Goal: Information Seeking & Learning: Learn about a topic

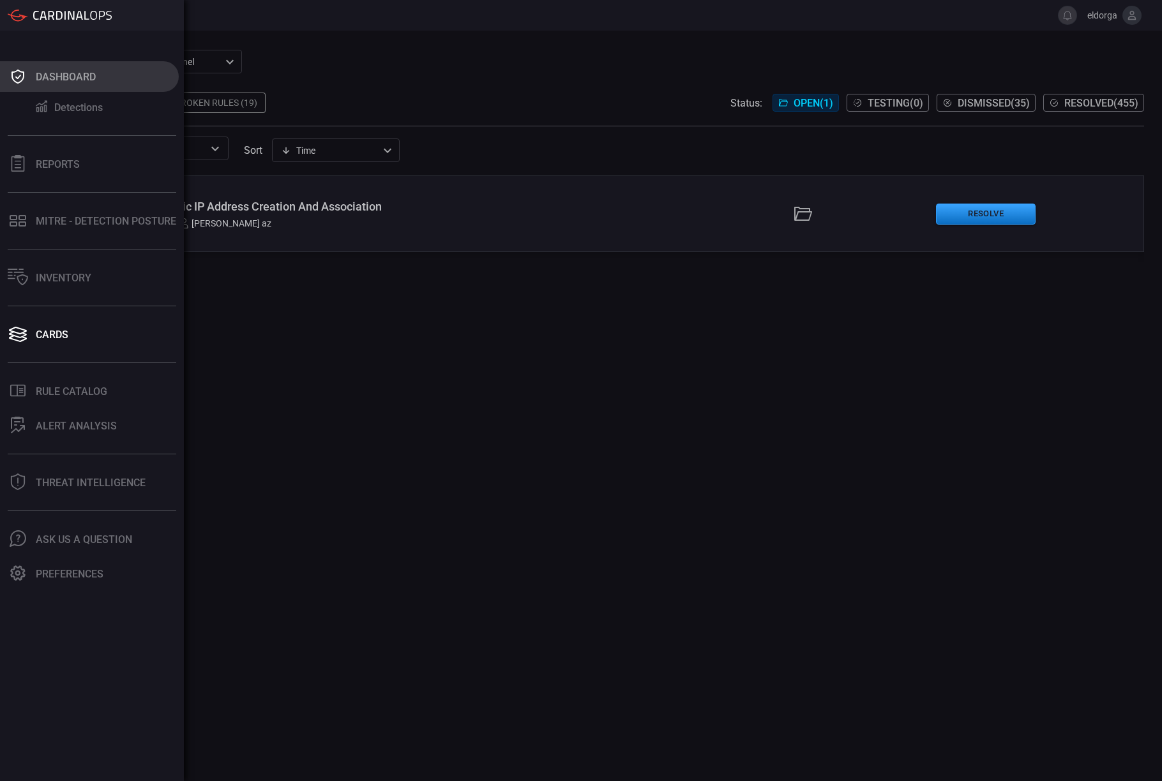
click at [20, 71] on icon at bounding box center [17, 77] width 13 height 14
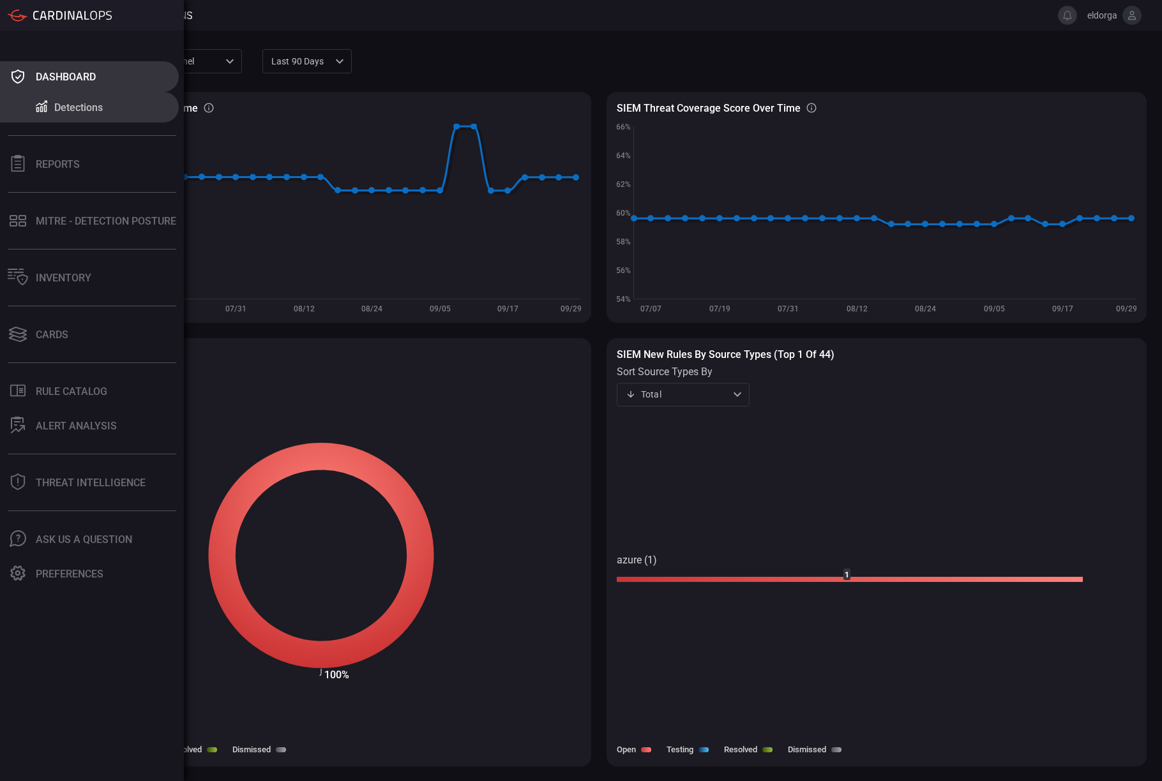
click at [17, 69] on icon at bounding box center [18, 77] width 20 height 18
click at [56, 165] on div "Reports" at bounding box center [58, 164] width 44 height 12
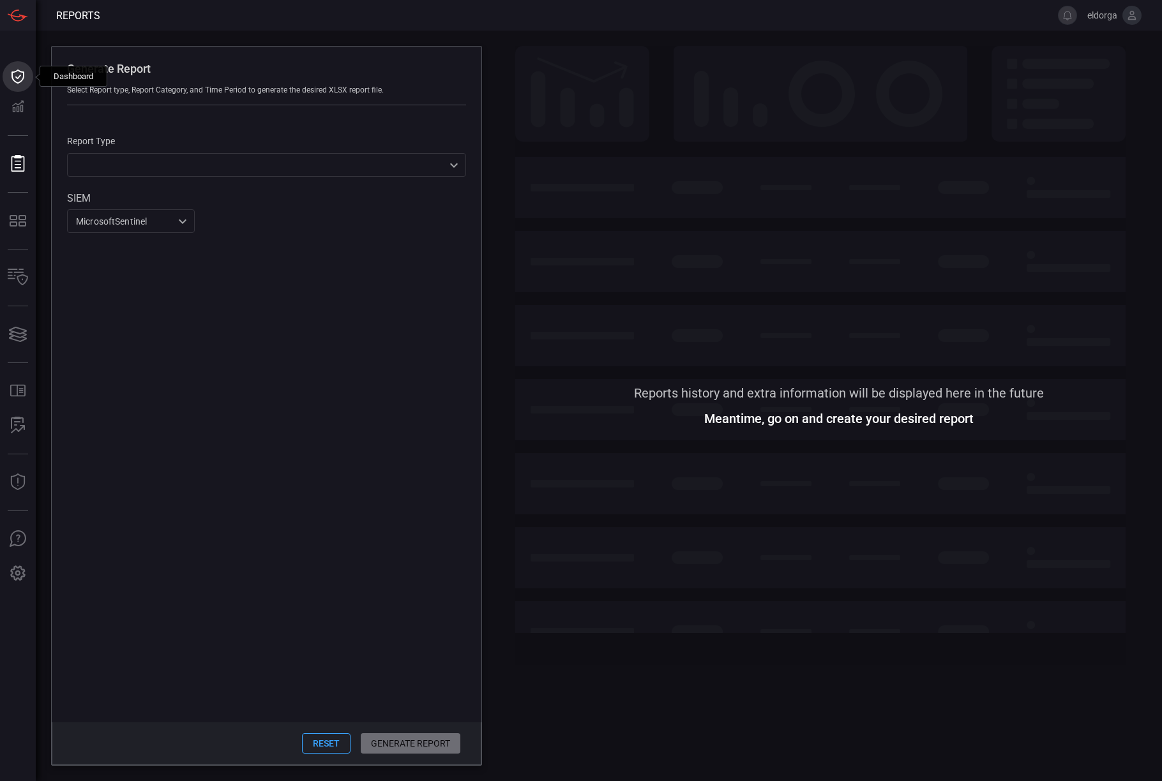
click at [19, 79] on icon at bounding box center [18, 77] width 20 height 18
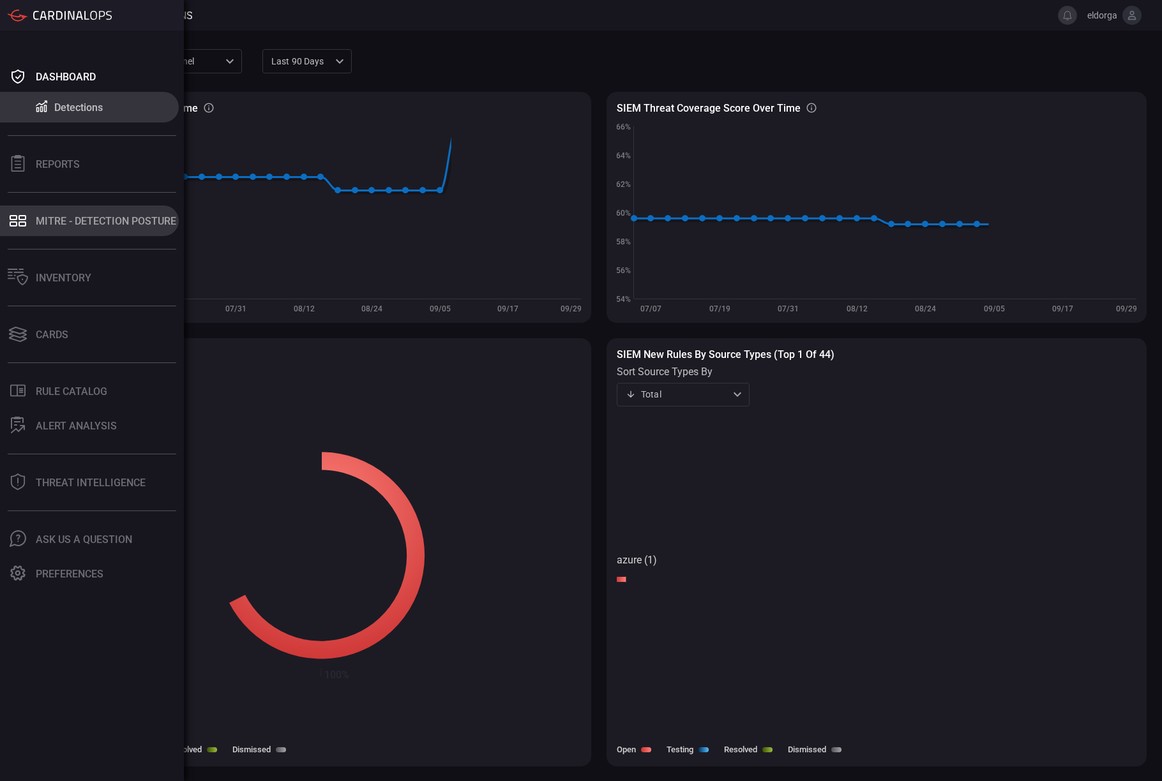
click at [66, 225] on div "MITRE - Detection Posture" at bounding box center [106, 221] width 140 height 12
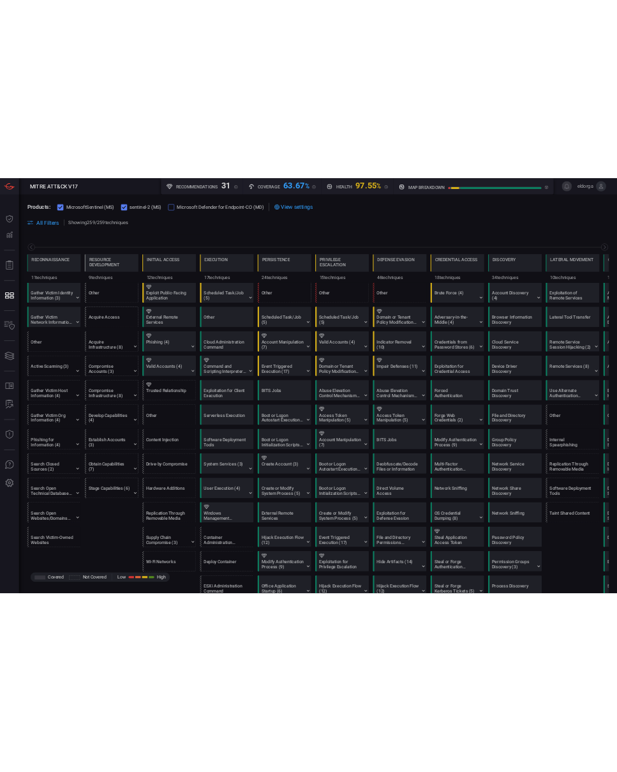
scroll to position [0, 167]
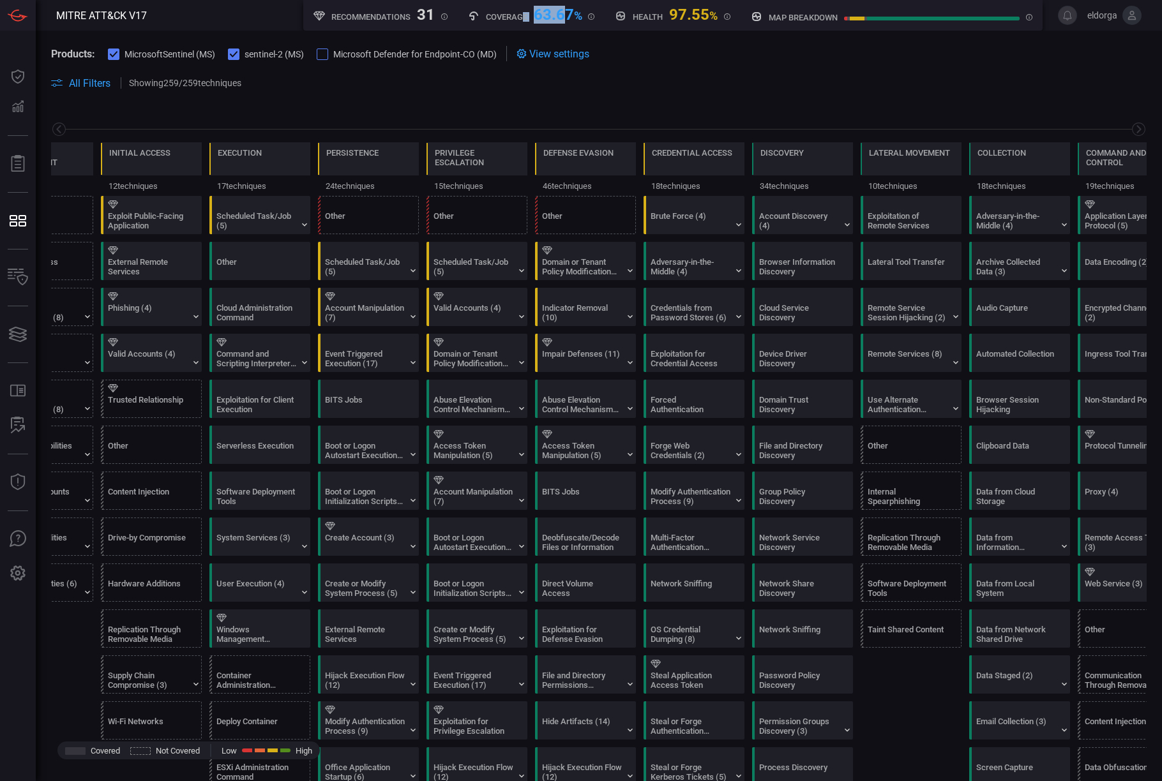
drag, startPoint x: 535, startPoint y: 20, endPoint x: 560, endPoint y: 20, distance: 25.5
click at [560, 20] on div "Coverage 63.67 %" at bounding box center [531, 14] width 127 height 16
click at [662, 80] on span at bounding box center [698, 82] width 895 height 15
drag, startPoint x: 578, startPoint y: 17, endPoint x: 509, endPoint y: 12, distance: 69.1
click at [509, 12] on div "Coverage 63.67 %" at bounding box center [531, 14] width 127 height 16
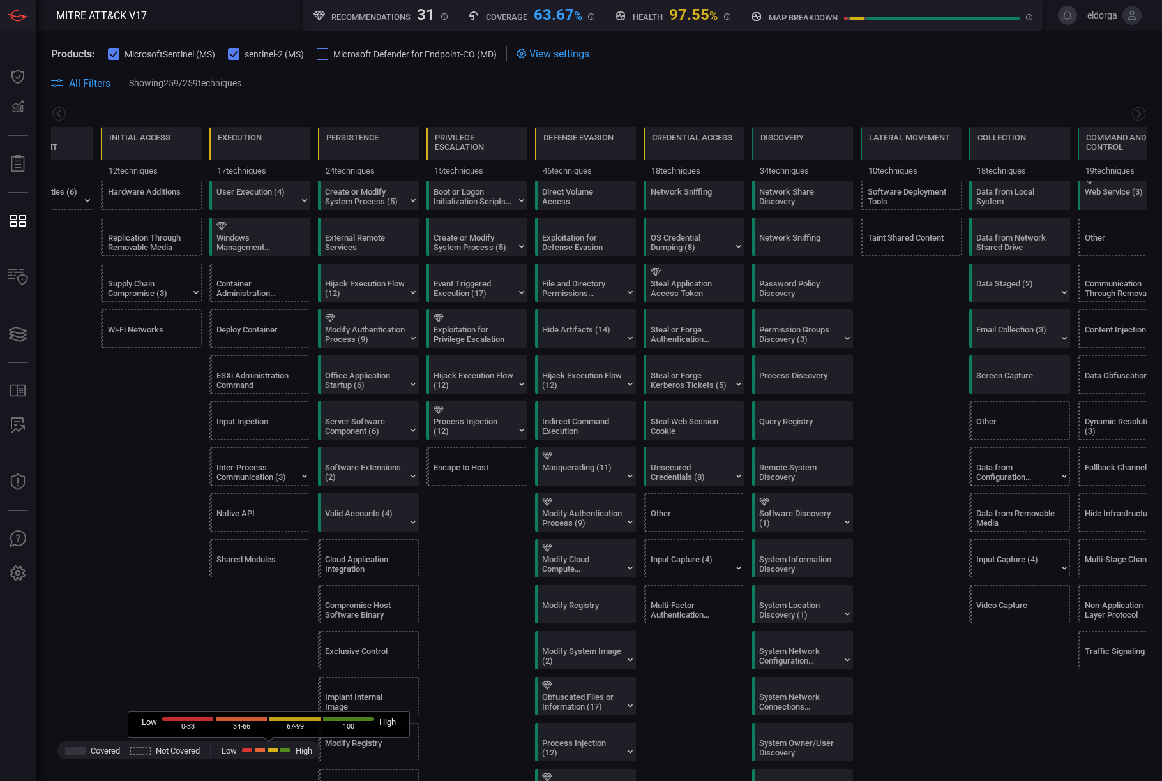
scroll to position [195, 0]
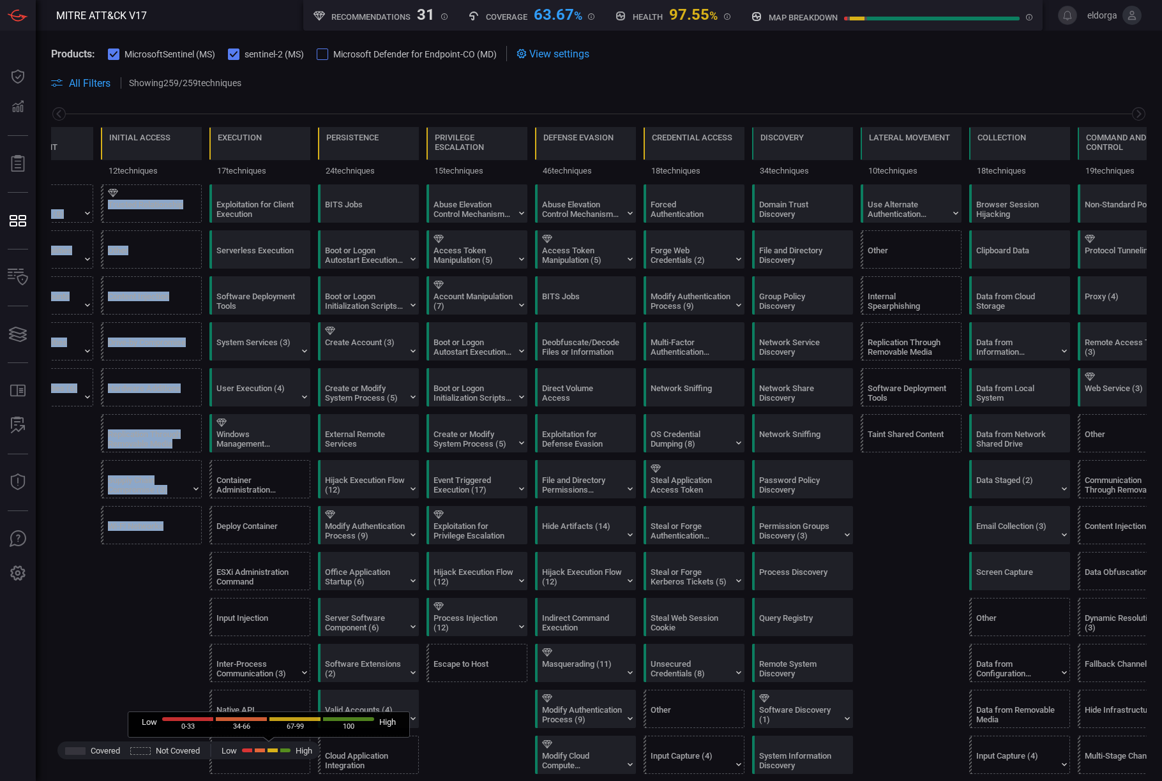
drag, startPoint x: 149, startPoint y: 626, endPoint x: -55, endPoint y: 474, distance: 254.0
click at [0, 474] on html "MITRE ATT&CK V17 Recommendations 31 Coverage 63.67 % Health 97.55 % map breakdo…" at bounding box center [581, 390] width 1162 height 781
drag, startPoint x: 132, startPoint y: 648, endPoint x: 350, endPoint y: 628, distance: 218.5
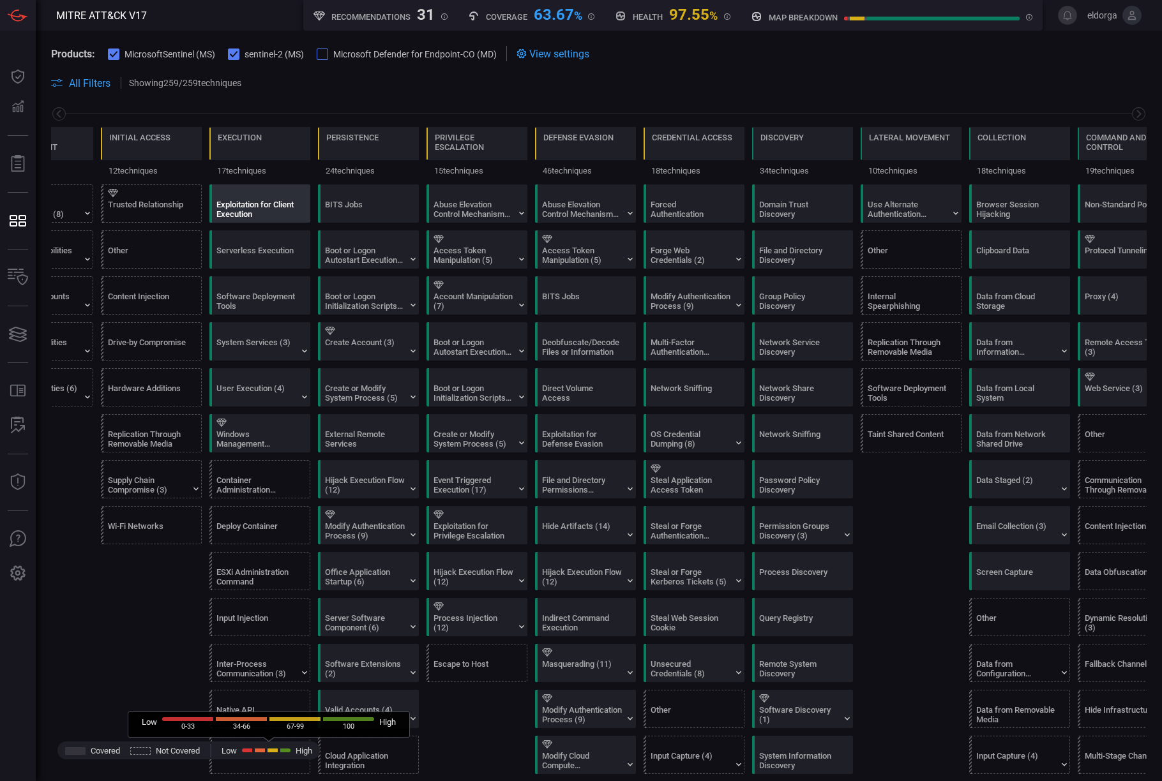
scroll to position [0, 0]
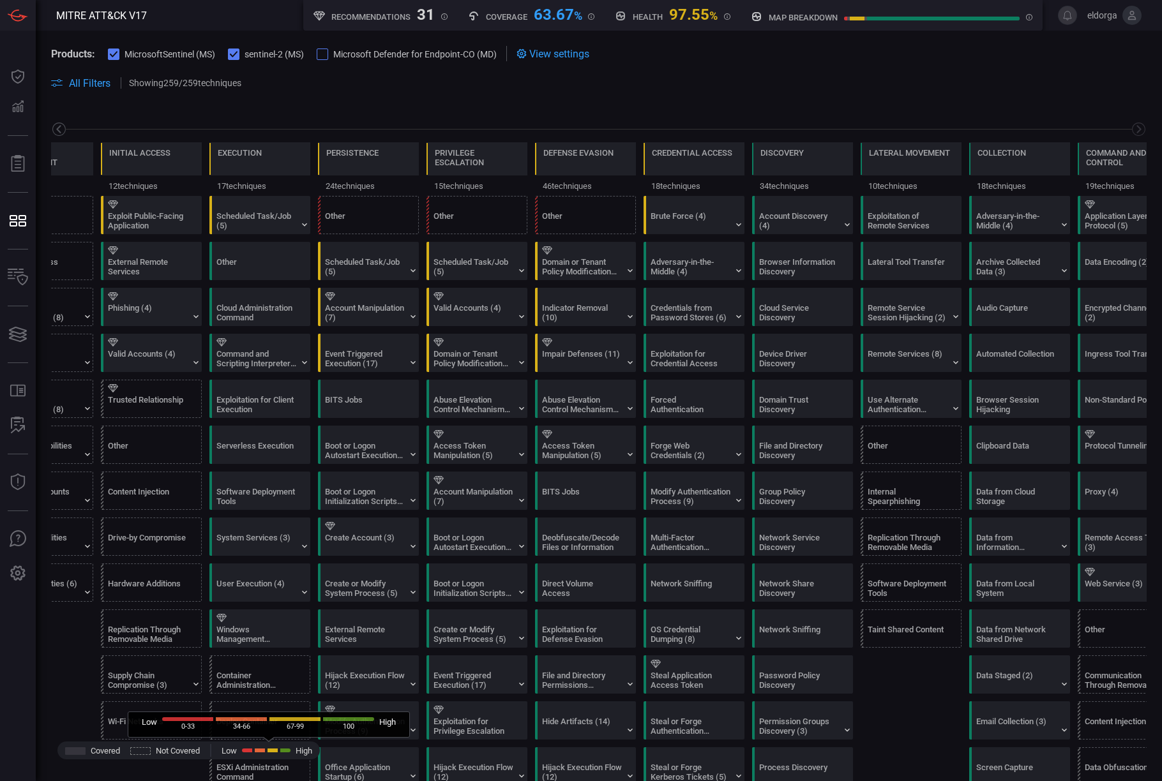
click at [59, 132] on icon at bounding box center [58, 129] width 4 height 8
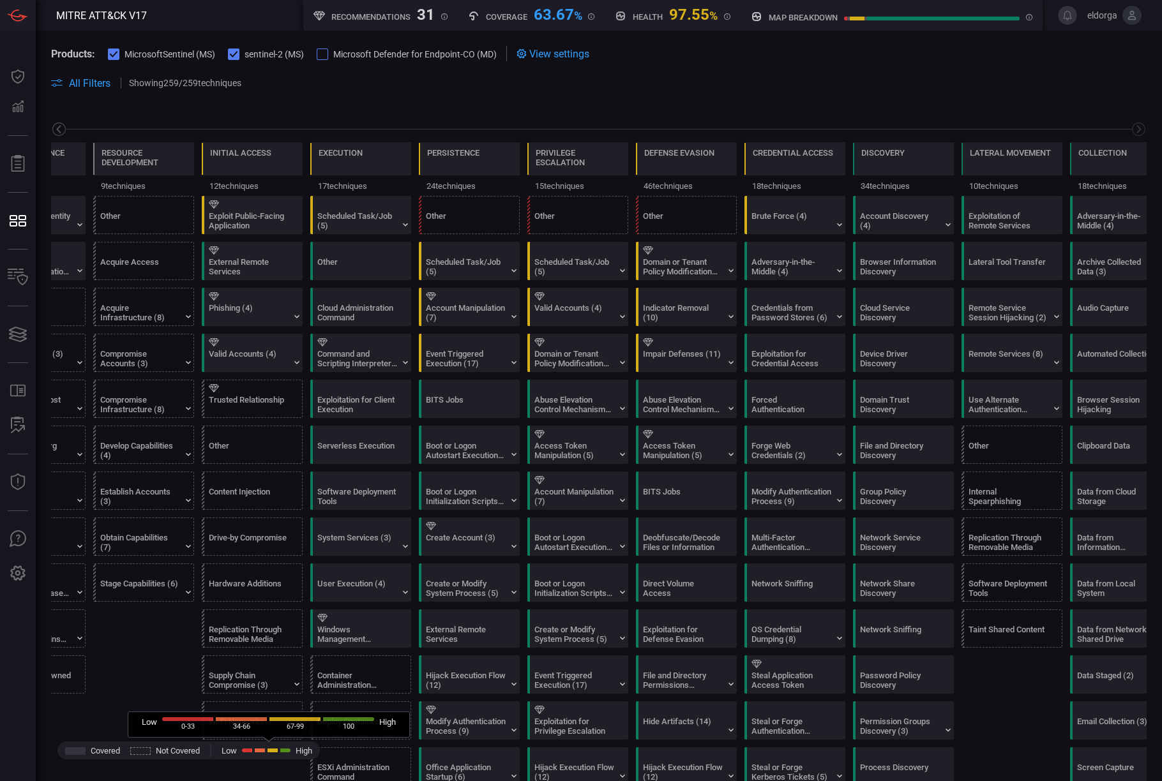
click at [59, 132] on icon at bounding box center [58, 129] width 4 height 8
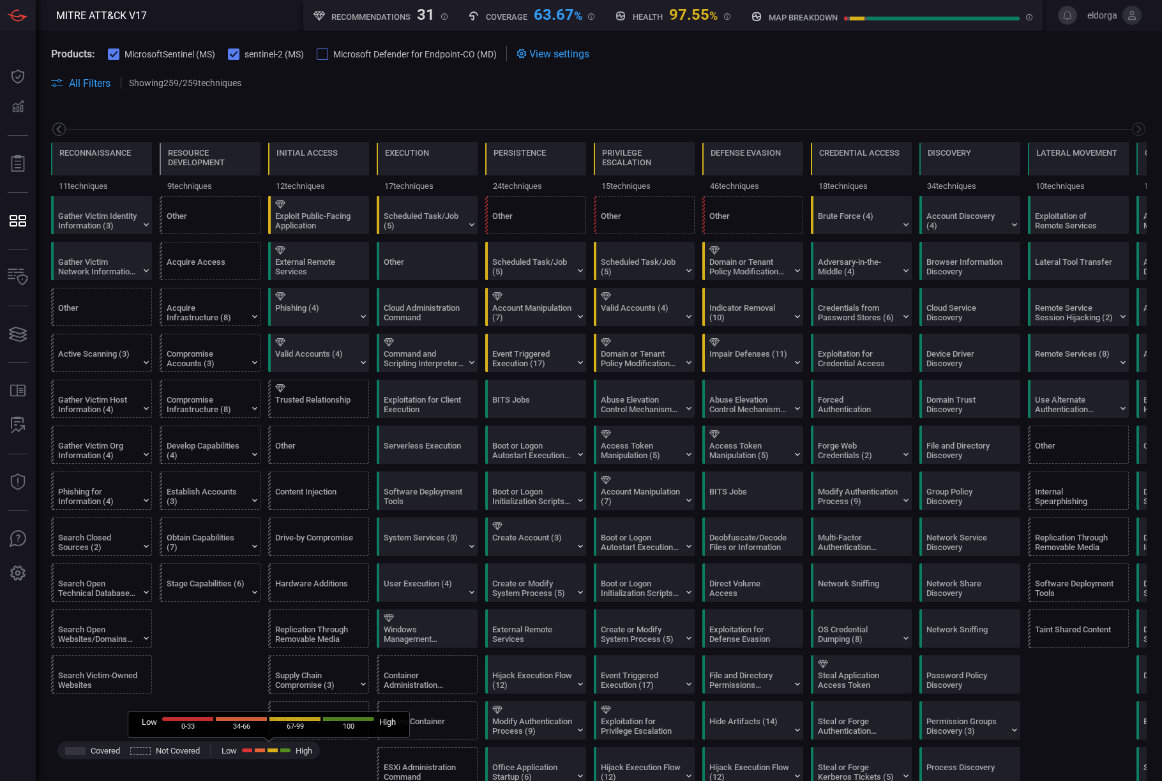
click at [59, 132] on icon at bounding box center [58, 129] width 4 height 8
click at [86, 154] on div "Reconnaissance" at bounding box center [94, 153] width 71 height 10
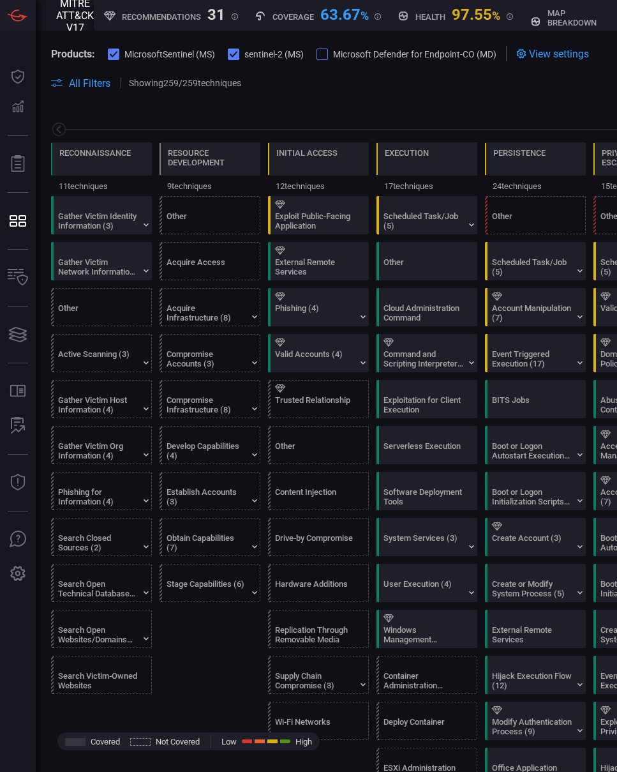
scroll to position [0, 167]
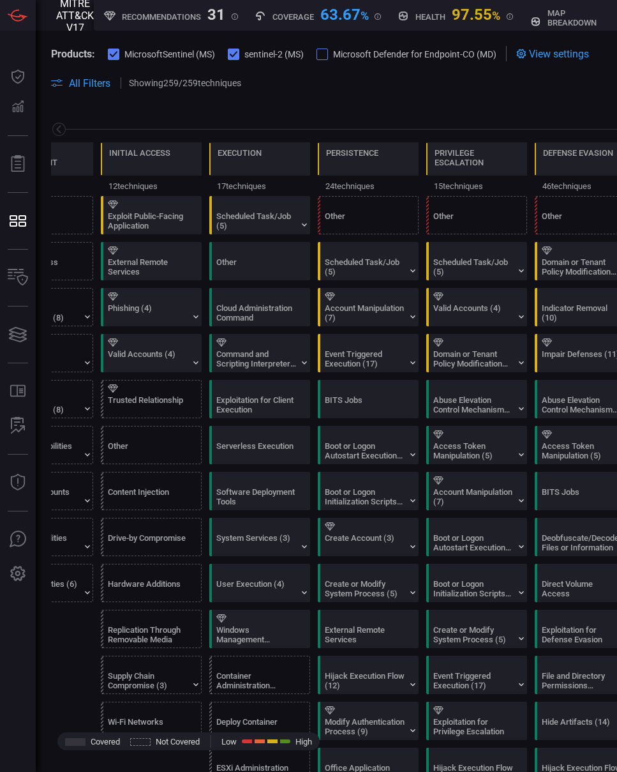
click at [454, 110] on div "Reconnaissance 11 techniques Resource Development 9 techniques Initial Access 1…" at bounding box center [484, 151] width 897 height 90
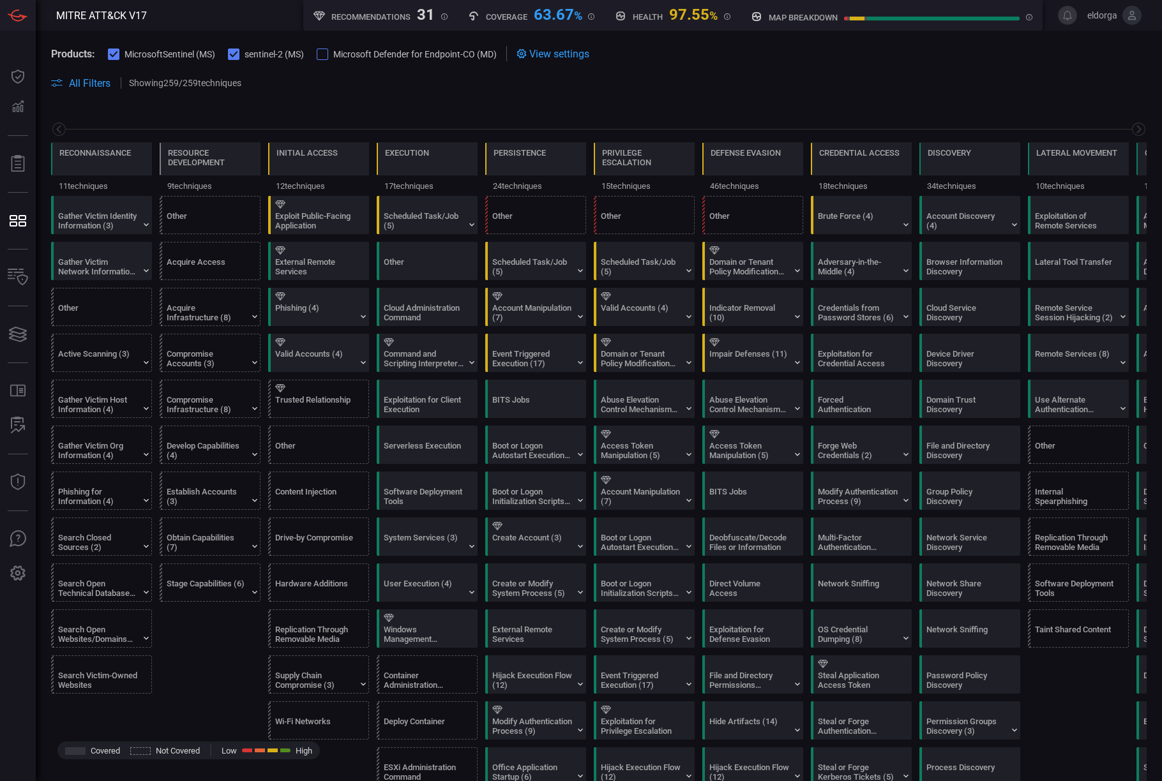
scroll to position [0, 167]
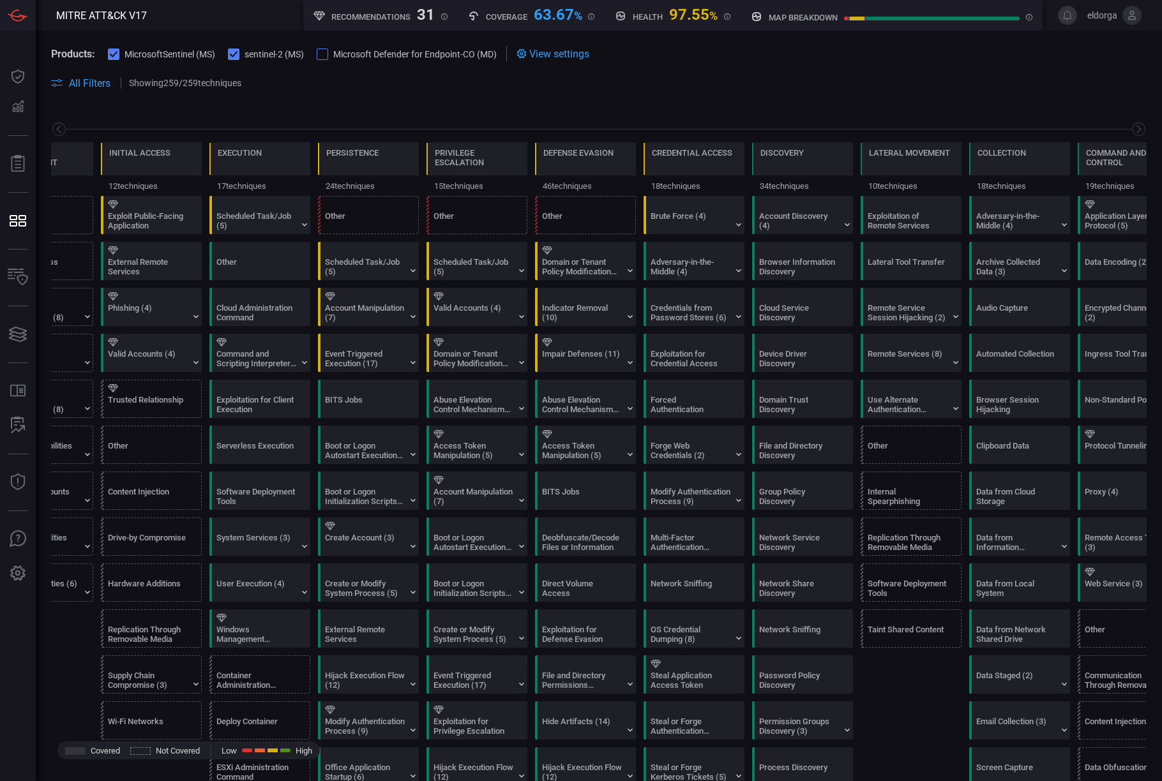
click at [230, 54] on icon at bounding box center [234, 54] width 8 height 8
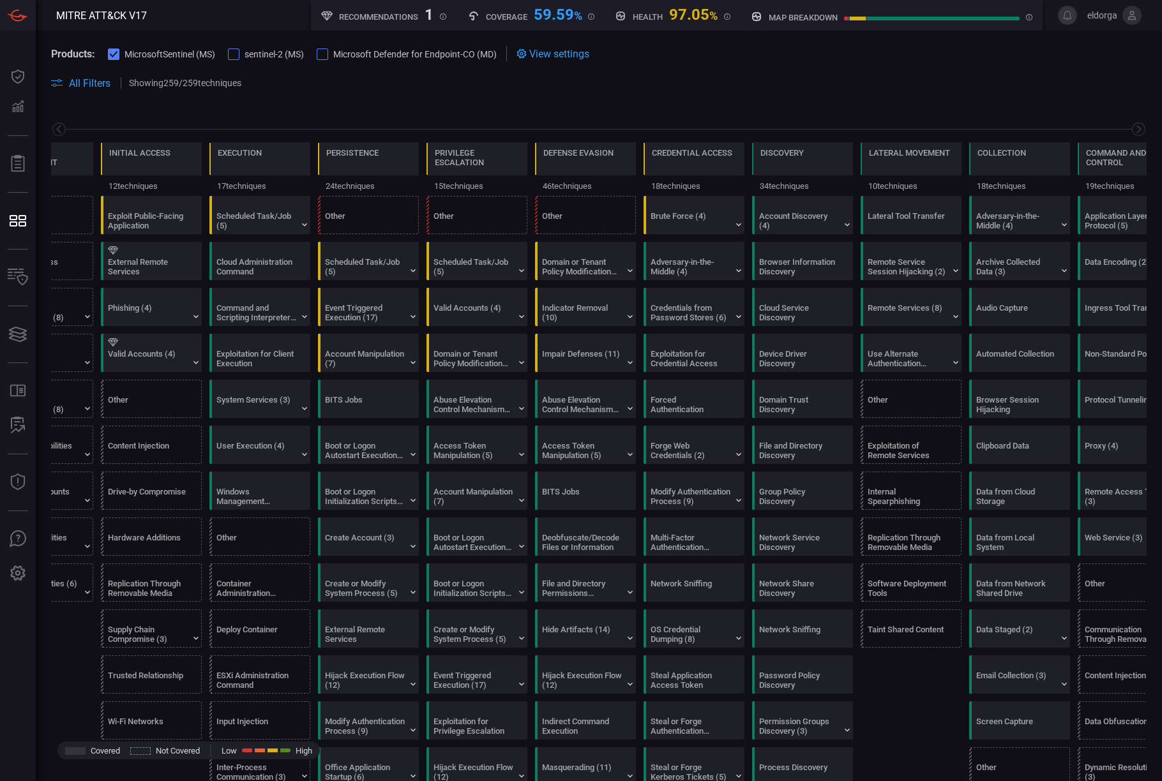
click at [112, 52] on icon at bounding box center [114, 54] width 8 height 8
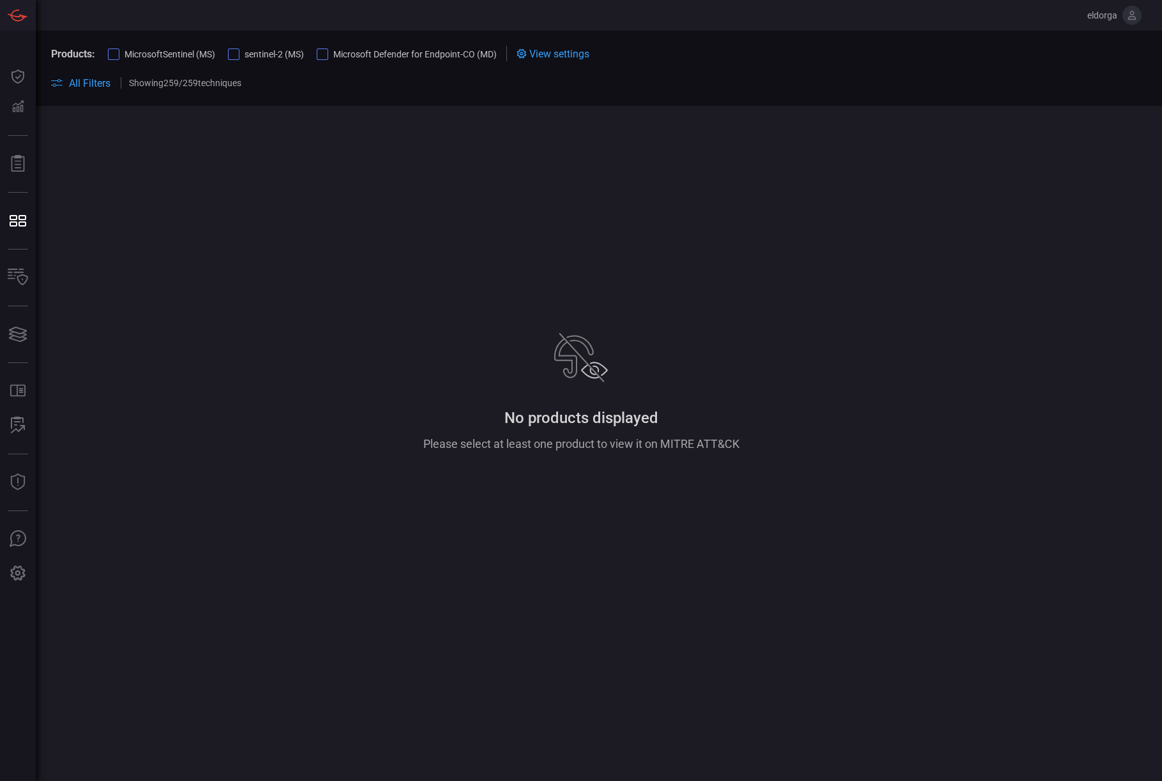
click at [119, 54] on div at bounding box center [113, 54] width 11 height 11
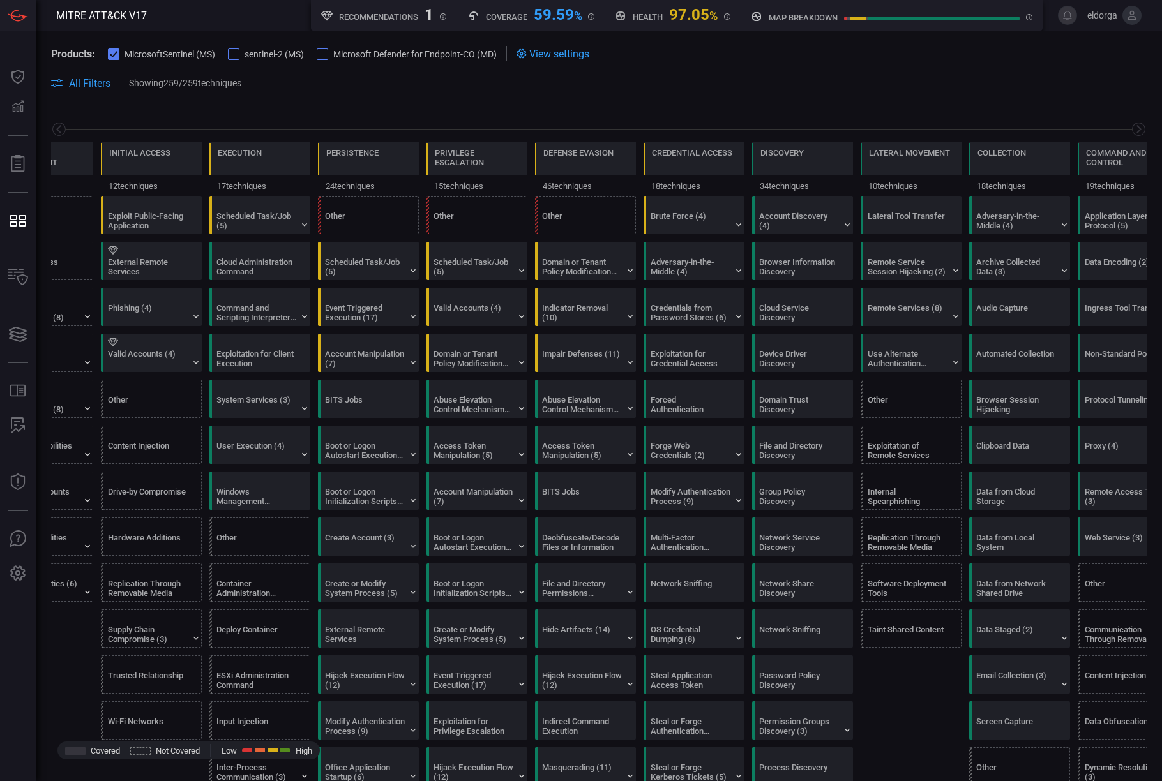
click at [232, 51] on div at bounding box center [233, 54] width 11 height 11
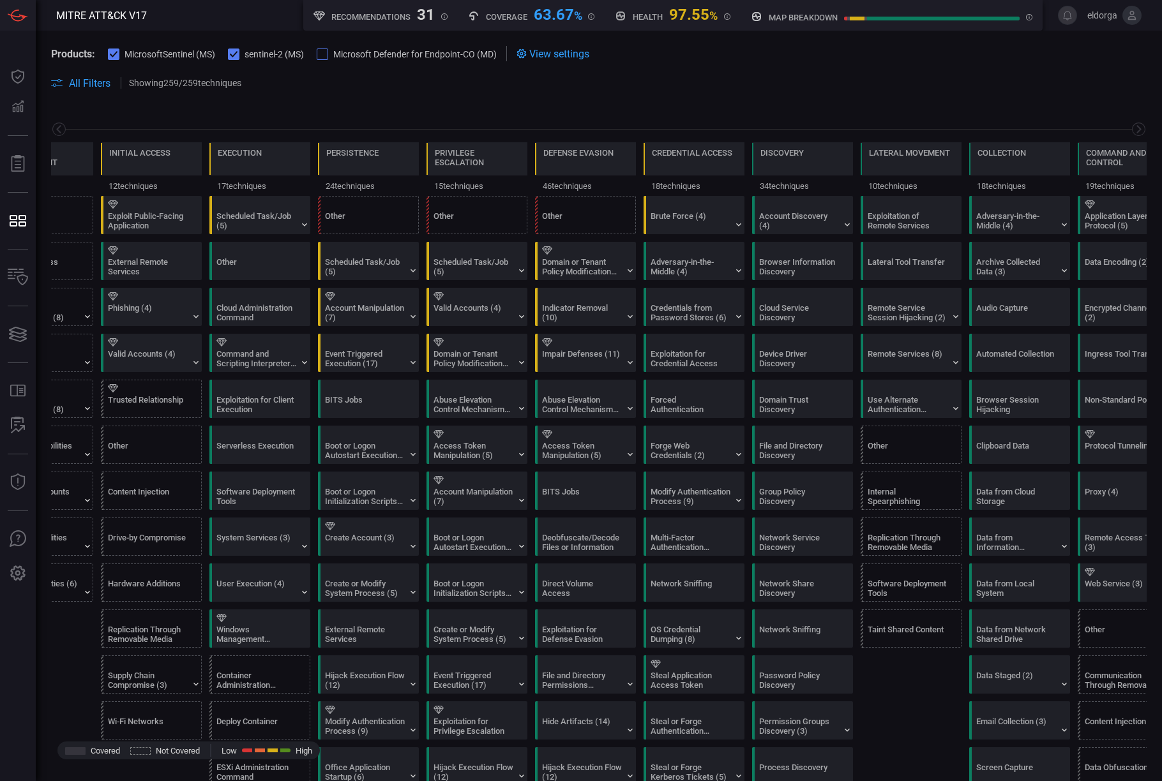
click at [232, 51] on icon at bounding box center [234, 54] width 8 height 8
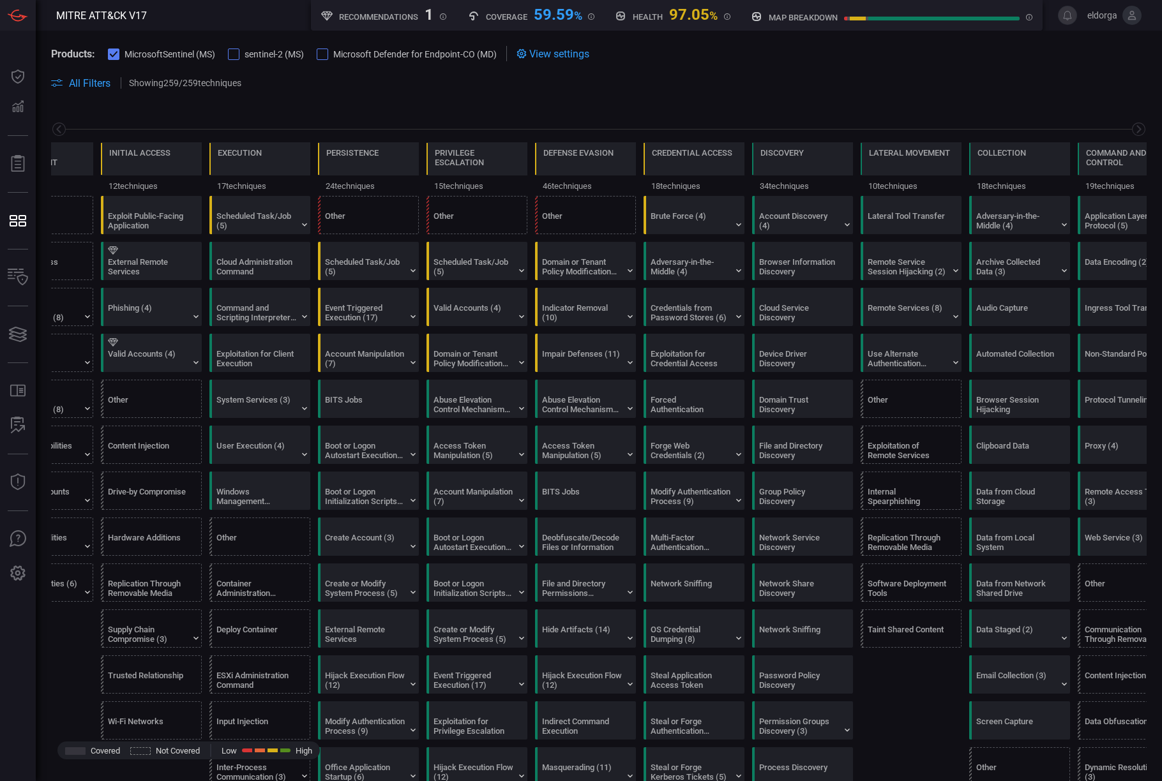
click at [232, 57] on div at bounding box center [233, 54] width 11 height 11
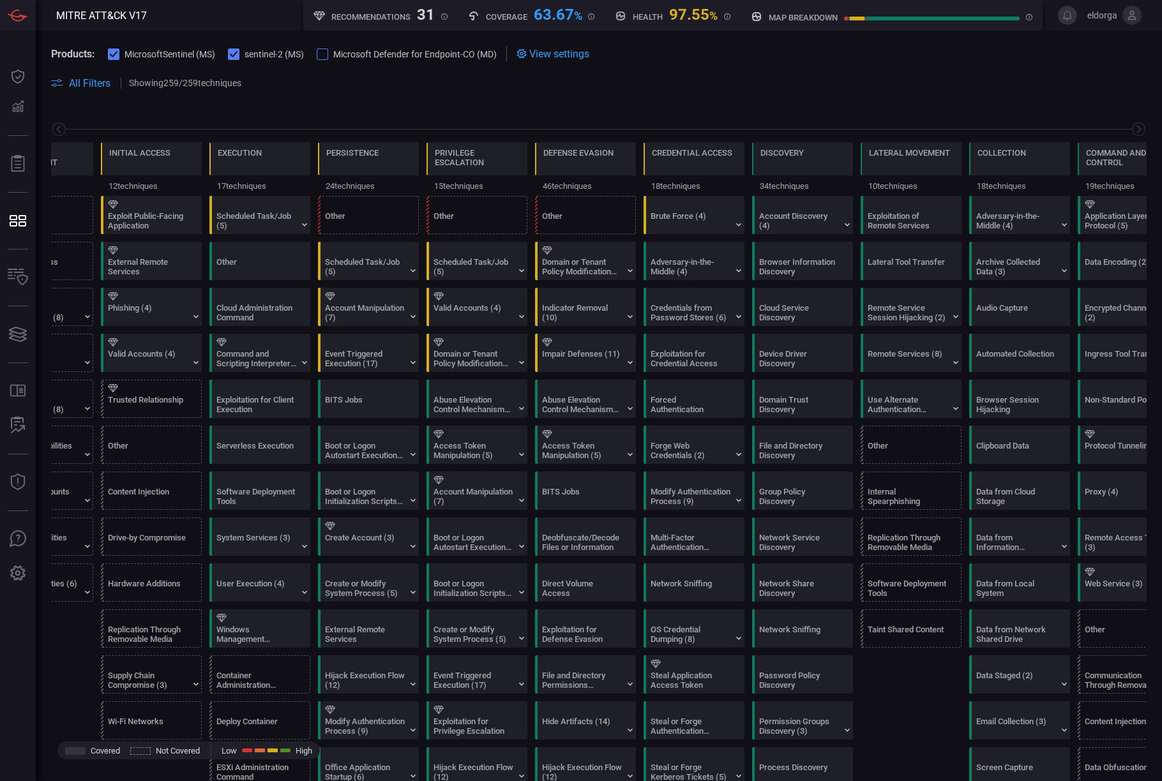
click at [234, 56] on icon at bounding box center [234, 54] width 8 height 6
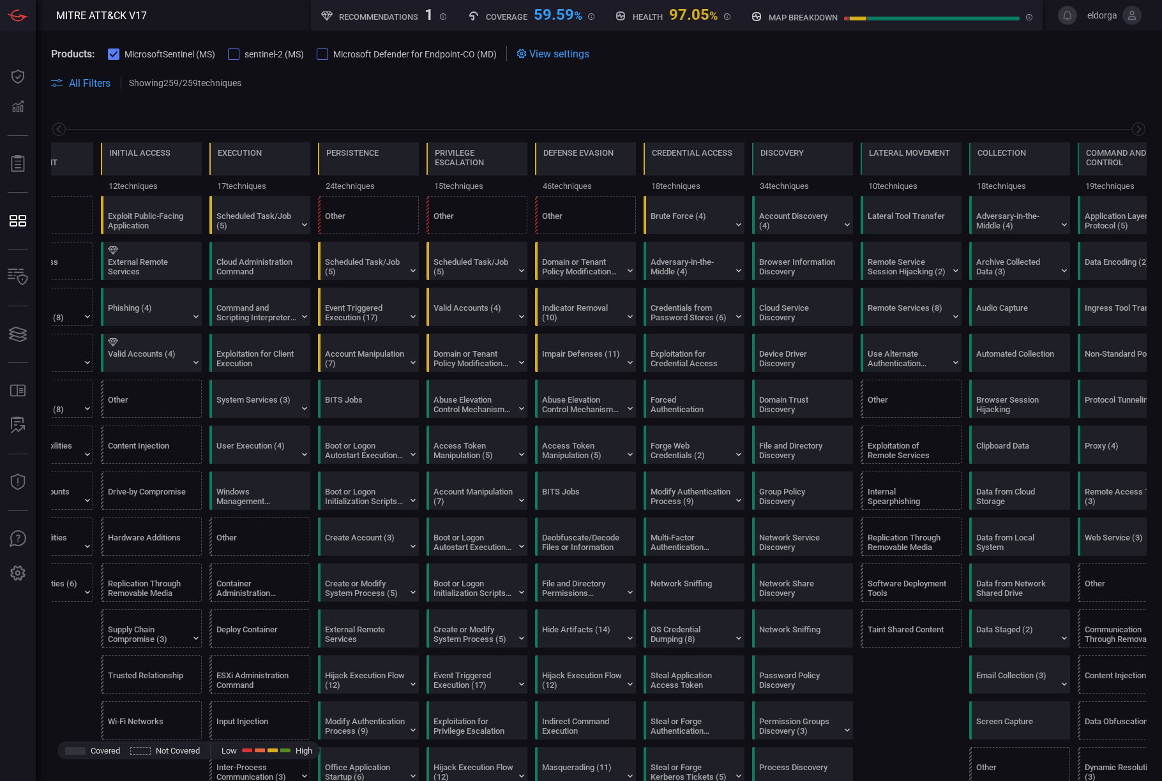
click at [234, 55] on div at bounding box center [233, 54] width 11 height 11
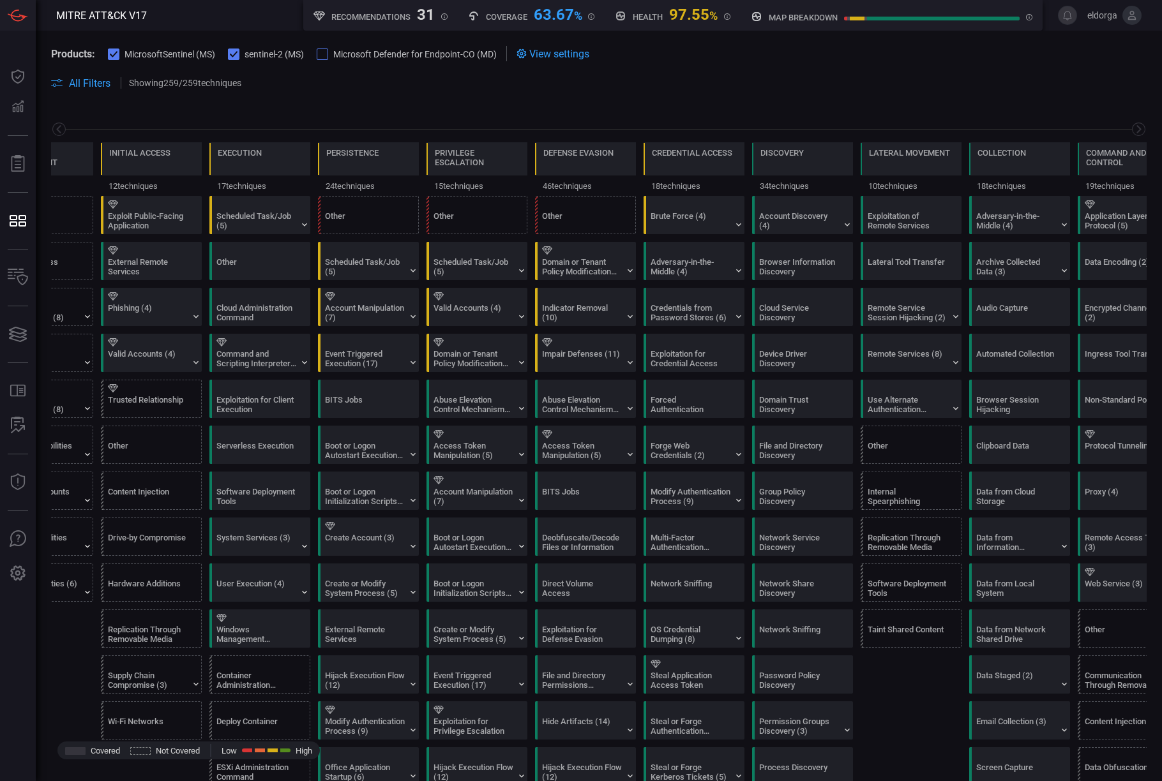
click at [108, 54] on div at bounding box center [113, 54] width 11 height 11
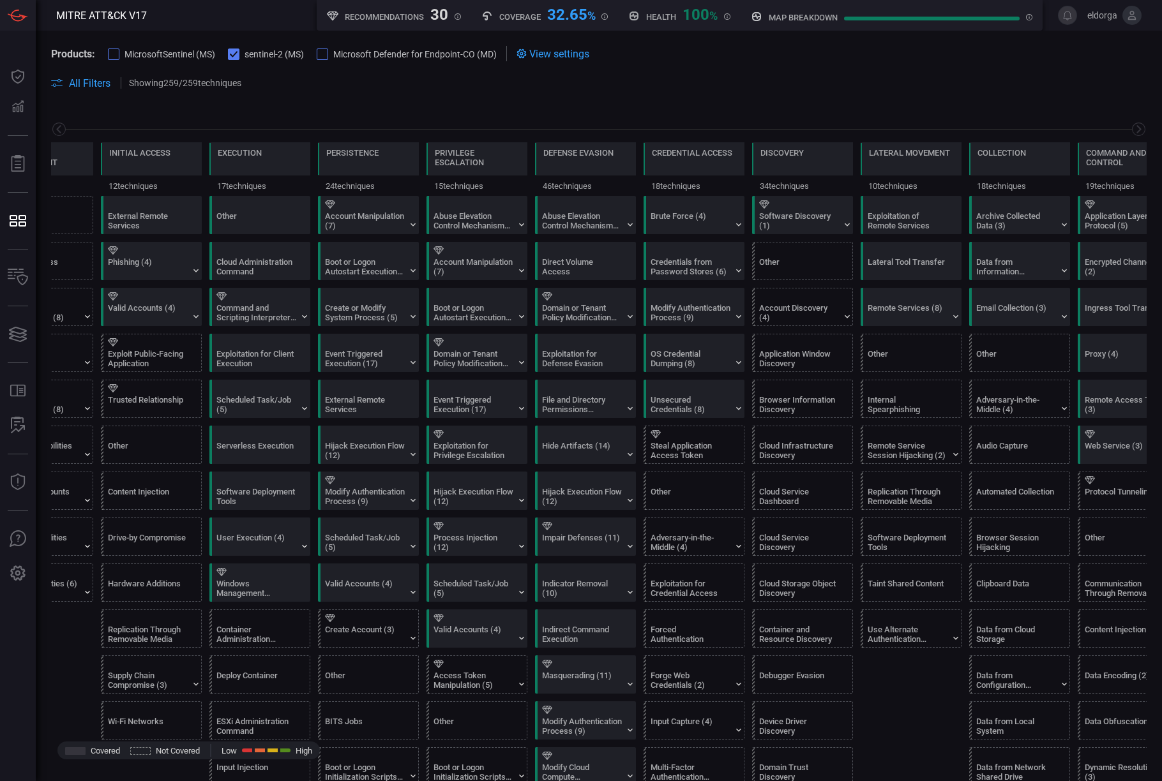
click at [108, 54] on div at bounding box center [113, 54] width 11 height 11
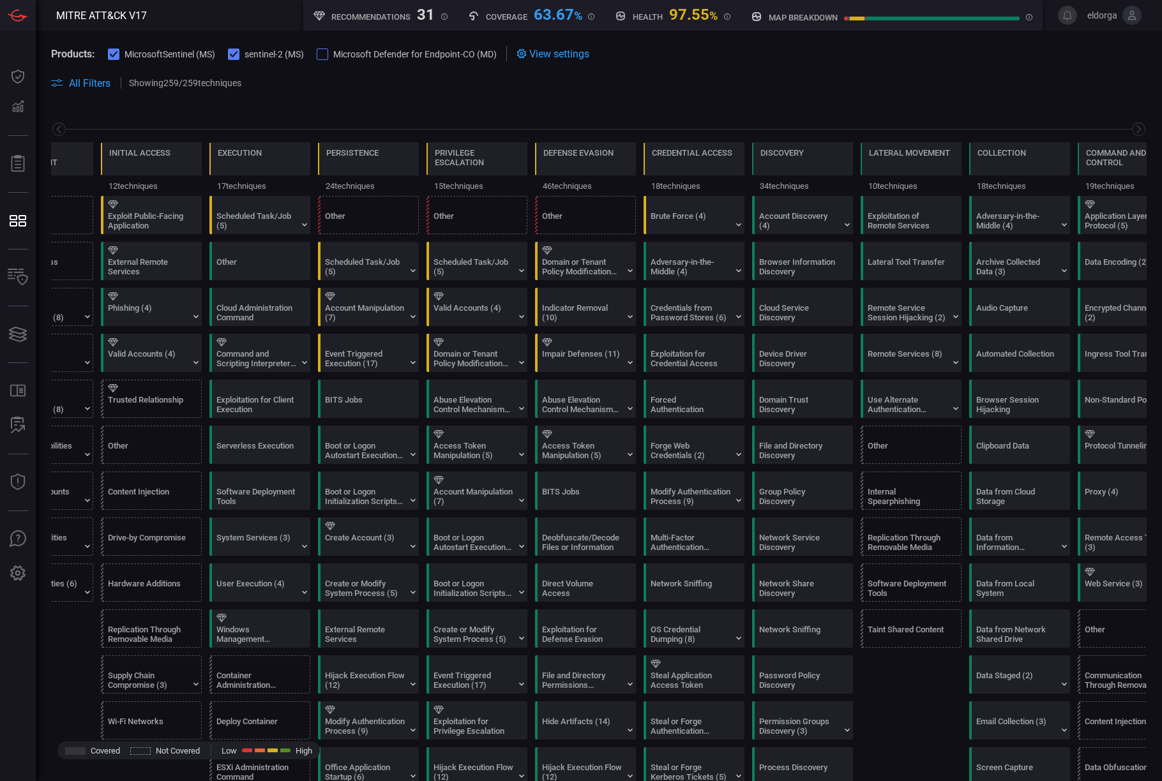
click at [122, 52] on button "MicrosoftSentinel (MS)" at bounding box center [161, 53] width 107 height 13
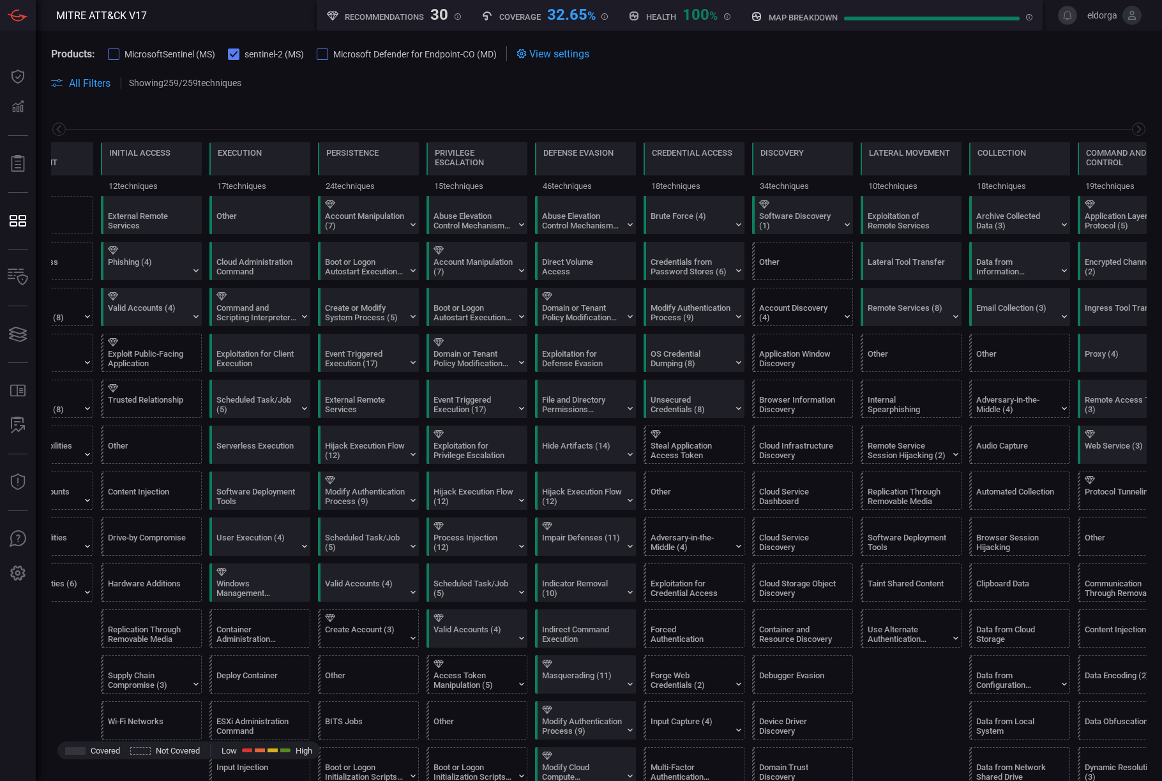
click at [116, 54] on div at bounding box center [113, 54] width 11 height 11
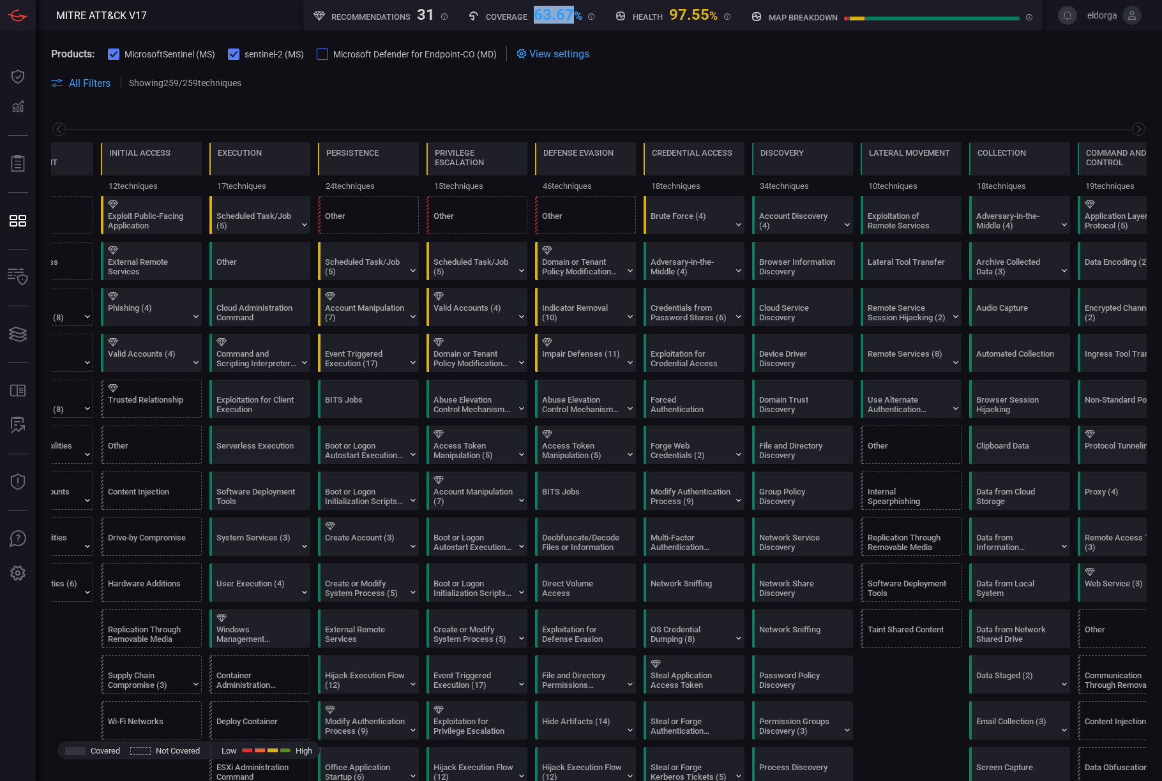
drag, startPoint x: 534, startPoint y: 20, endPoint x: 570, endPoint y: 21, distance: 36.4
click at [570, 21] on div "63.67 %" at bounding box center [558, 13] width 49 height 15
click at [237, 52] on icon at bounding box center [234, 54] width 8 height 6
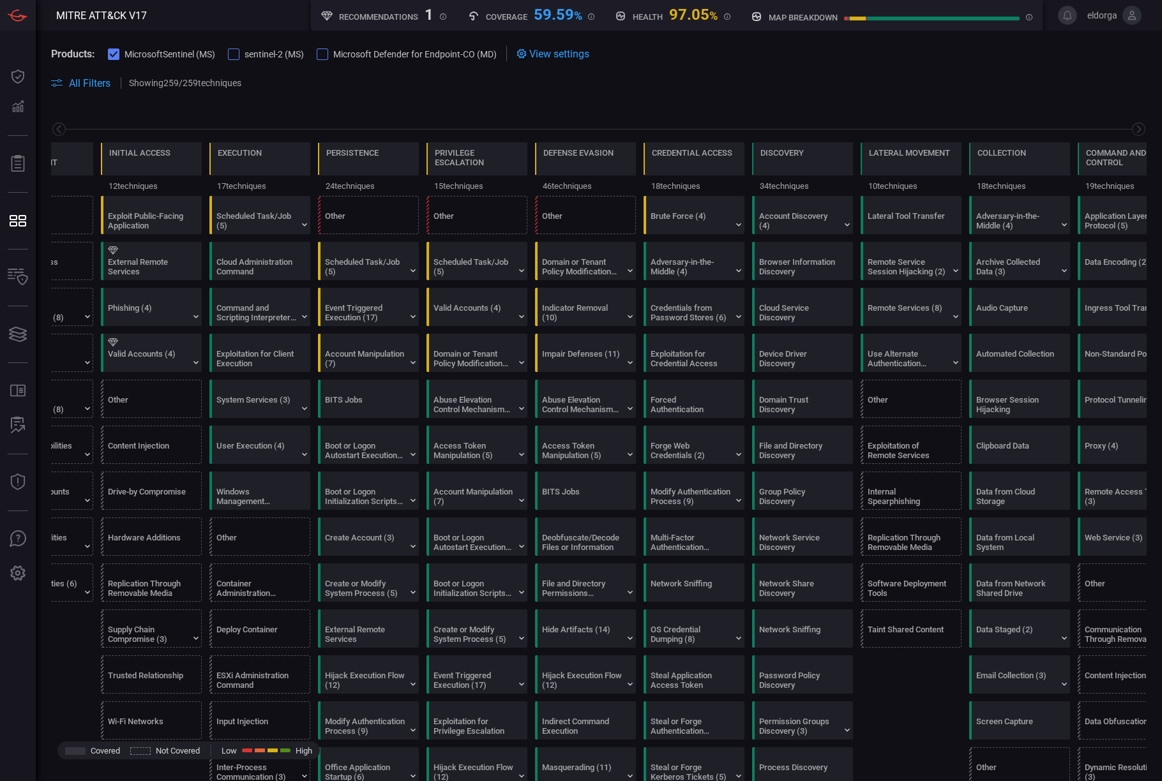
click at [232, 57] on div at bounding box center [233, 54] width 11 height 11
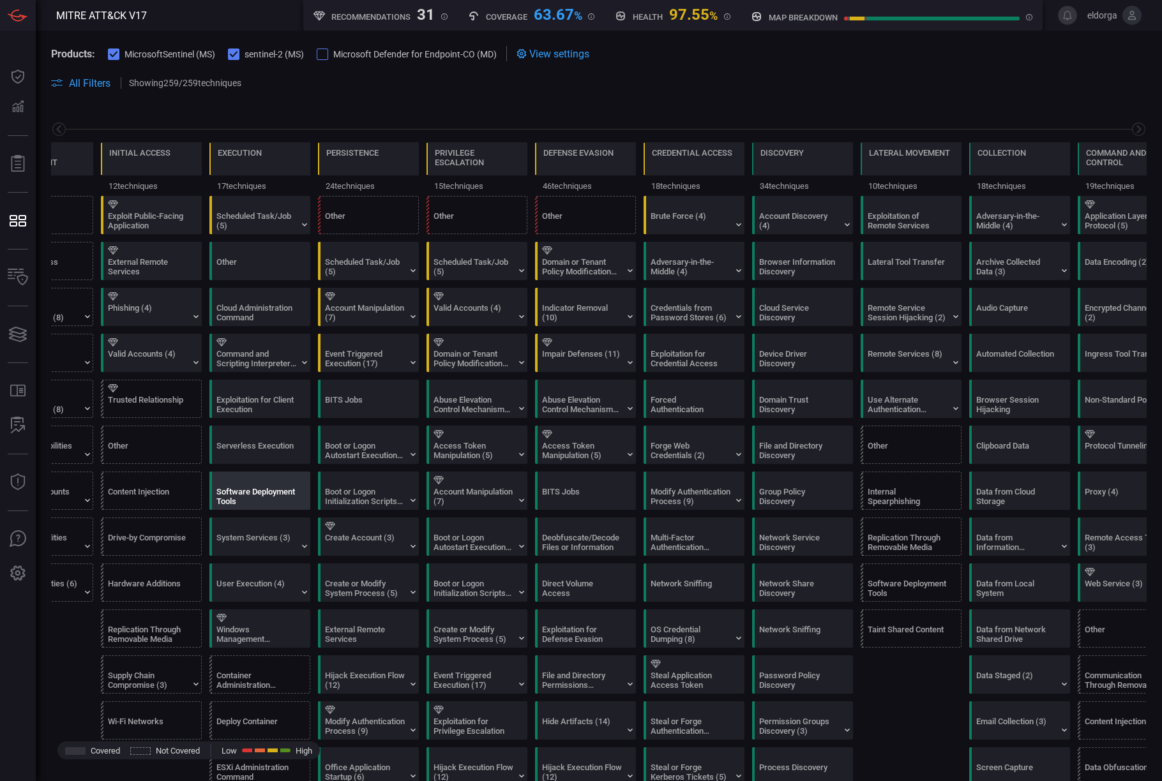
scroll to position [3, 0]
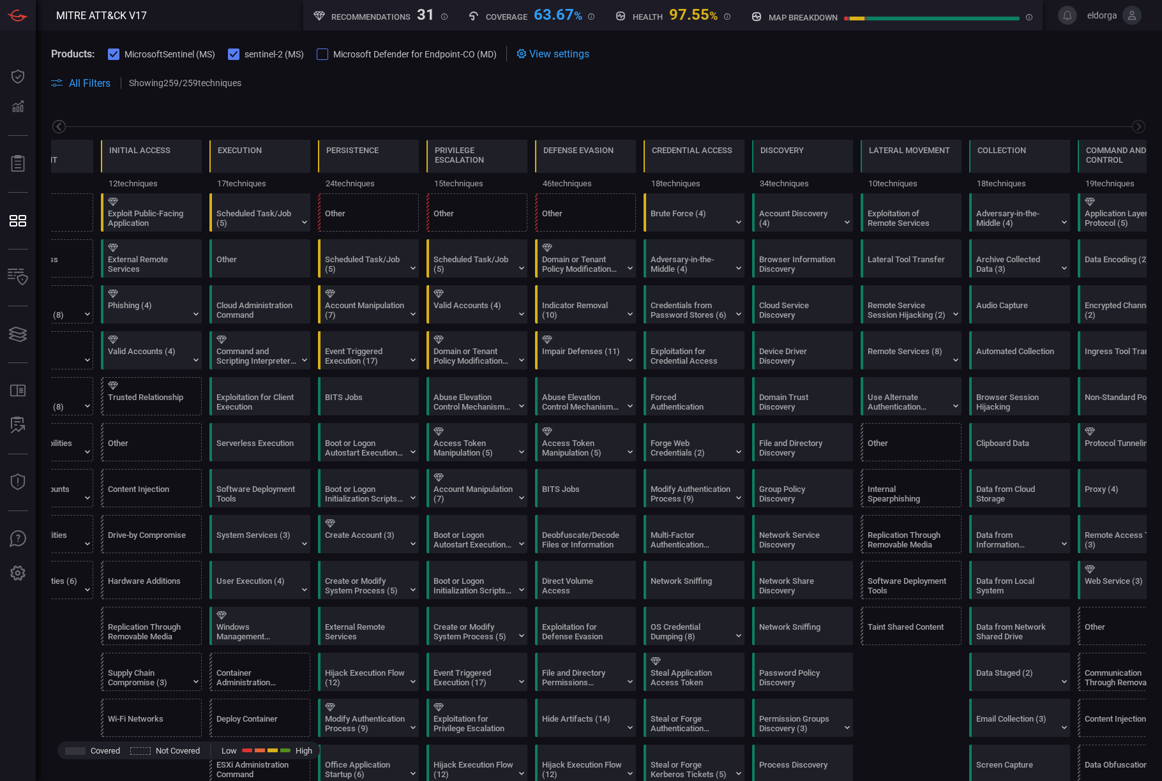
click at [63, 126] on icon at bounding box center [59, 127] width 16 height 16
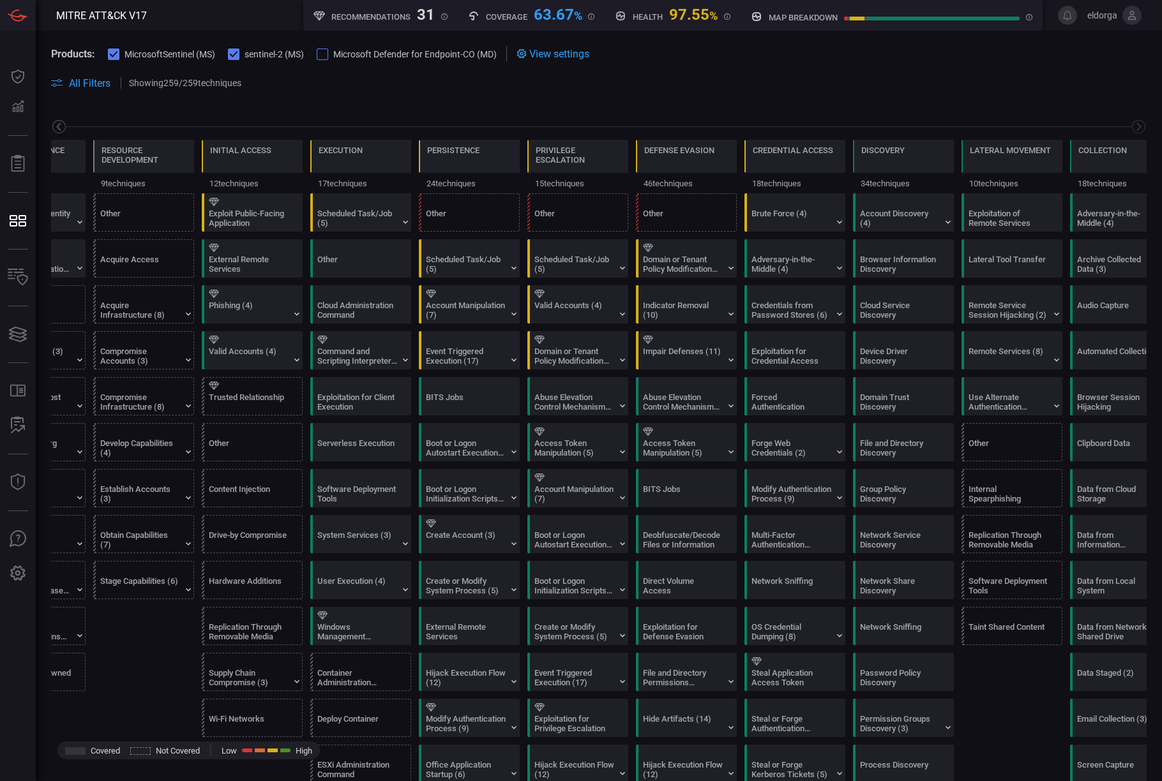
click at [63, 126] on icon at bounding box center [59, 127] width 16 height 16
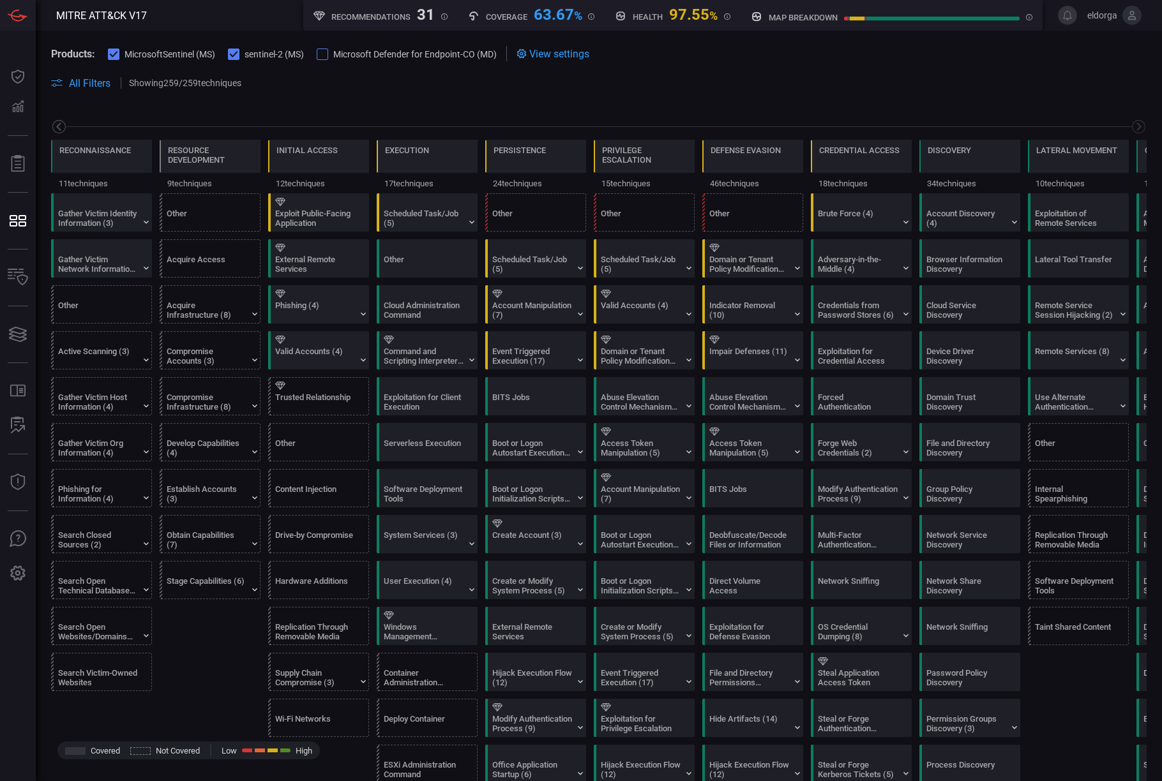
click at [63, 126] on icon at bounding box center [59, 127] width 16 height 16
click at [126, 216] on div "Gather Victim Identity Information (3)" at bounding box center [98, 218] width 80 height 19
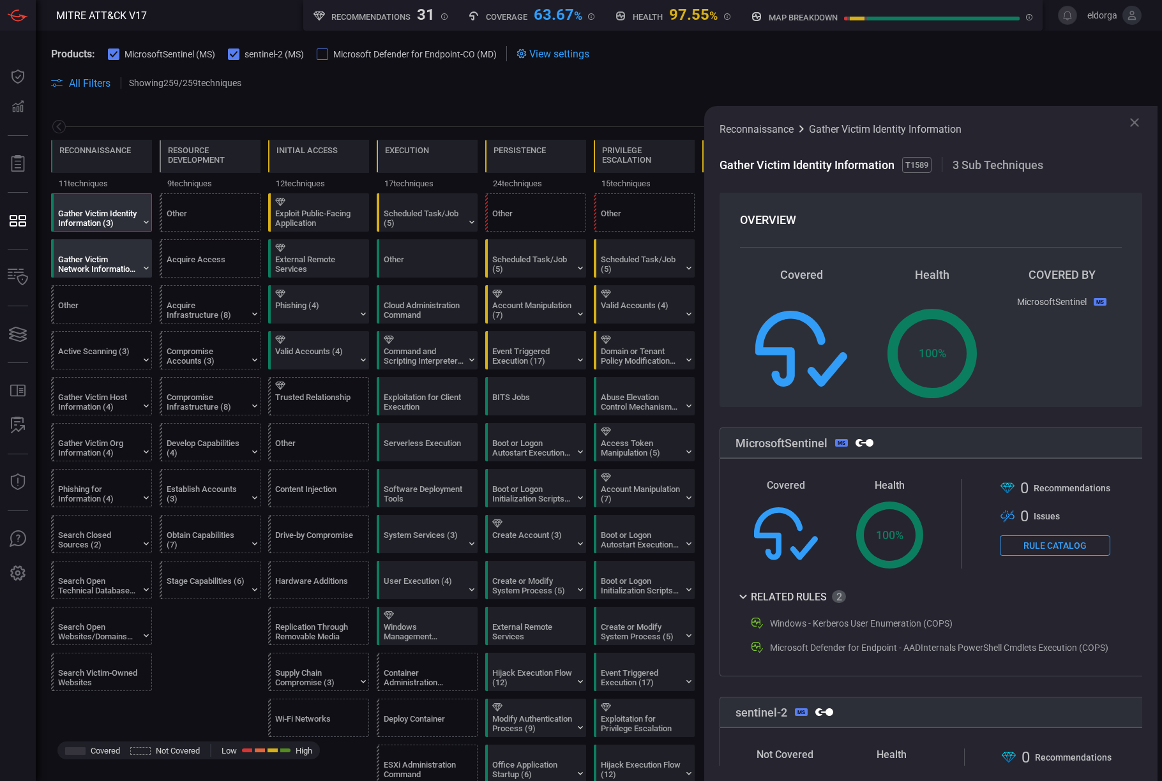
click at [135, 270] on div "Gather Victim Network Information (6)" at bounding box center [98, 264] width 80 height 19
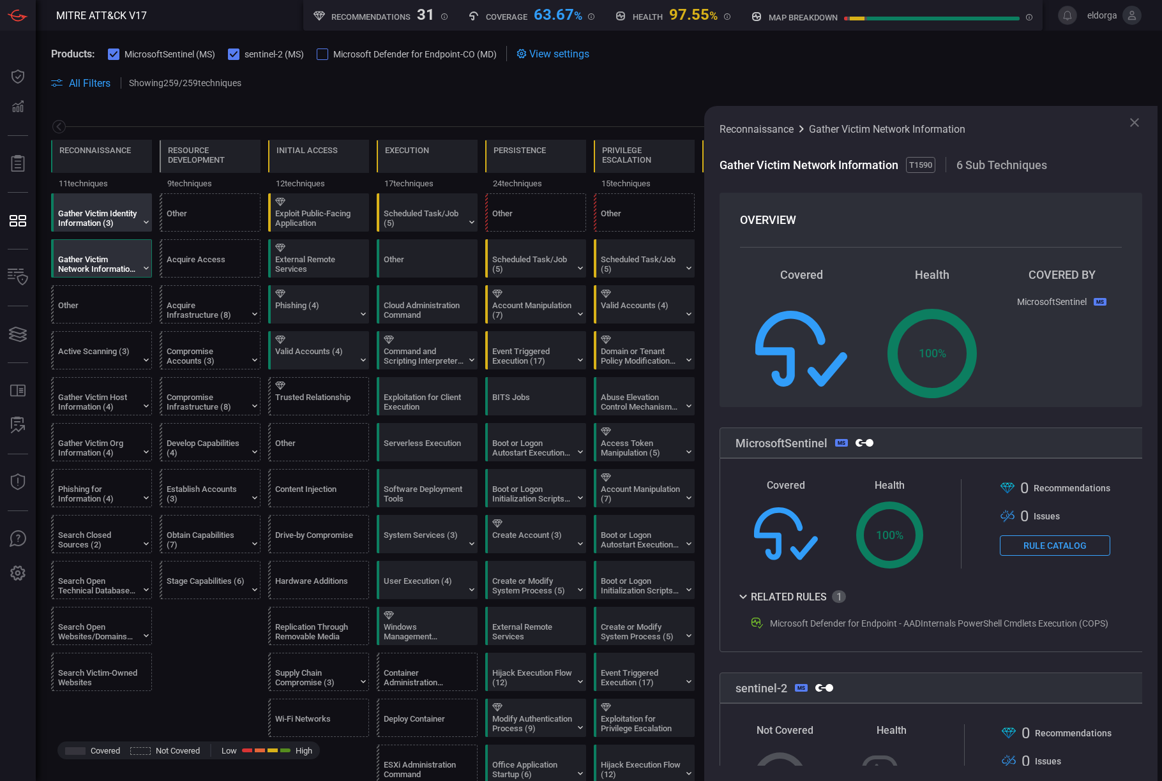
click at [124, 205] on div at bounding box center [104, 202] width 92 height 8
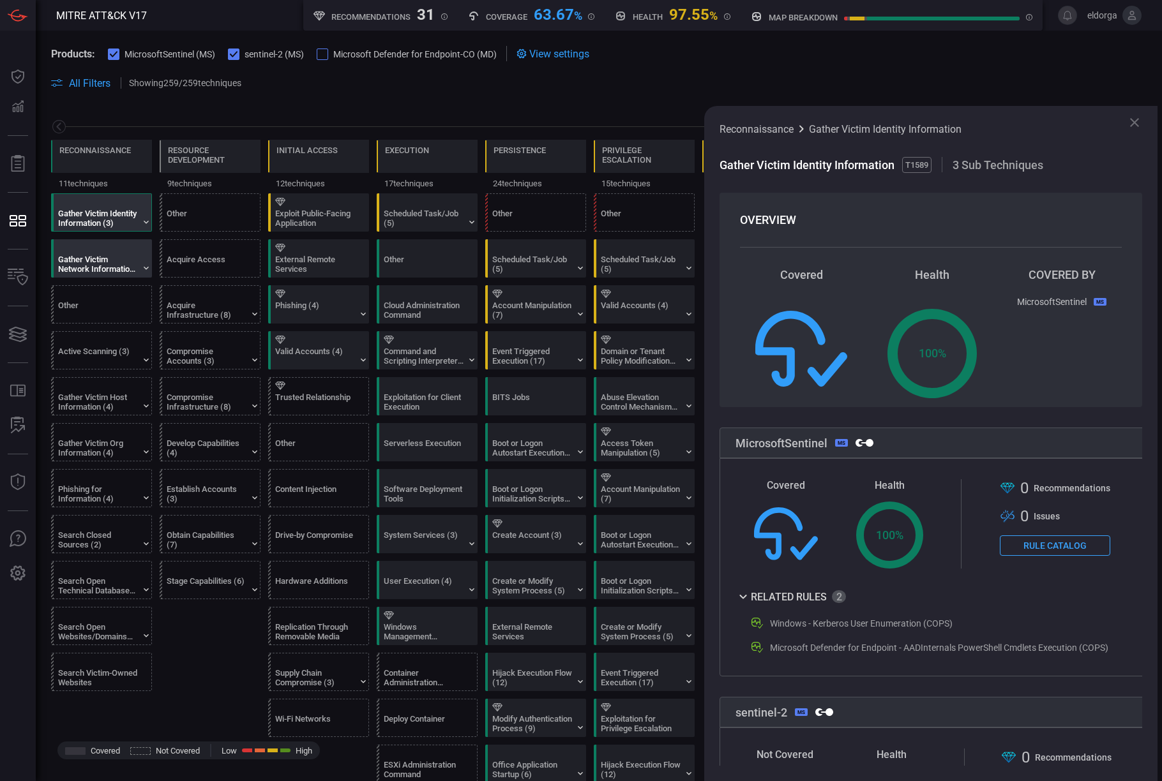
click at [128, 263] on div "Gather Victim Network Information (6)" at bounding box center [98, 264] width 80 height 19
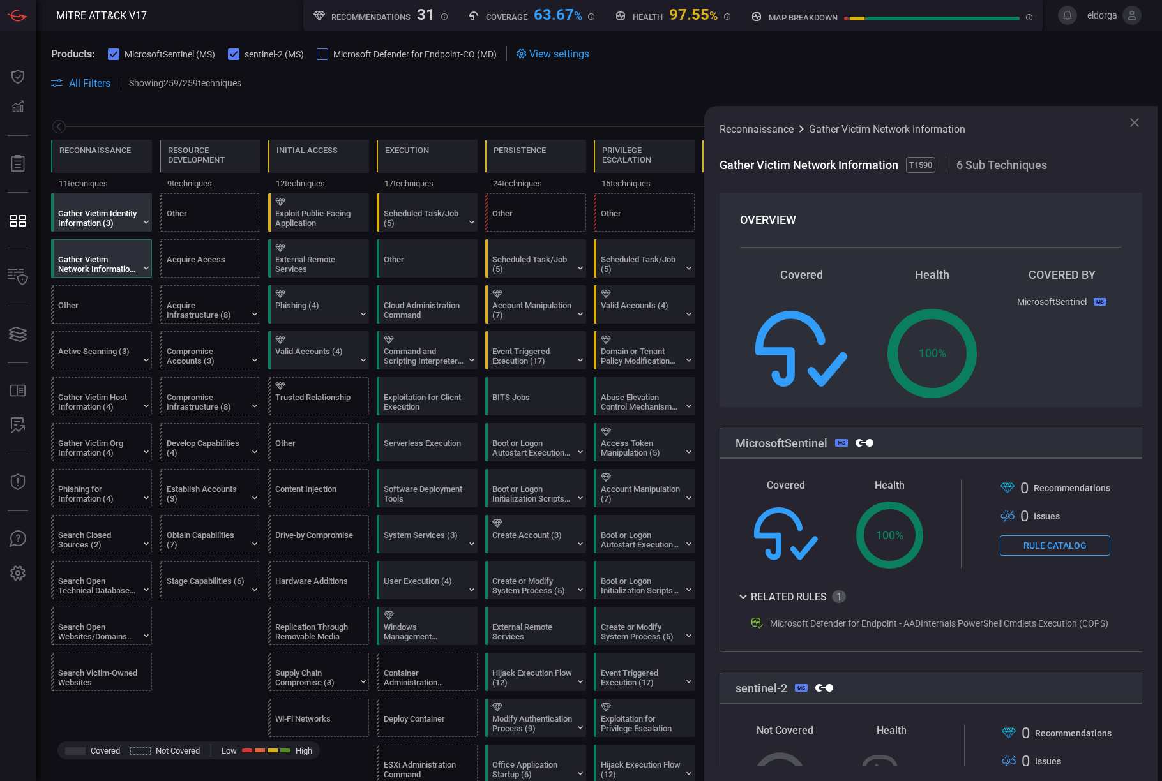
click at [128, 210] on div "Gather Victim Identity Information (3)" at bounding box center [98, 218] width 80 height 19
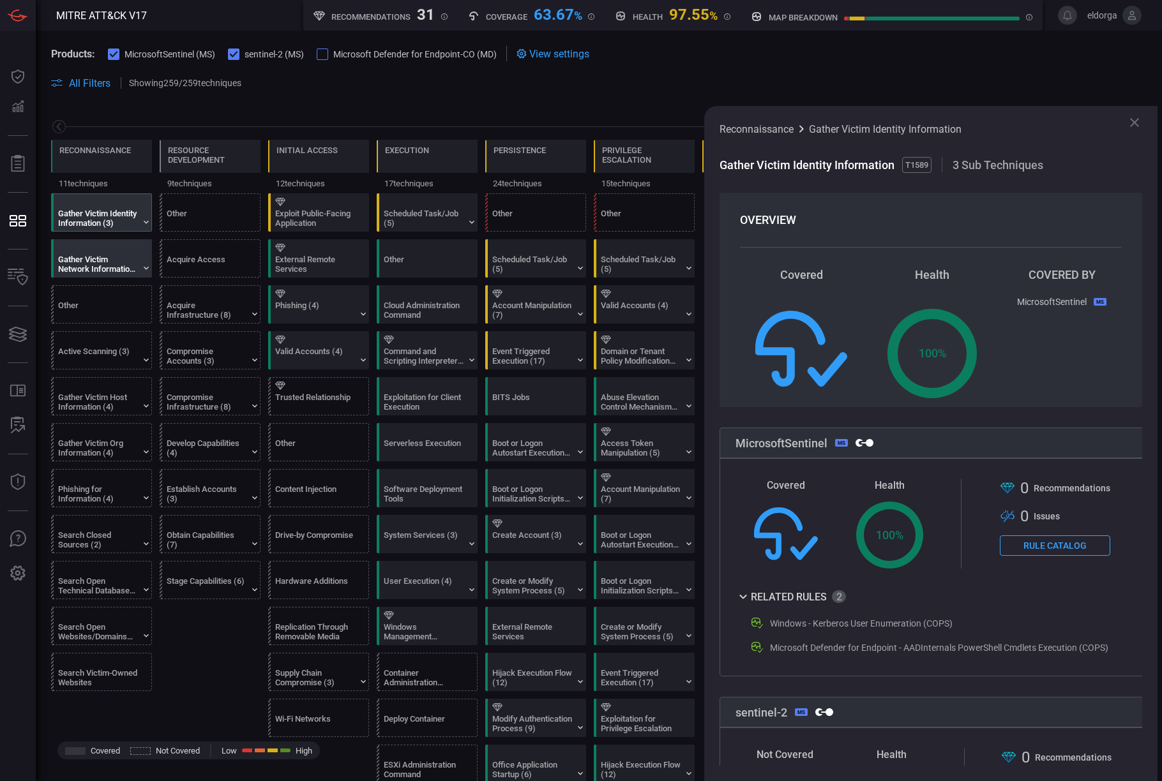
click at [124, 264] on div "Gather Victim Network Information (6)" at bounding box center [98, 264] width 80 height 19
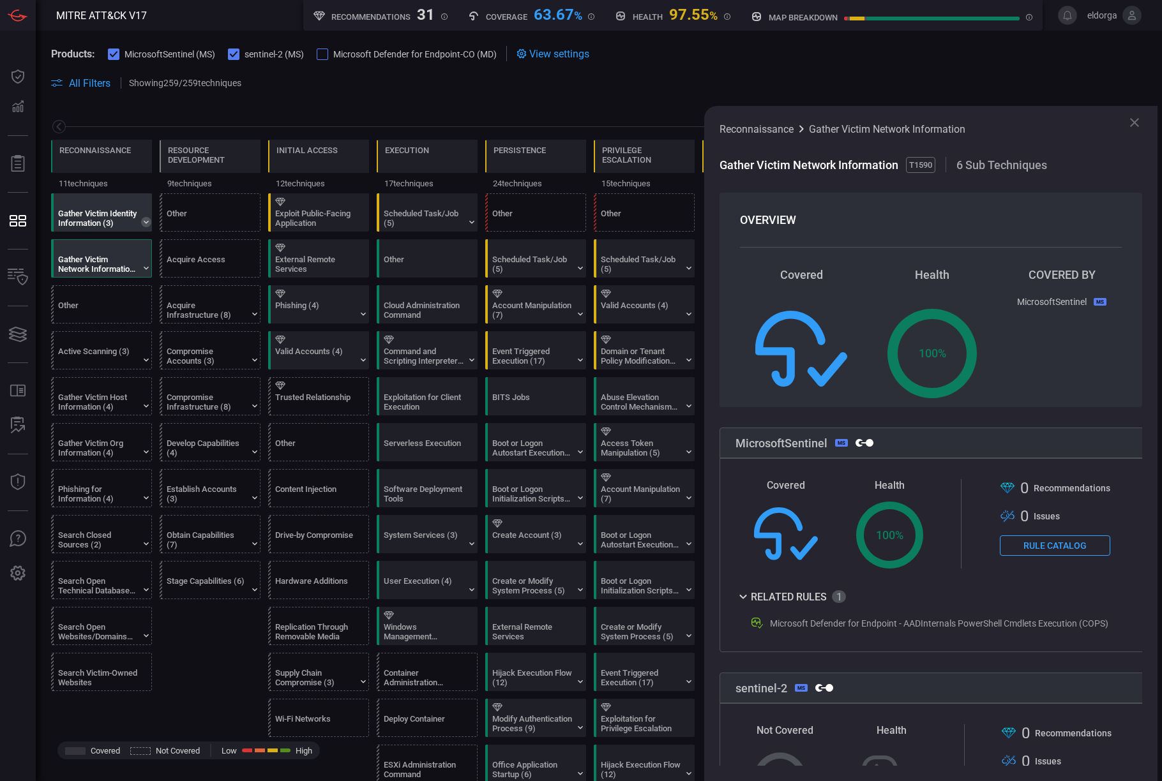
click at [148, 225] on icon at bounding box center [146, 222] width 10 height 10
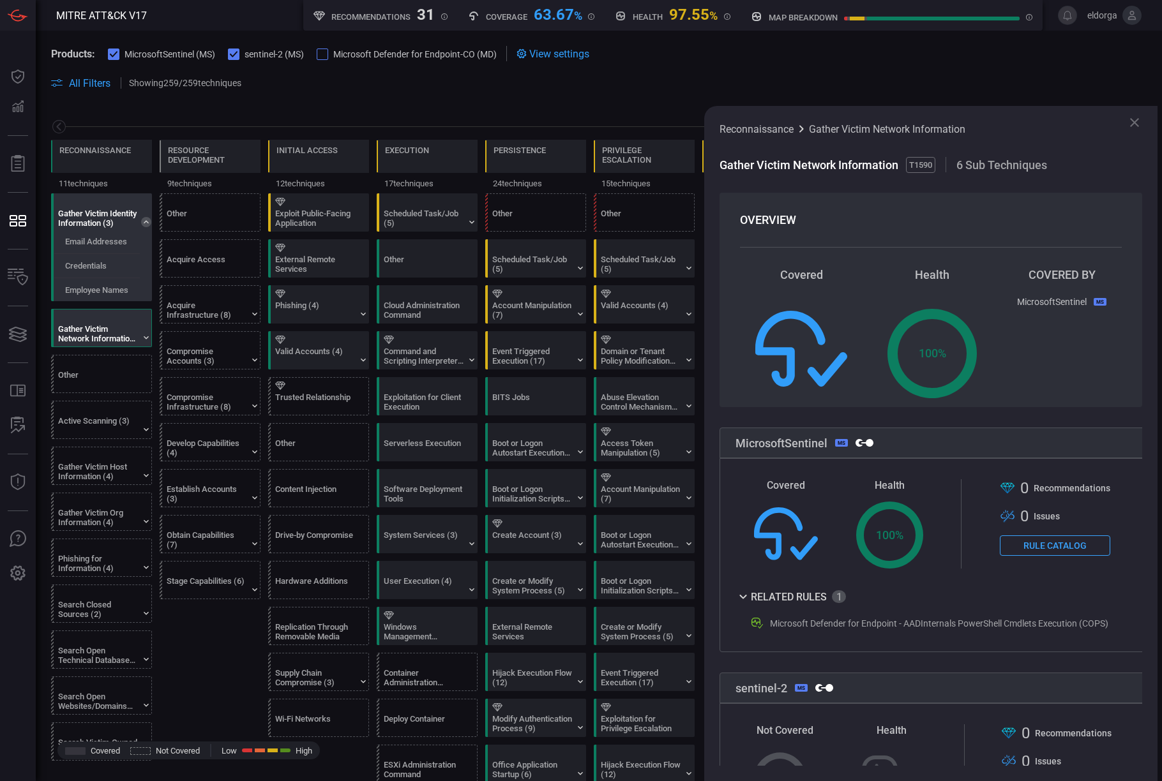
click at [148, 225] on icon at bounding box center [146, 222] width 10 height 10
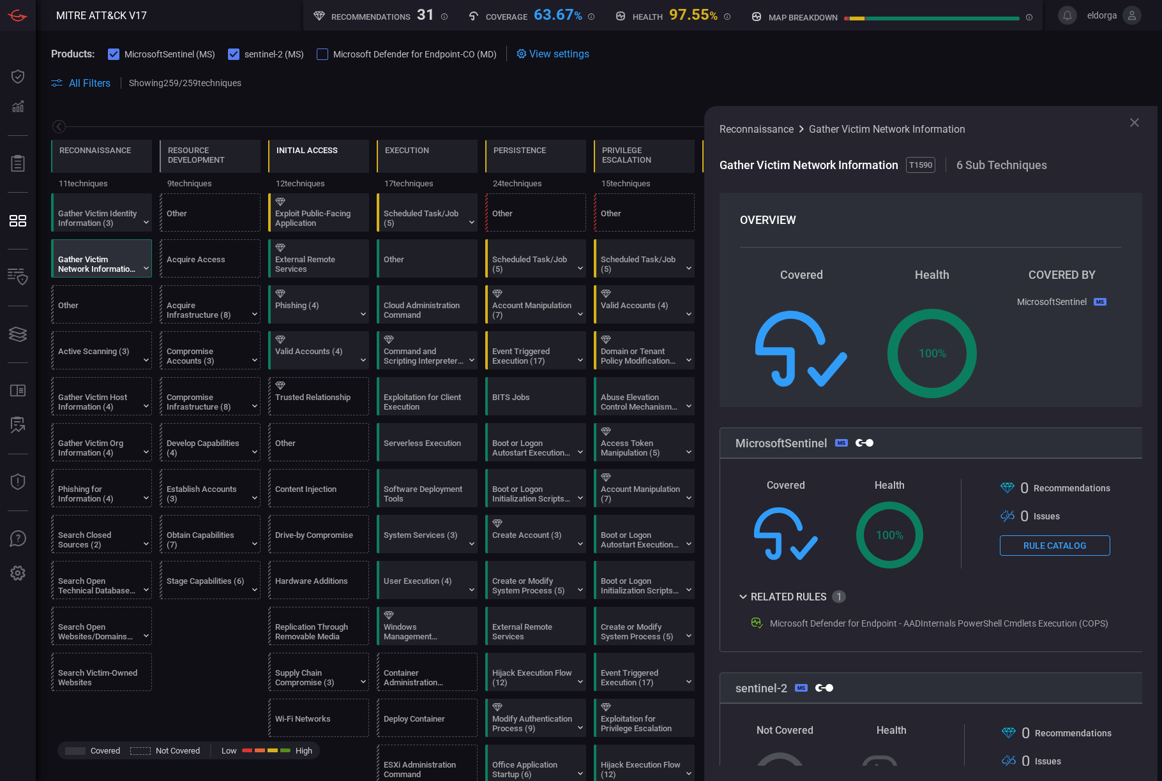
click at [327, 152] on div "Initial Access" at bounding box center [306, 151] width 61 height 10
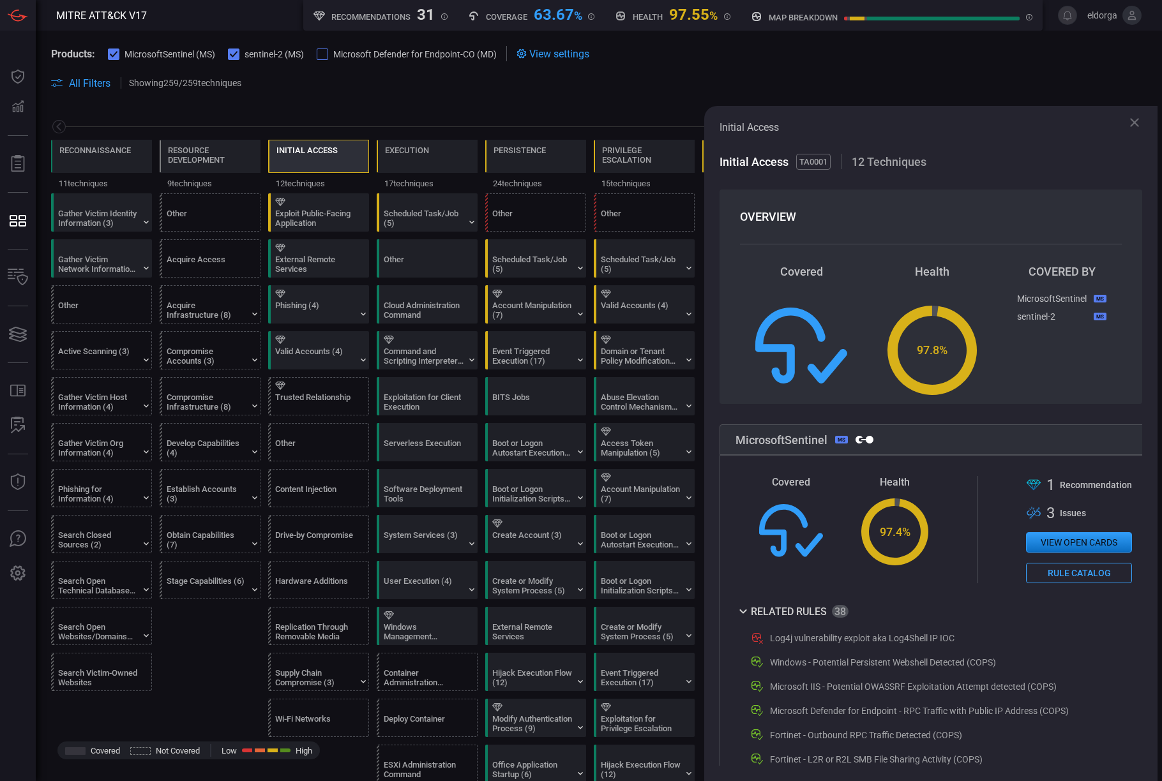
click at [94, 128] on div at bounding box center [598, 127] width 1095 height 16
click at [93, 156] on div "Reconnaissance" at bounding box center [94, 159] width 71 height 27
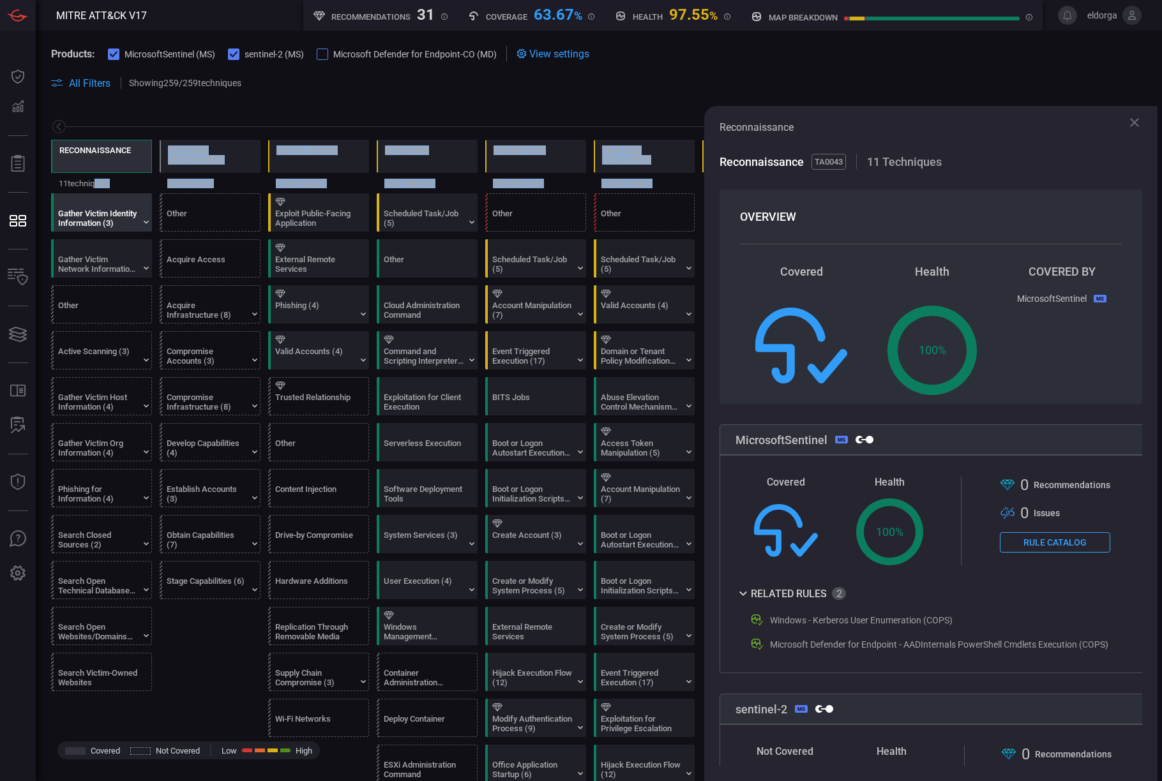
drag, startPoint x: 94, startPoint y: 192, endPoint x: 94, endPoint y: 203, distance: 10.9
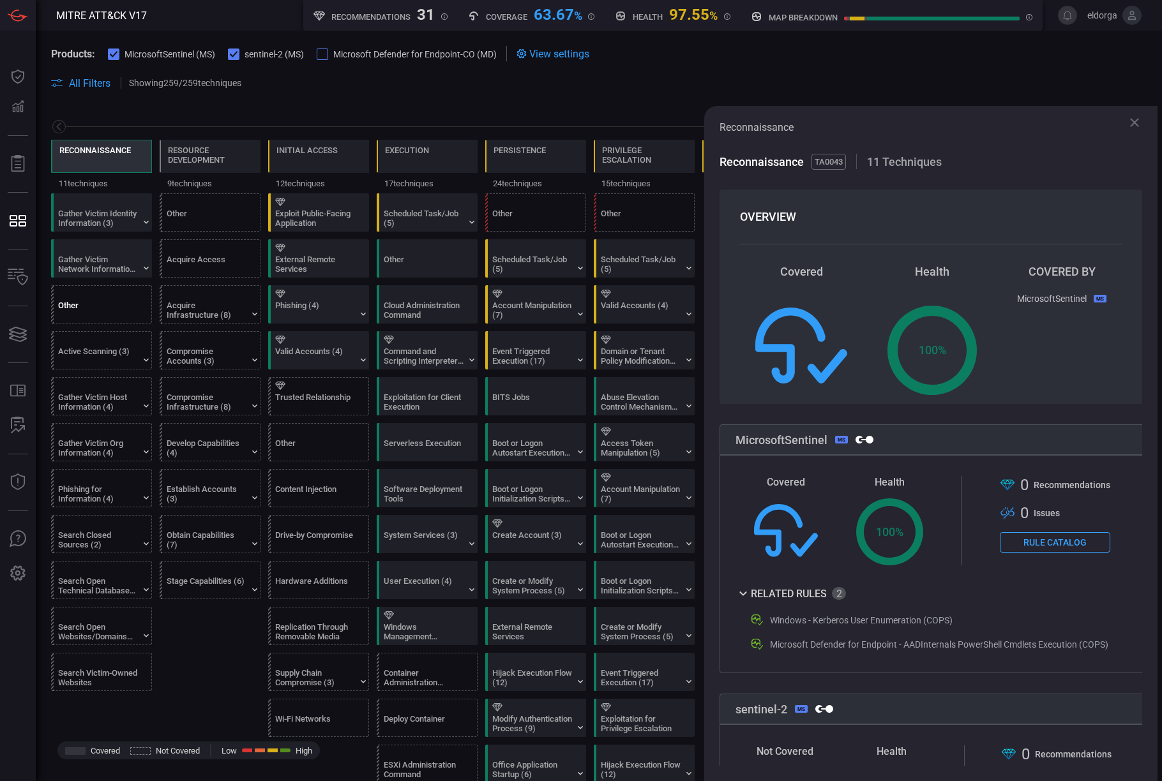
click at [84, 307] on div "Other" at bounding box center [98, 310] width 80 height 19
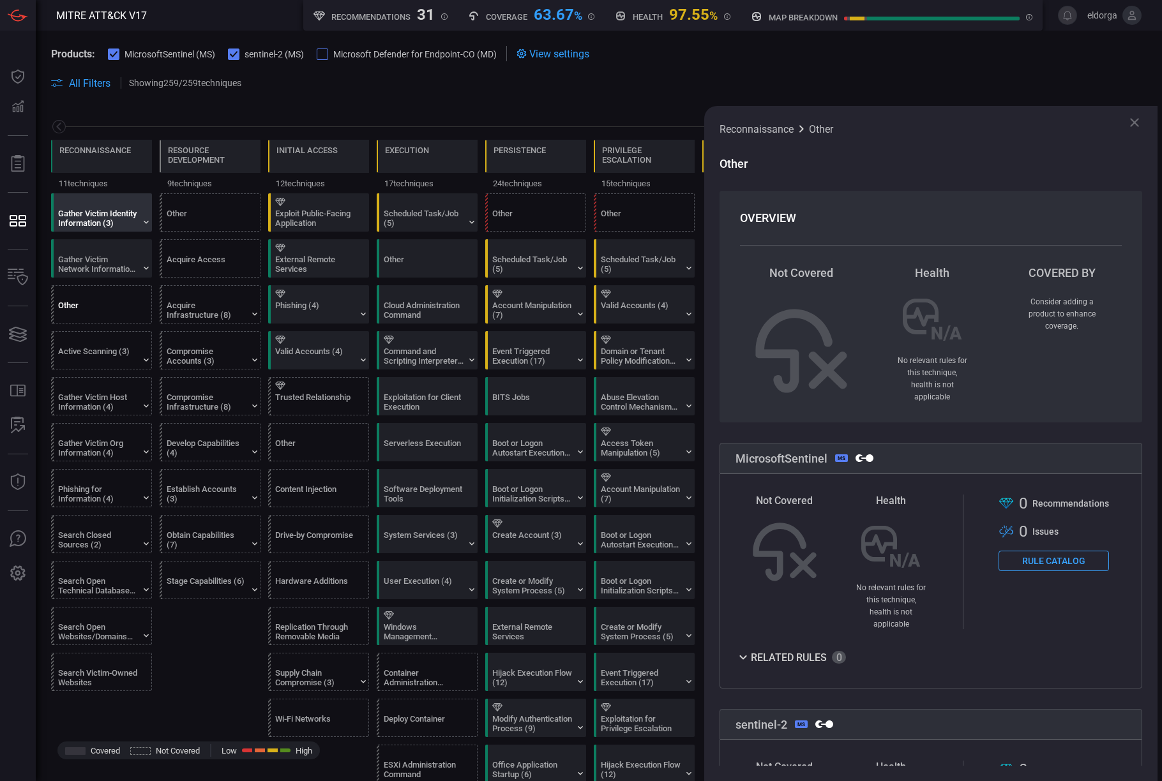
click at [103, 213] on div "Gather Victim Identity Information (3)" at bounding box center [98, 218] width 80 height 19
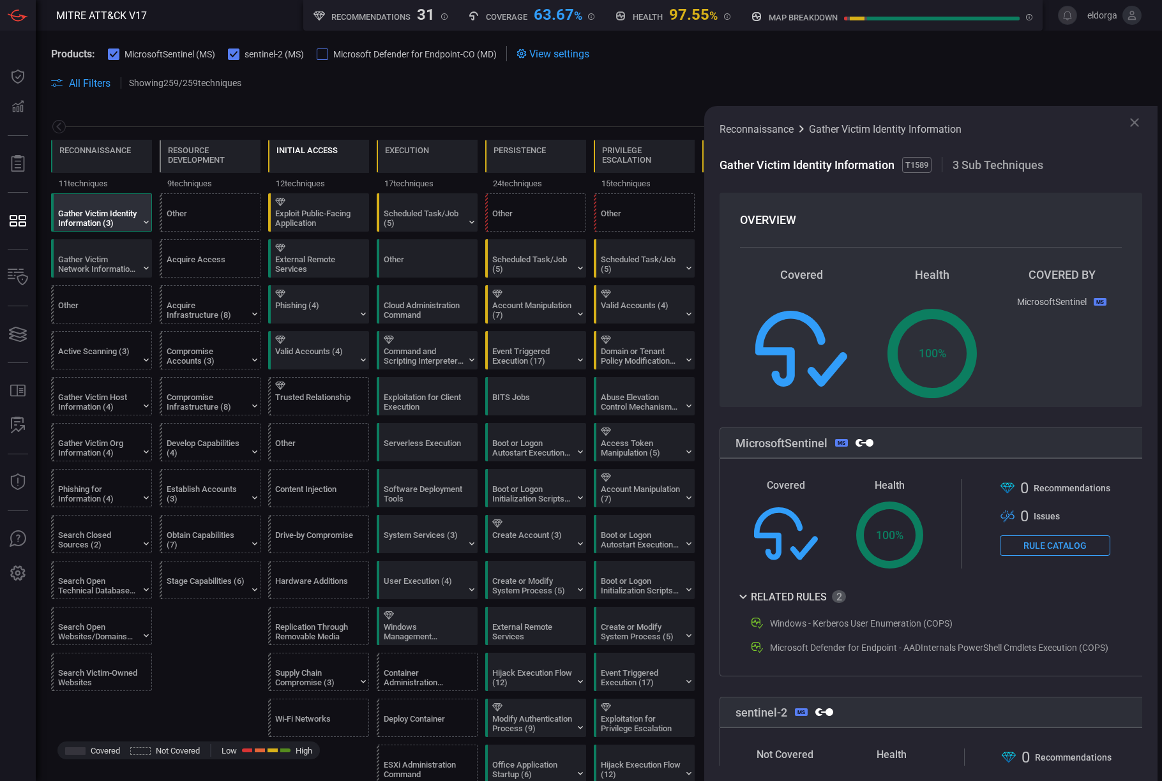
click at [330, 156] on div "Initial Access" at bounding box center [306, 159] width 61 height 27
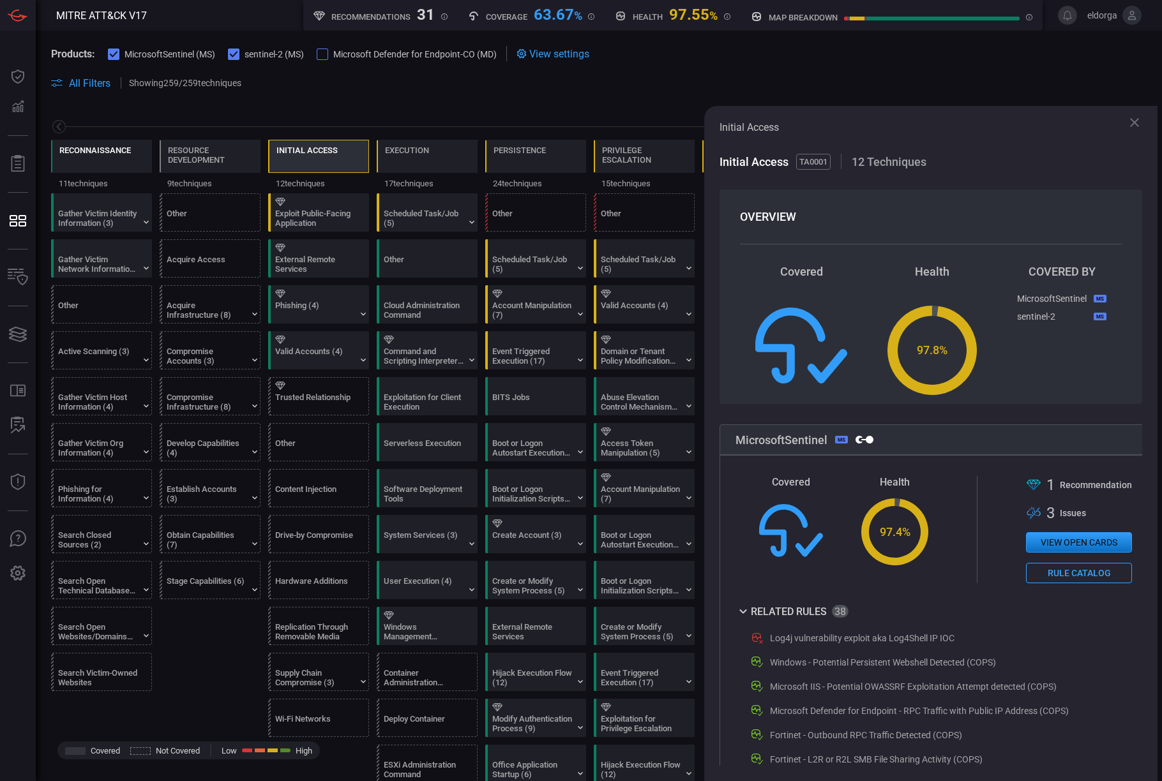
click at [120, 159] on div "Reconnaissance" at bounding box center [94, 159] width 71 height 27
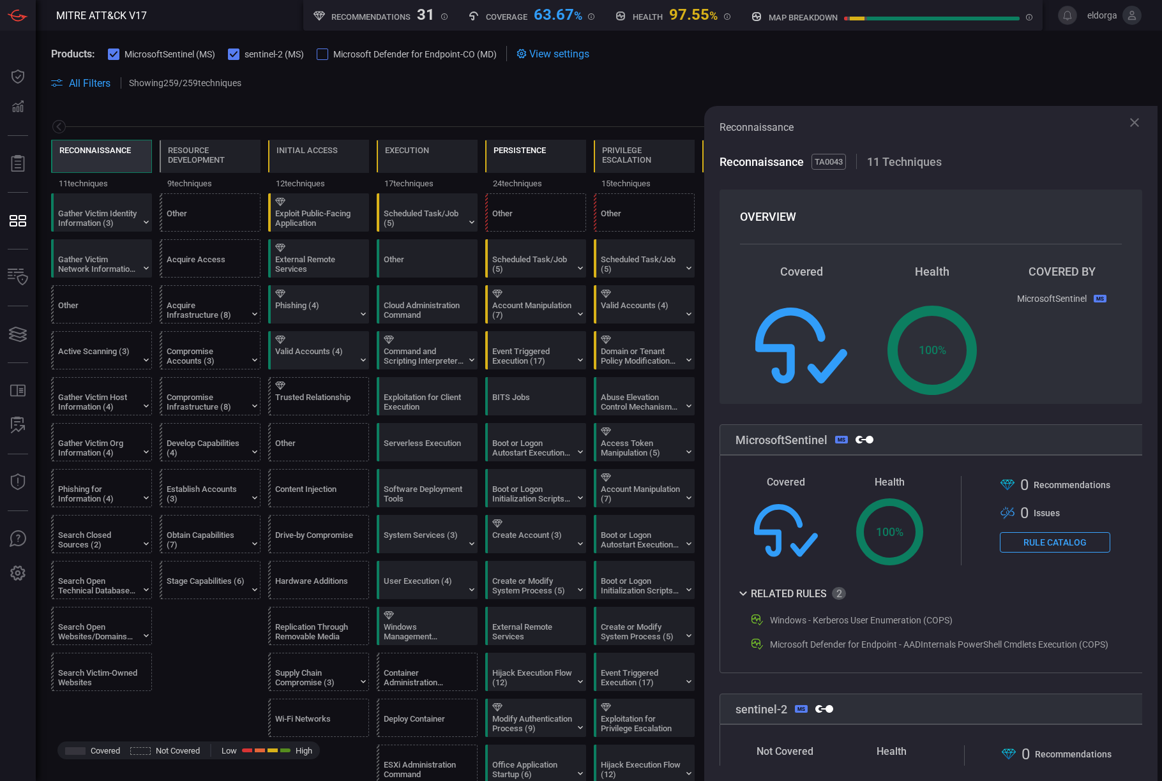
click at [543, 153] on div "Persistence" at bounding box center [519, 151] width 52 height 10
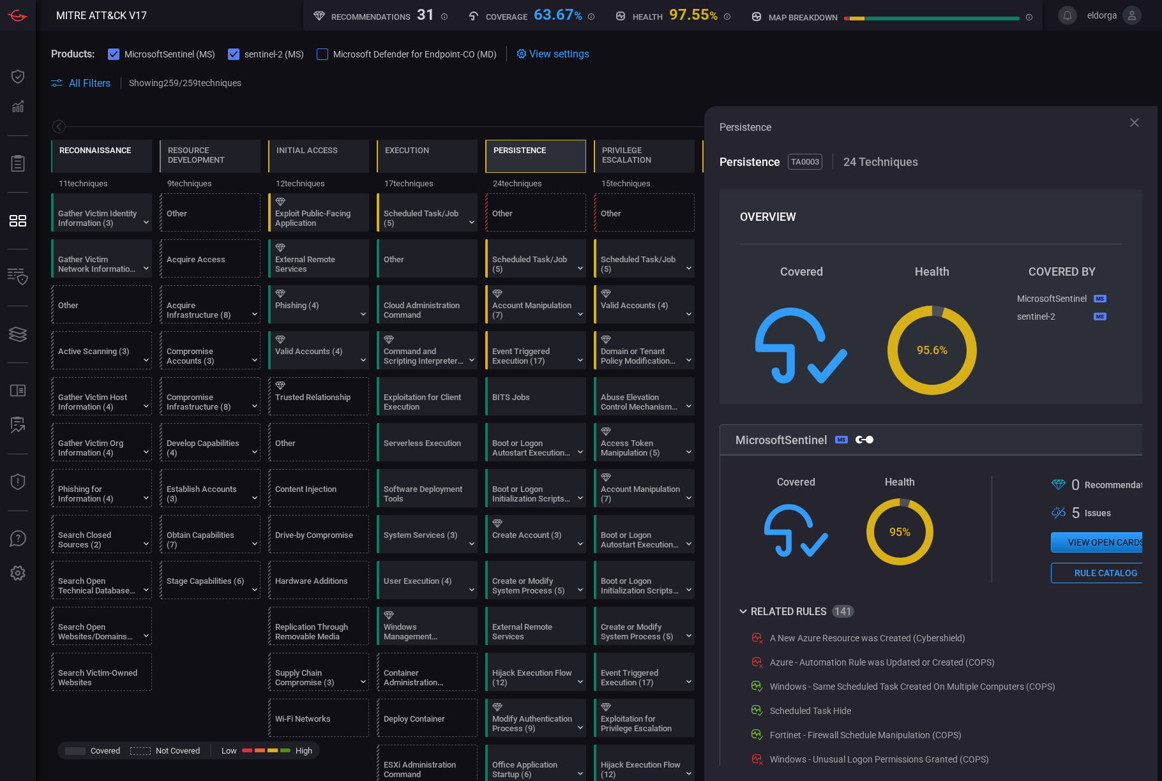
click at [52, 156] on div "Reconnaissance" at bounding box center [101, 156] width 101 height 33
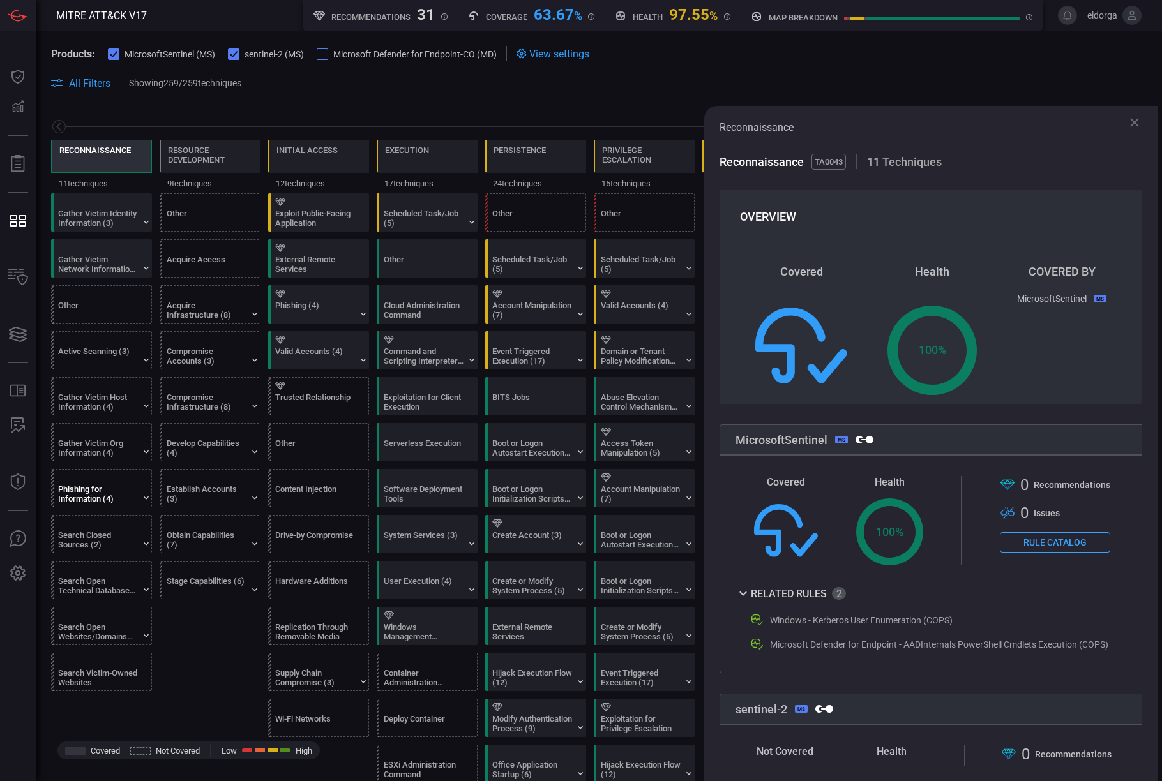
click at [139, 498] on div "Phishing for Information (4)" at bounding box center [104, 488] width 101 height 37
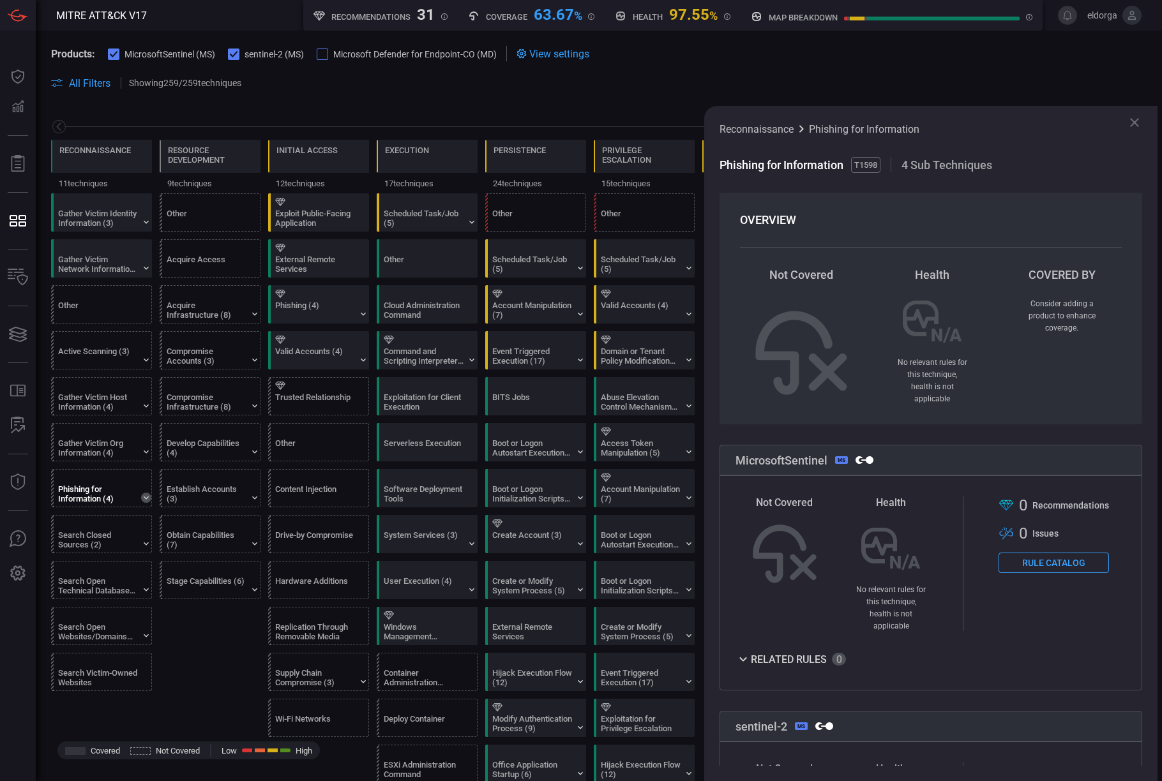
click at [147, 500] on icon at bounding box center [146, 498] width 10 height 10
click at [98, 156] on div "Reconnaissance" at bounding box center [94, 159] width 71 height 27
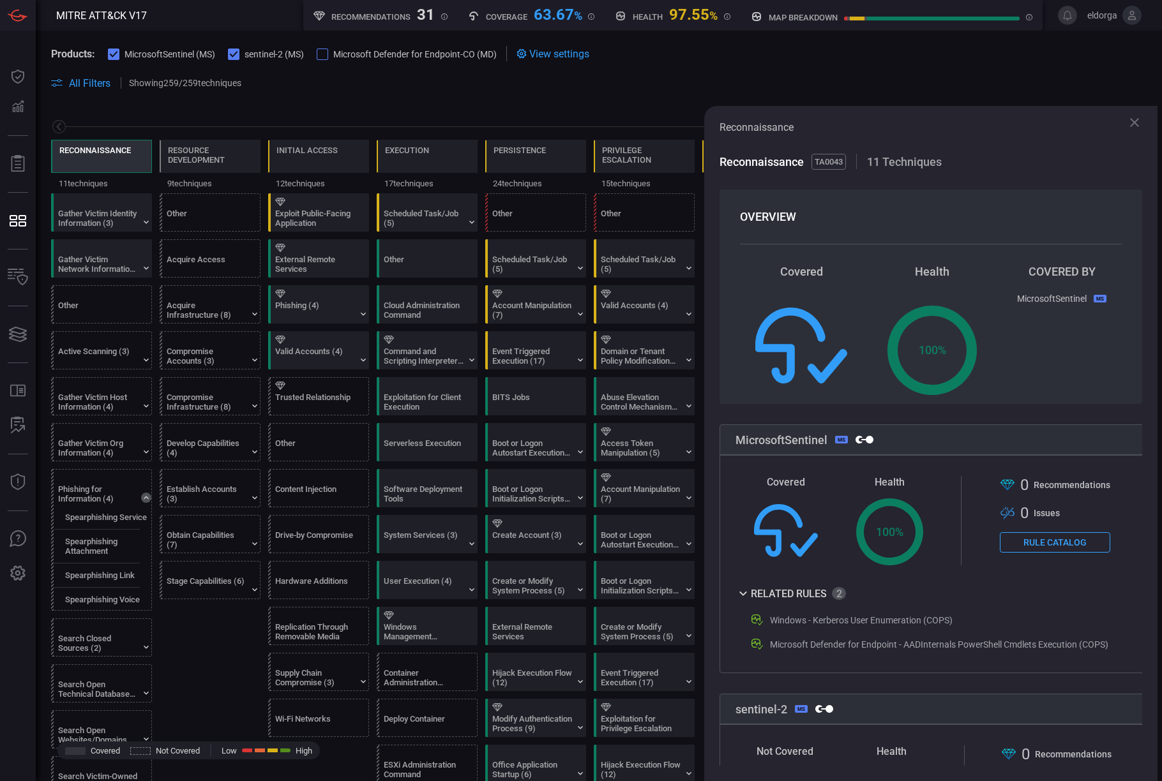
click at [98, 156] on div "Reconnaissance" at bounding box center [94, 159] width 71 height 27
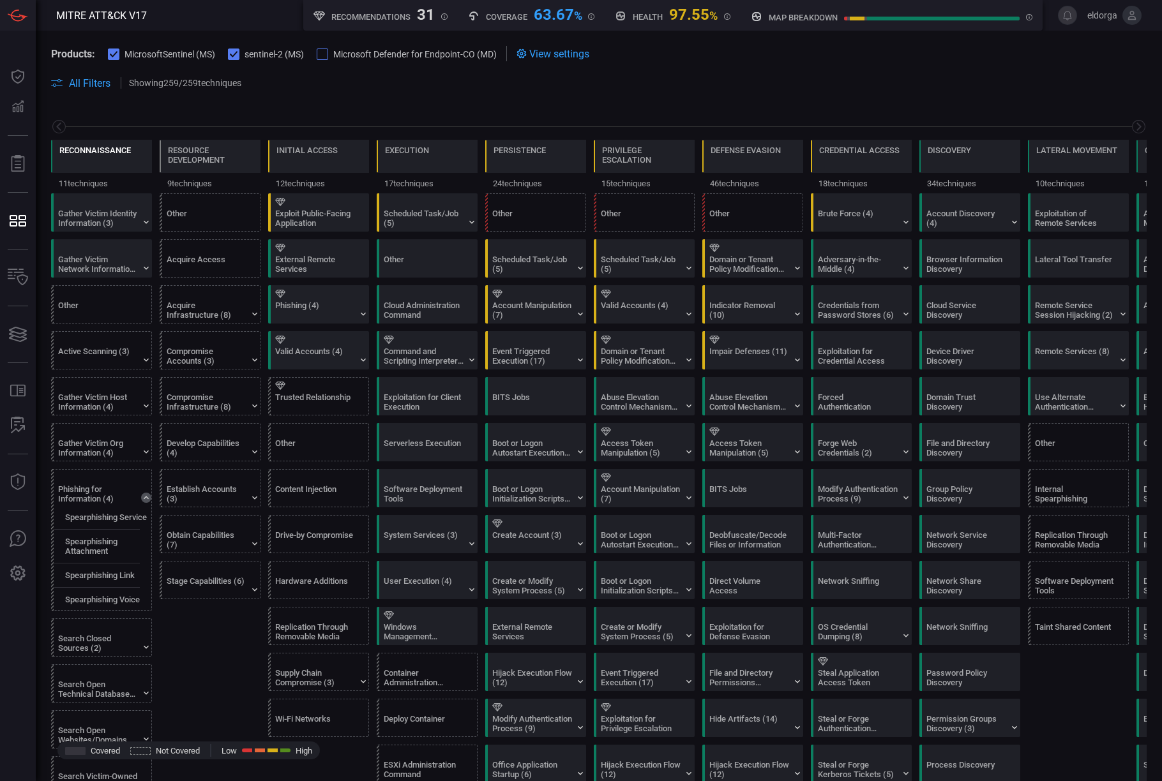
click at [119, 154] on div "Reconnaissance" at bounding box center [94, 151] width 71 height 10
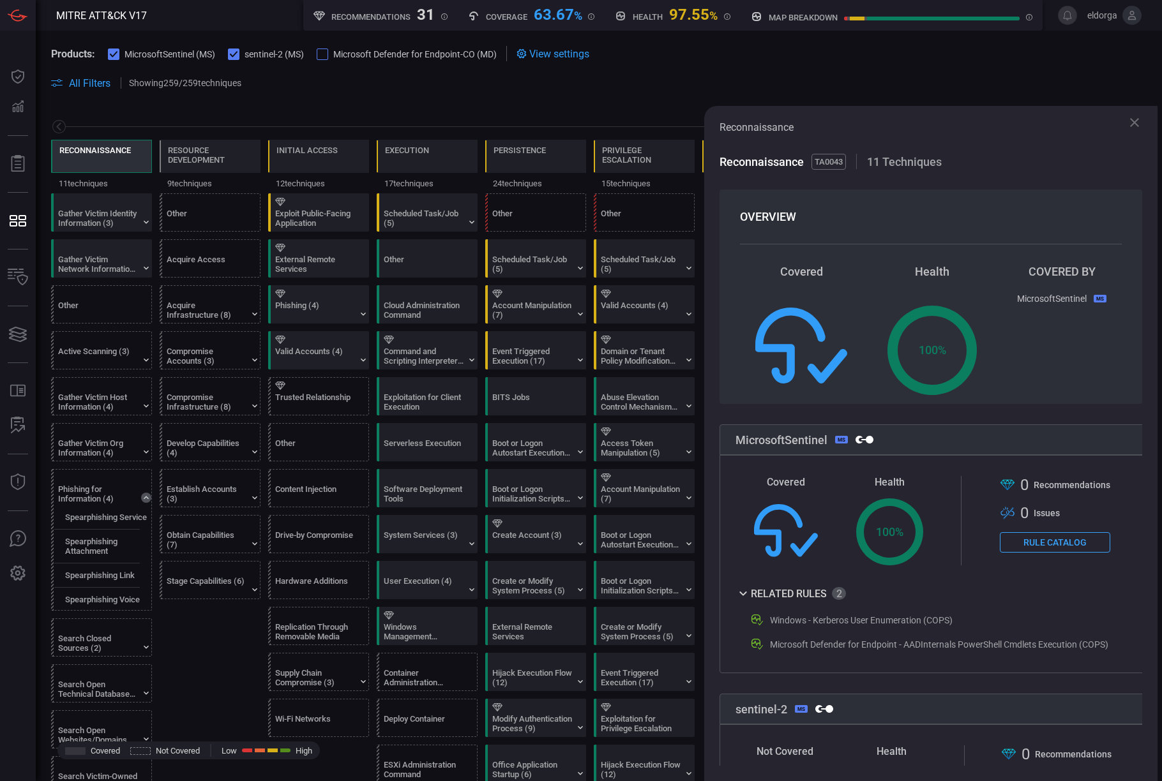
click at [617, 161] on span "TA0043" at bounding box center [828, 162] width 34 height 16
click at [617, 162] on span "TA0043" at bounding box center [828, 162] width 34 height 16
copy span "TA0043"
click at [402, 46] on div "Products: MicrosoftSentinel (MS) sentinel-2 (MS) Microsoft Defender for Endpoin…" at bounding box center [273, 53] width 445 height 15
click at [617, 127] on icon at bounding box center [1133, 122] width 15 height 15
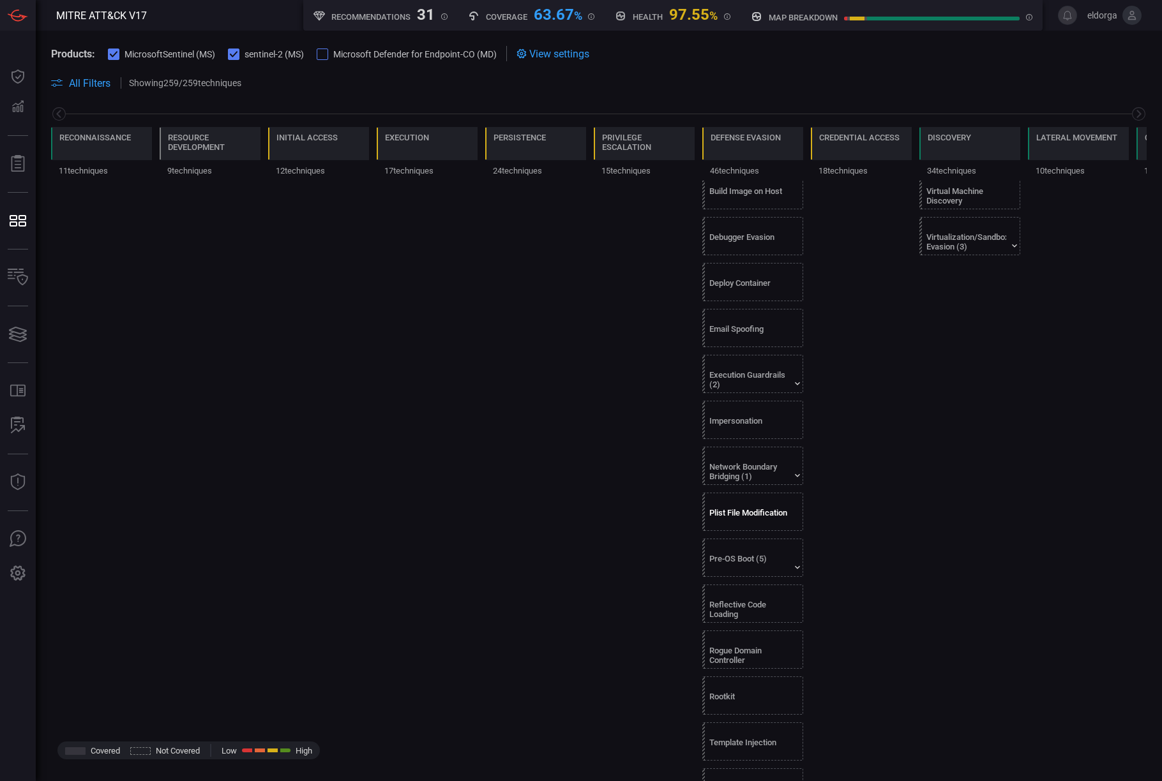
scroll to position [1554, 0]
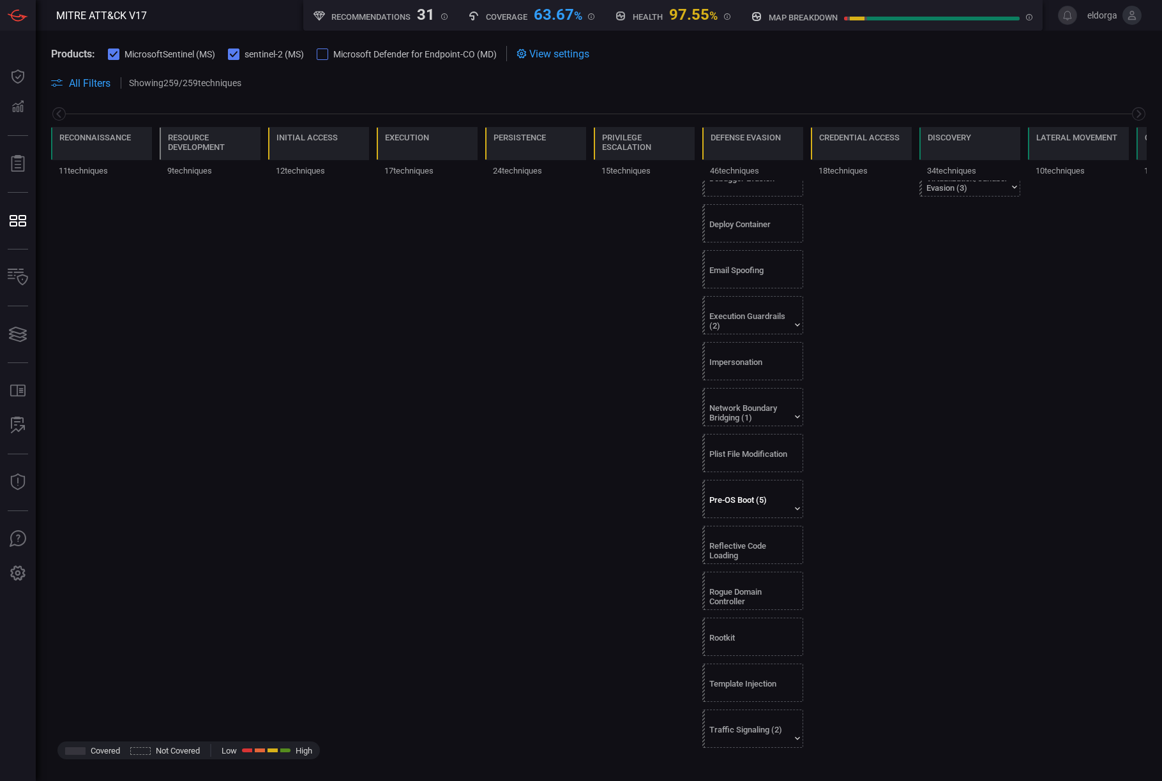
click at [617, 512] on div "Pre-OS Boot (5)" at bounding box center [749, 504] width 80 height 19
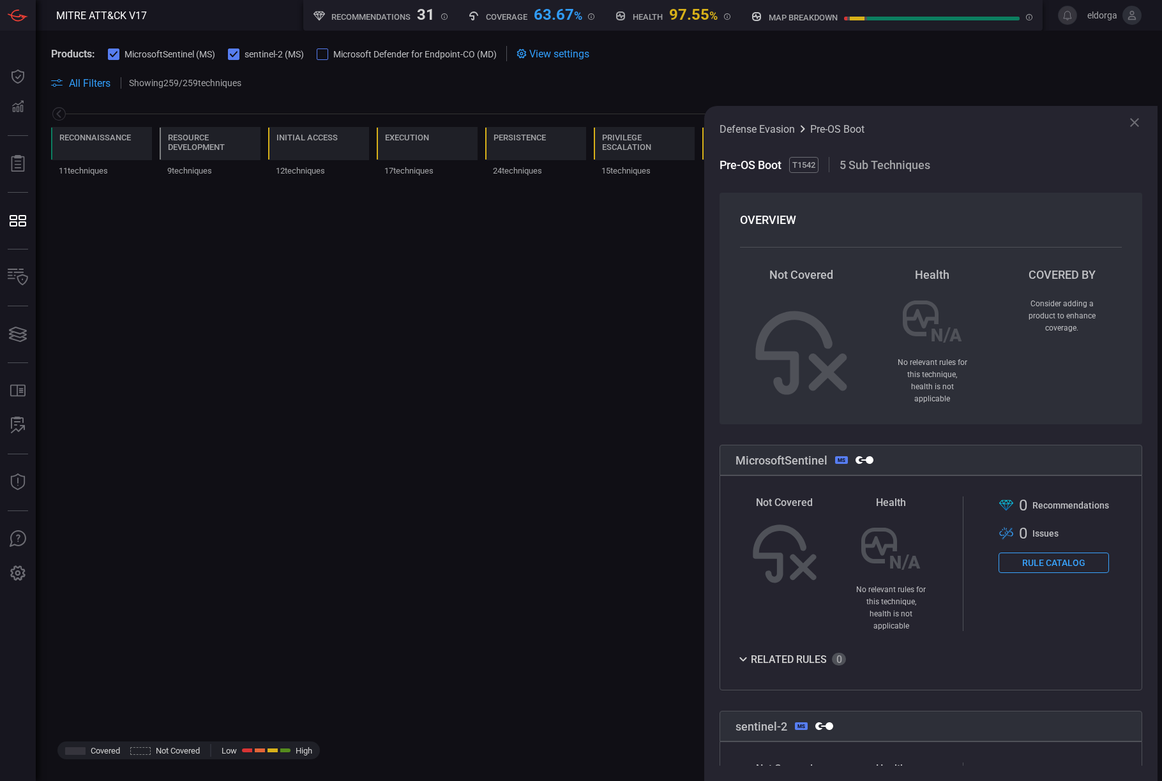
click at [617, 131] on div "Defense Evasion Pre-OS Boot" at bounding box center [930, 128] width 422 height 15
click at [617, 121] on icon at bounding box center [1133, 122] width 15 height 15
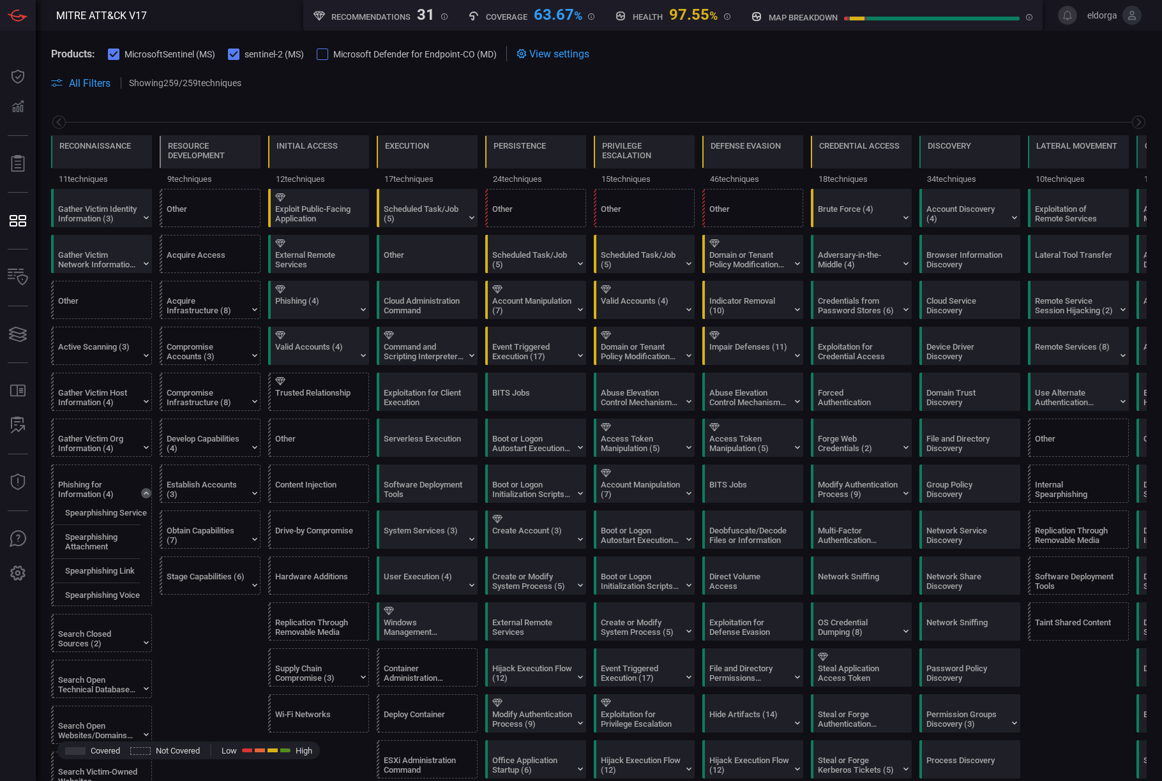
scroll to position [0, 0]
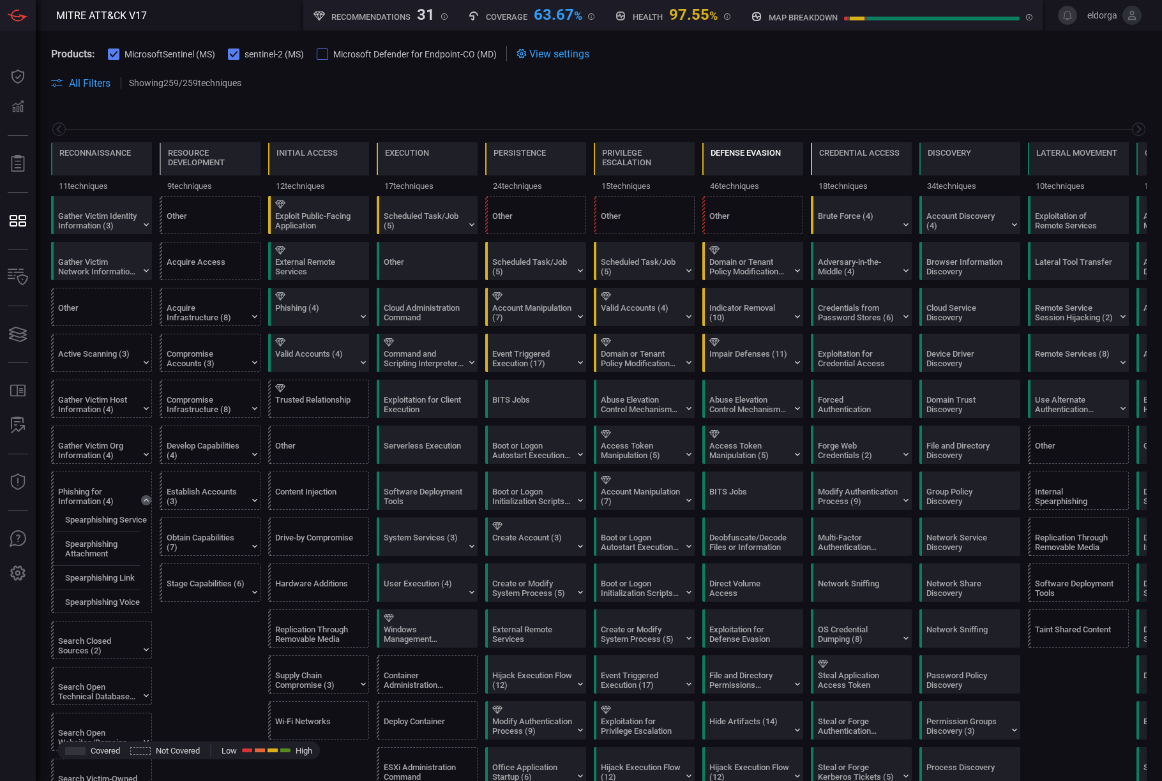
click at [617, 160] on div "Defense Evasion" at bounding box center [745, 161] width 70 height 27
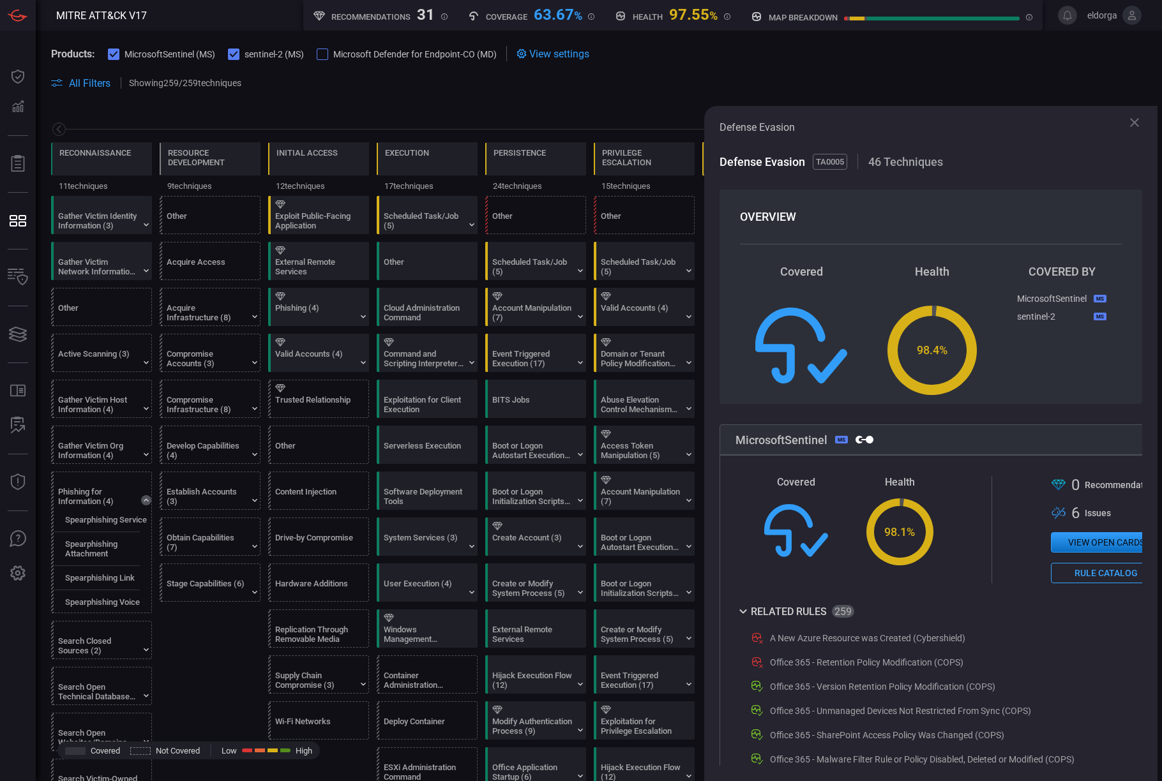
click at [617, 73] on span at bounding box center [598, 68] width 1095 height 14
click at [101, 157] on div "Reconnaissance" at bounding box center [94, 153] width 71 height 10
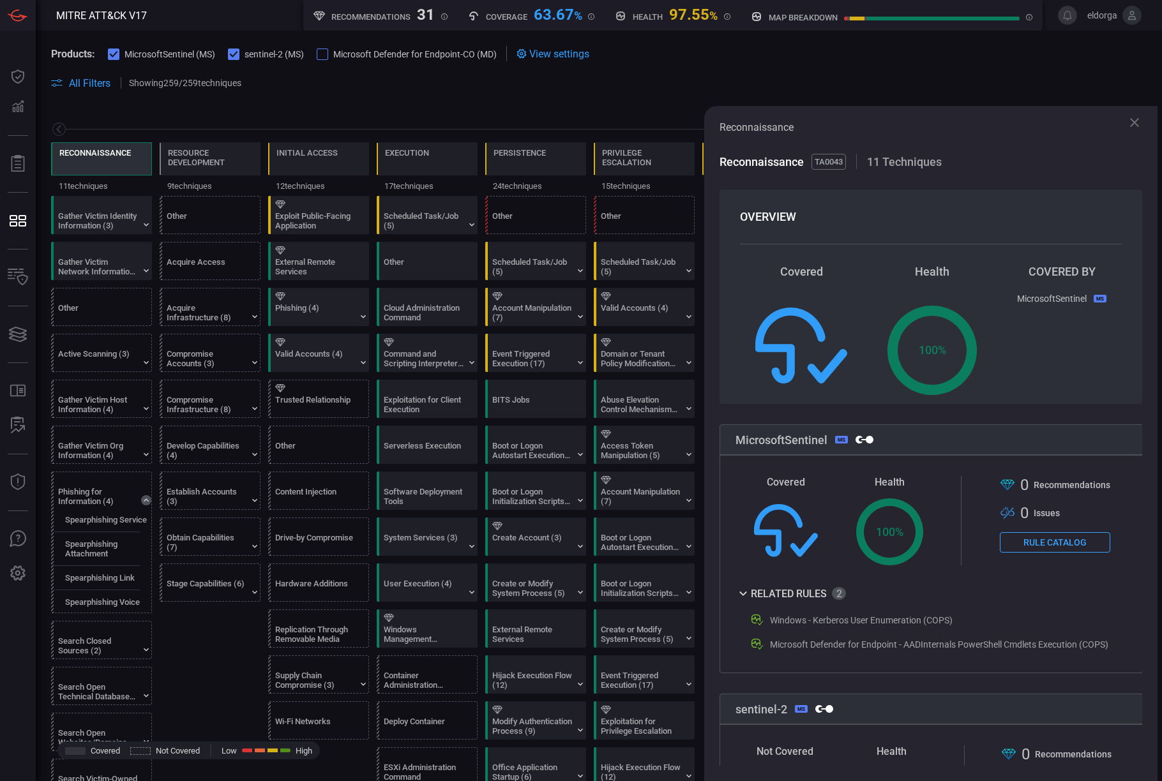
click at [617, 120] on icon at bounding box center [1134, 122] width 9 height 9
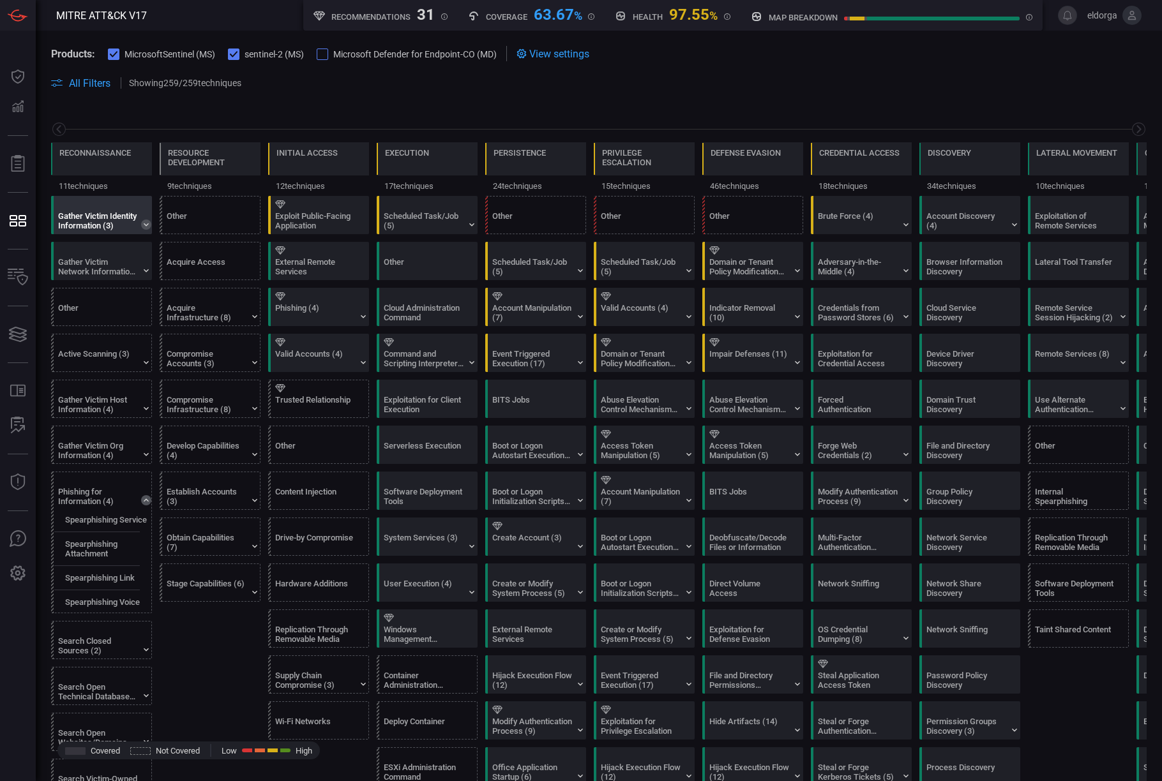
click at [142, 222] on icon at bounding box center [146, 225] width 10 height 10
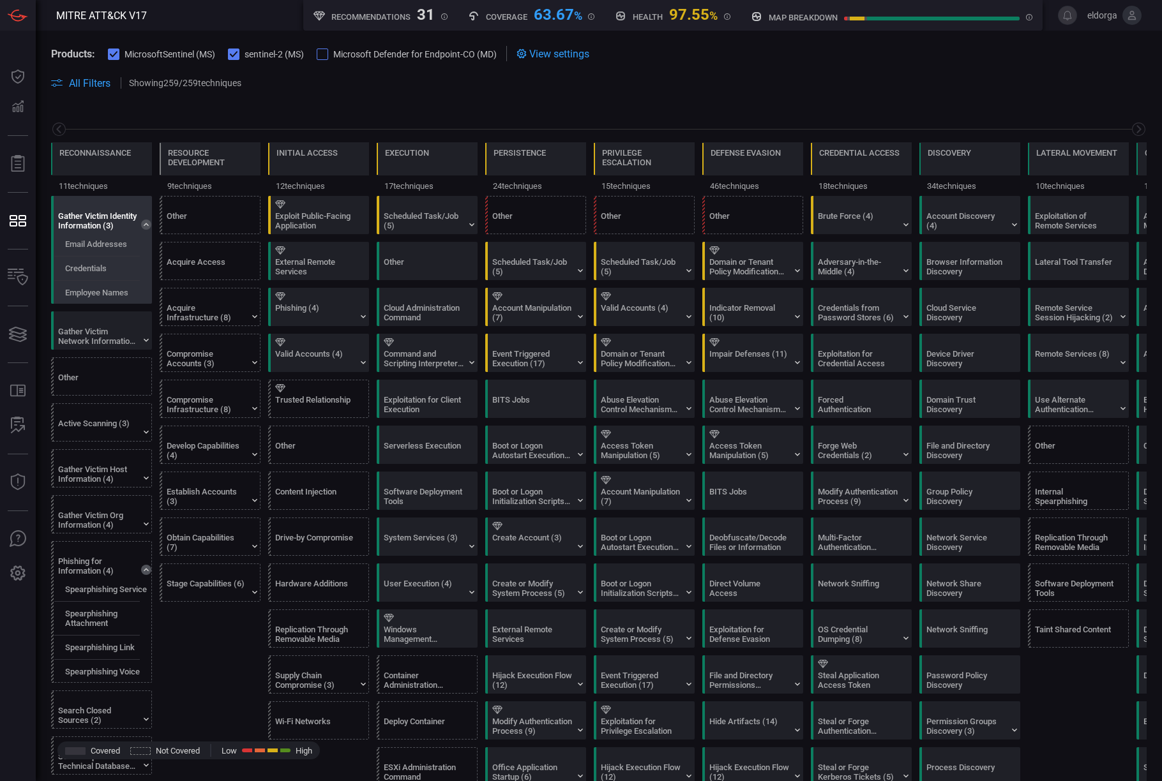
click at [144, 221] on icon at bounding box center [146, 225] width 10 height 10
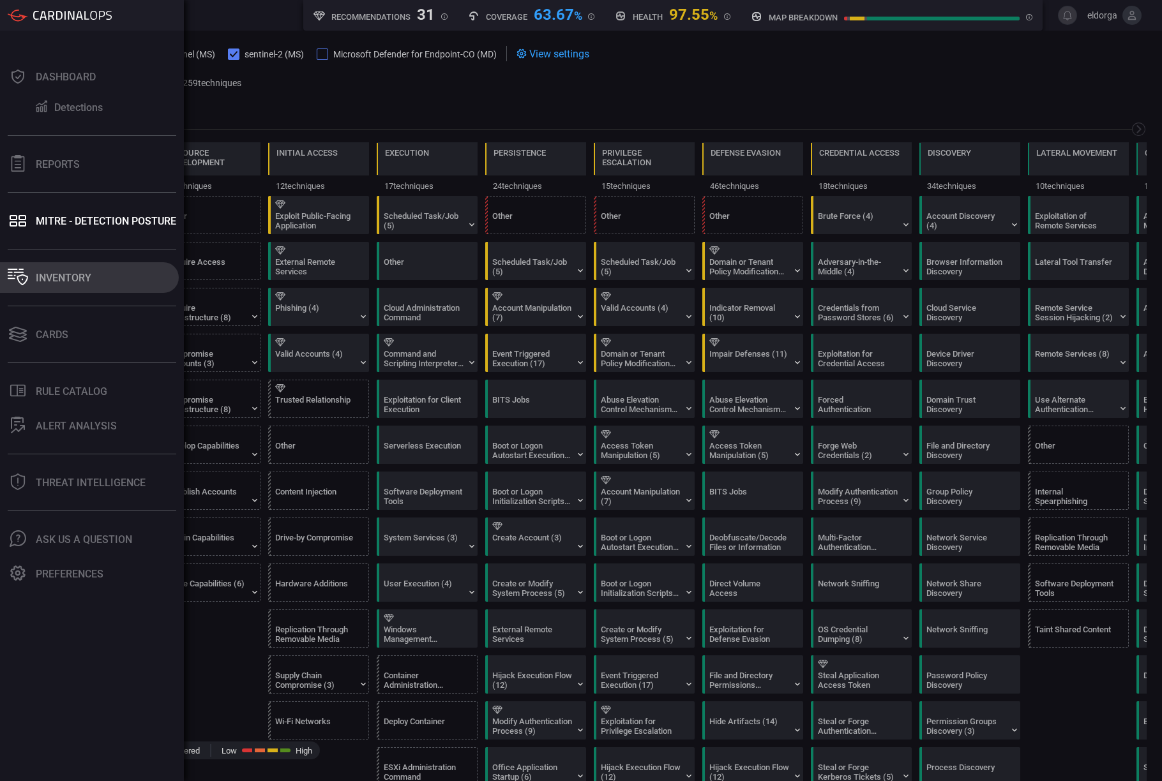
click at [17, 278] on icon at bounding box center [22, 279] width 11 height 11
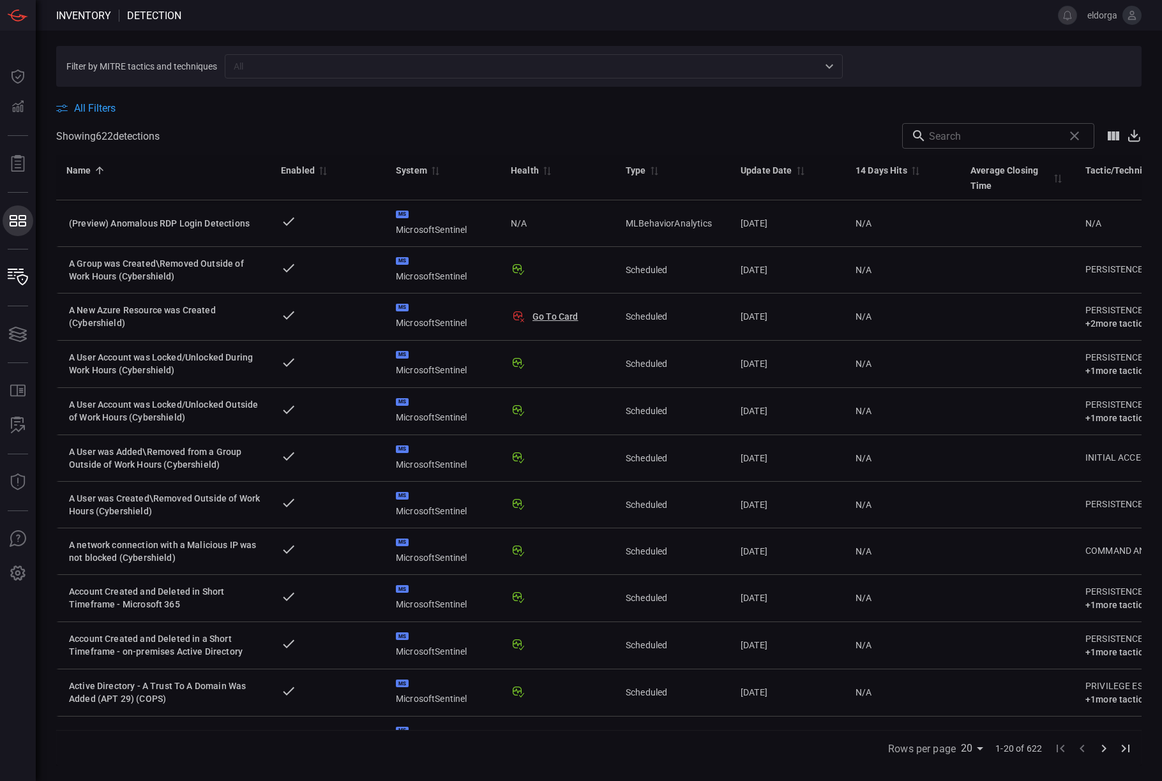
click at [22, 231] on button "MITRE - Detection Posture MITRE - Detection Posture" at bounding box center [18, 221] width 31 height 31
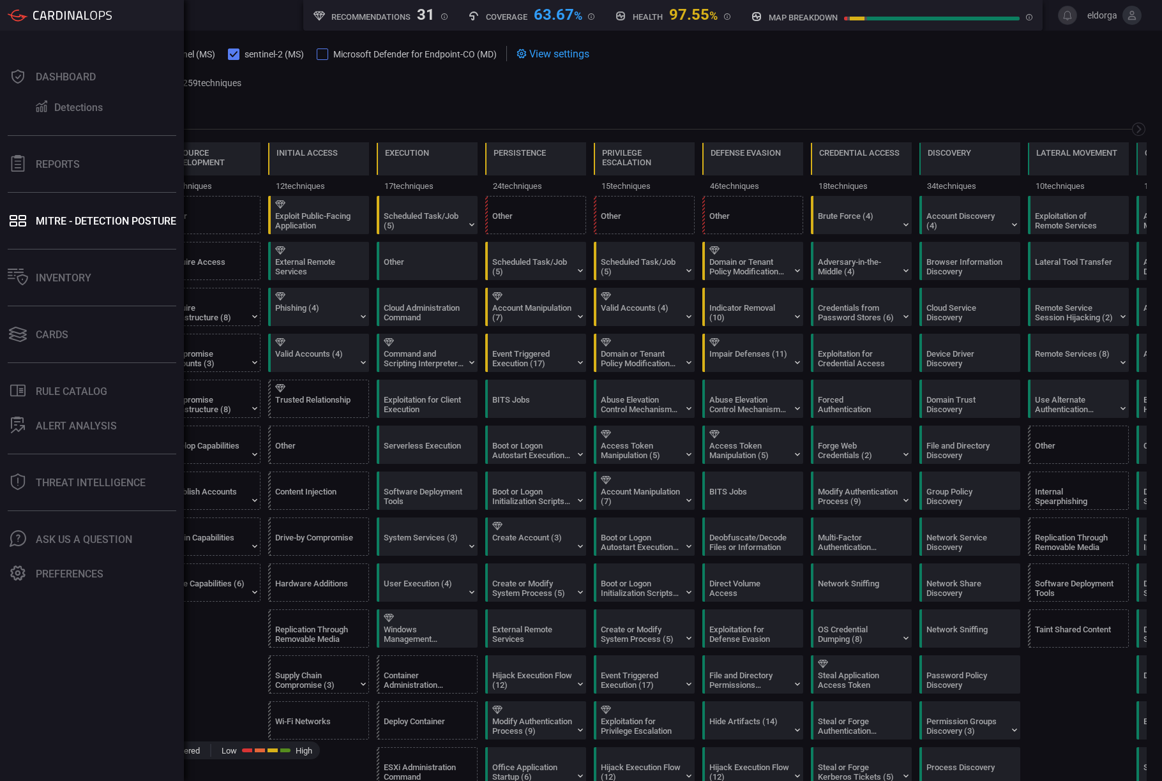
scroll to position [0, 167]
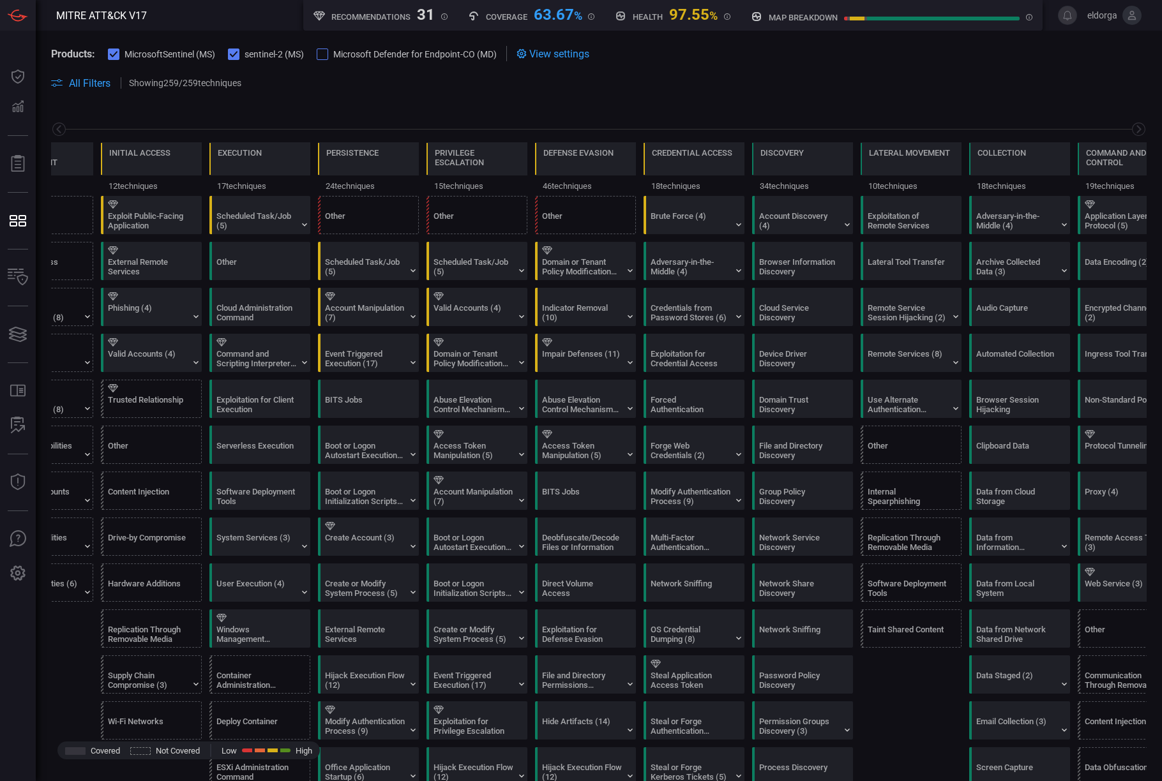
drag, startPoint x: 126, startPoint y: 772, endPoint x: 85, endPoint y: 765, distance: 41.4
click at [65, 130] on icon at bounding box center [58, 129] width 13 height 13
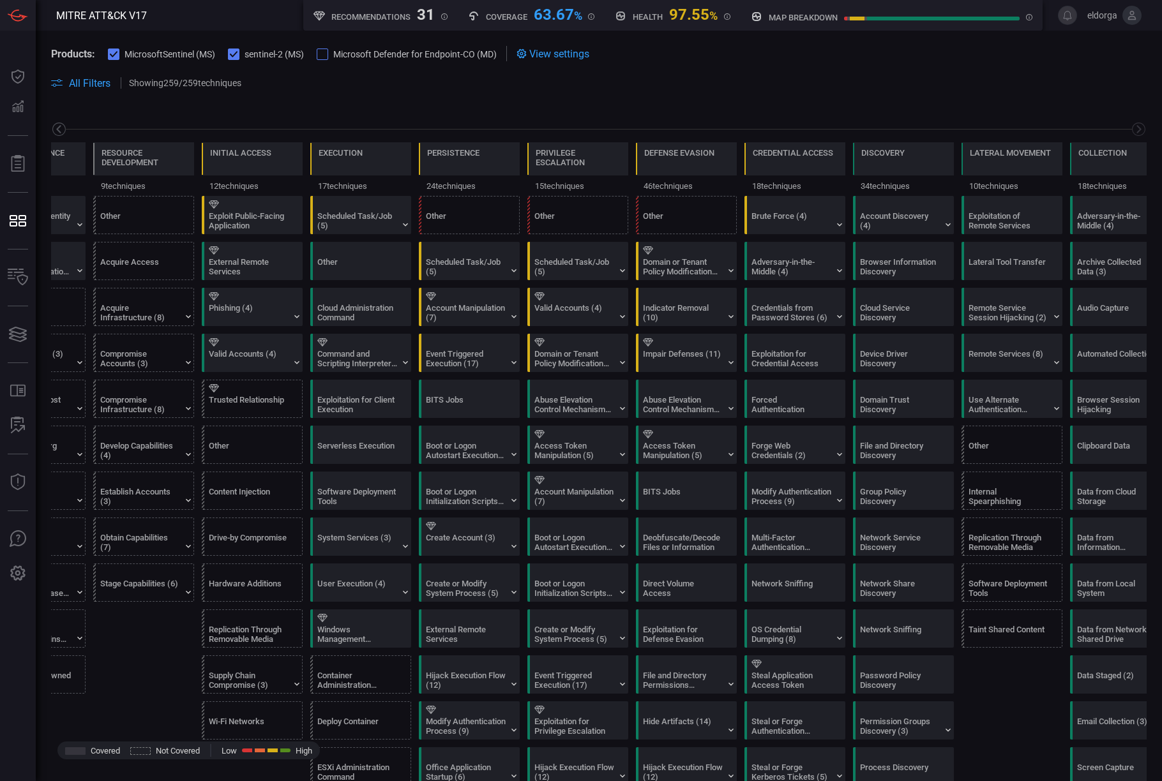
click at [65, 130] on icon at bounding box center [58, 129] width 13 height 13
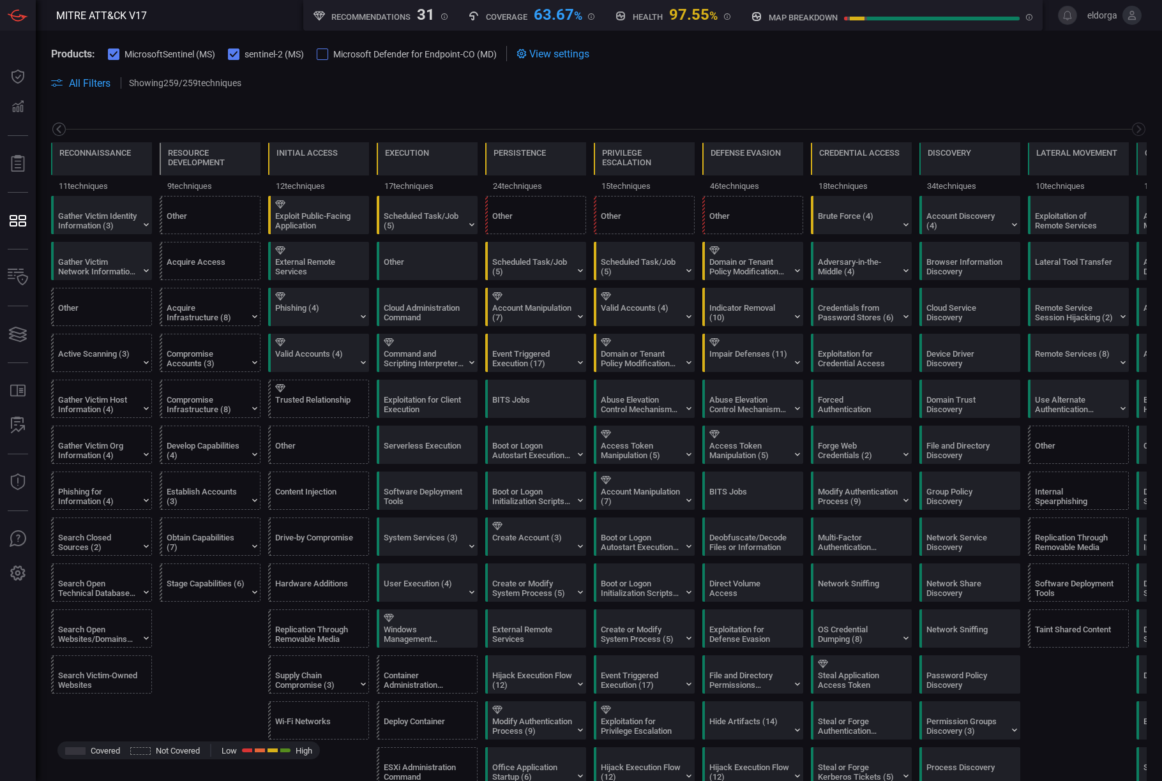
click at [65, 130] on icon at bounding box center [58, 129] width 13 height 13
click at [100, 159] on div "Reconnaissance" at bounding box center [94, 161] width 71 height 27
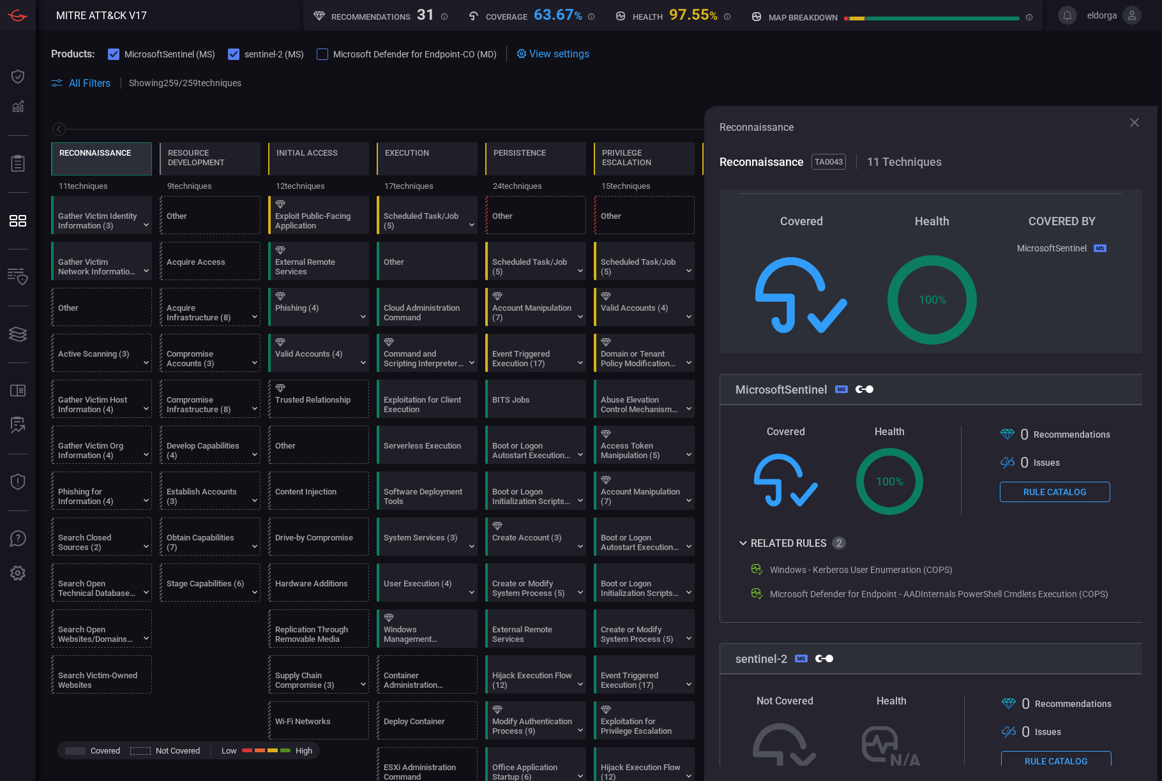
scroll to position [171, 0]
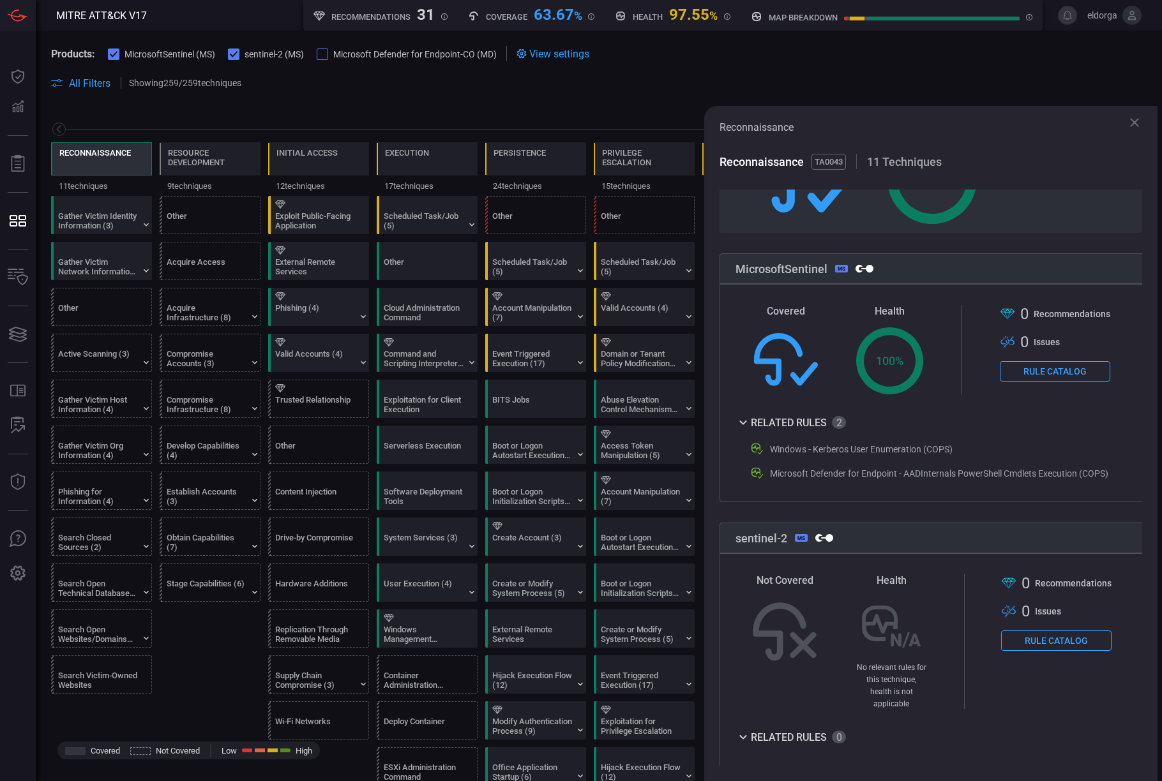
click at [617, 123] on icon at bounding box center [1133, 122] width 15 height 15
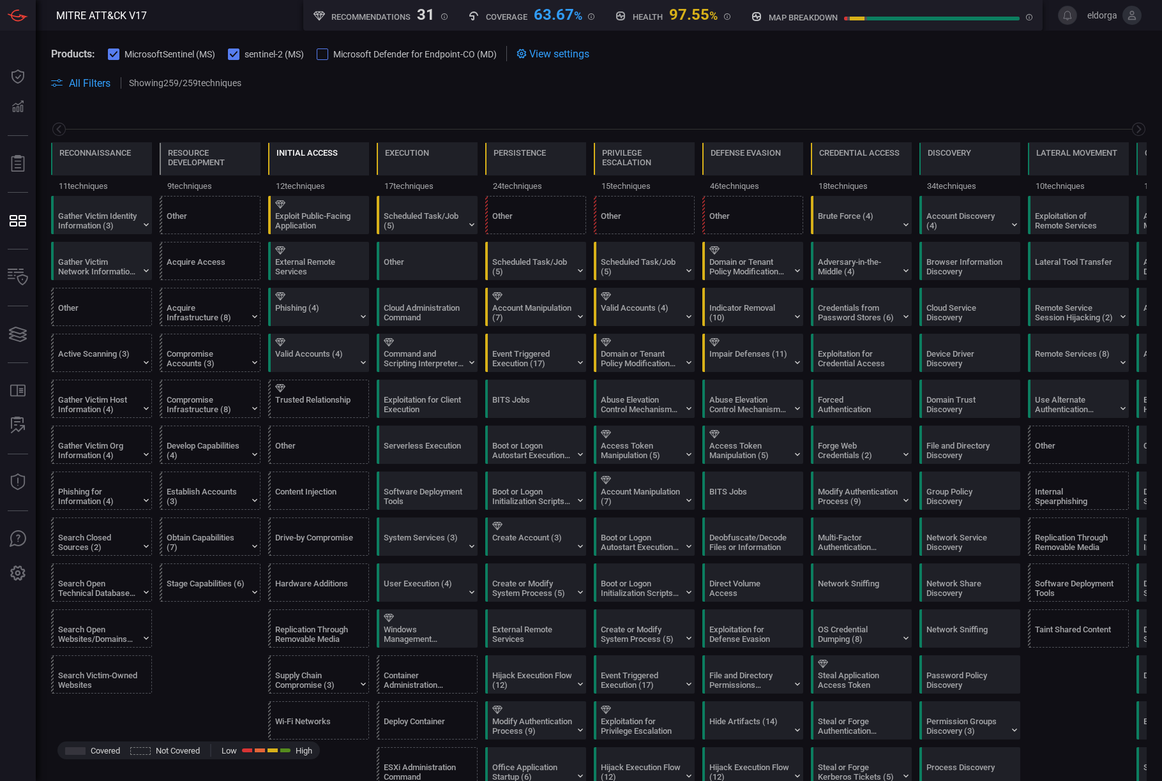
click at [313, 168] on div "Initial Access" at bounding box center [306, 161] width 61 height 27
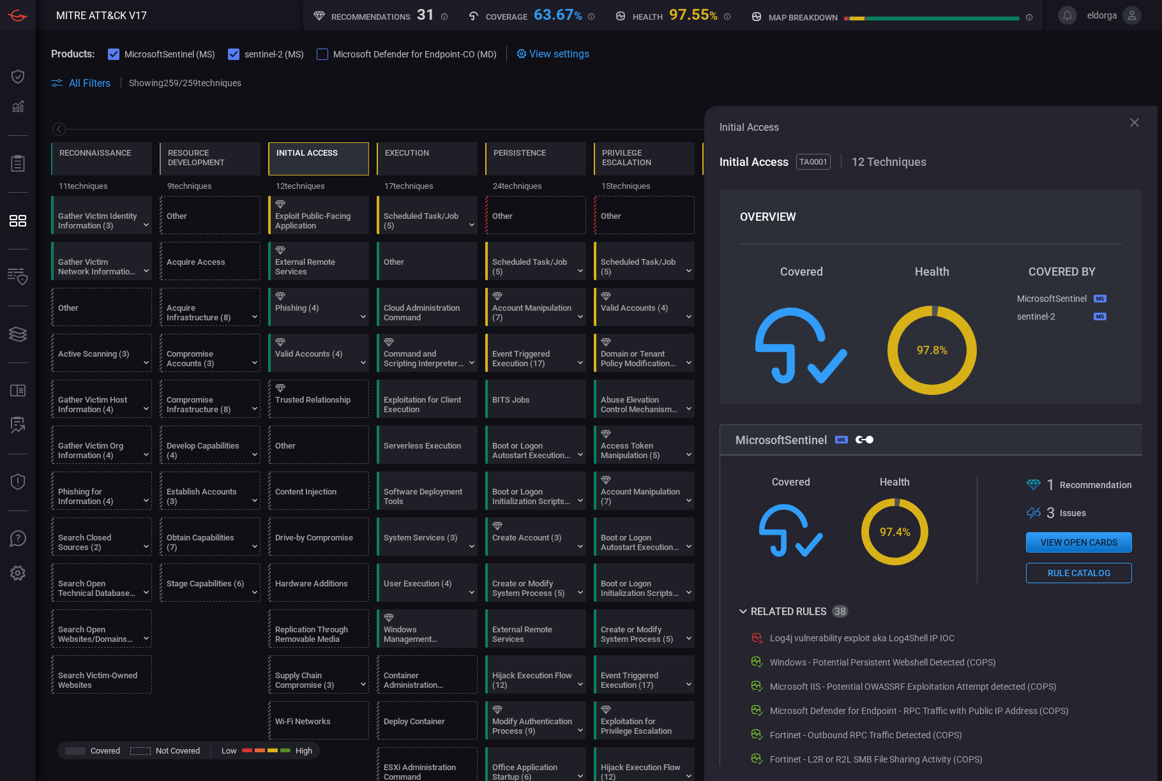
click at [314, 162] on div "Initial Access" at bounding box center [306, 161] width 61 height 27
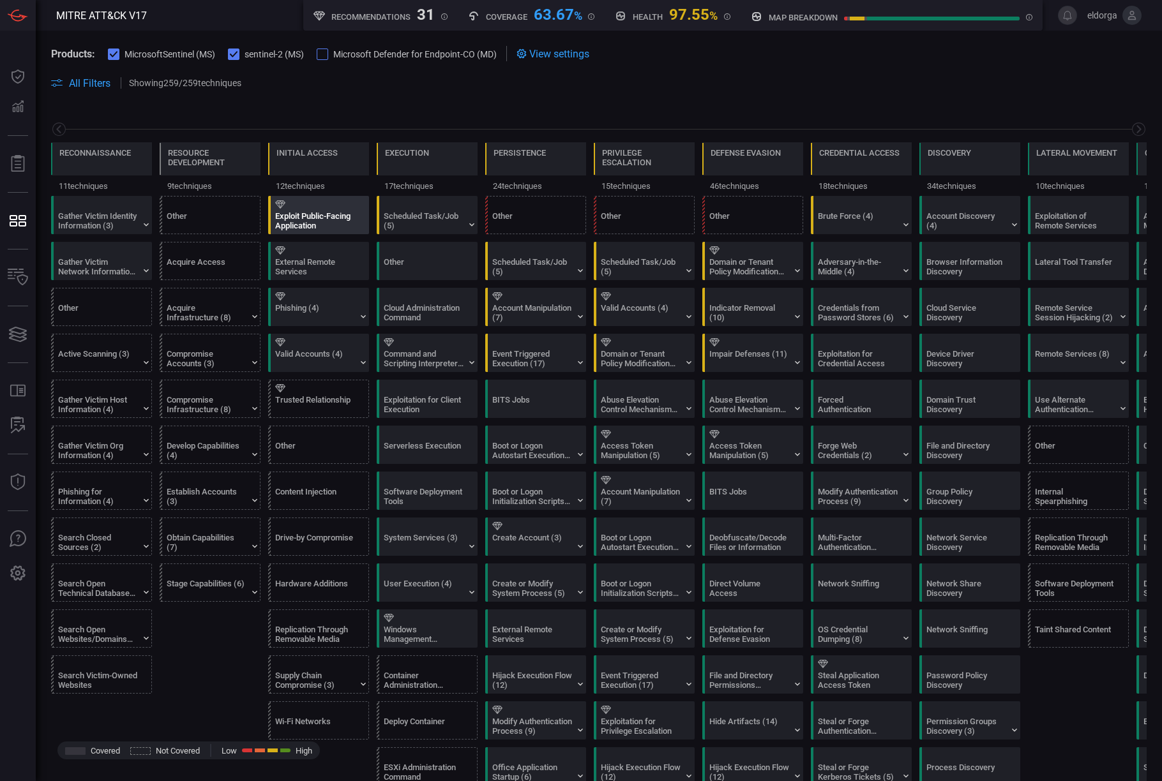
click at [294, 223] on div "Exploit Public-Facing Application" at bounding box center [315, 220] width 80 height 19
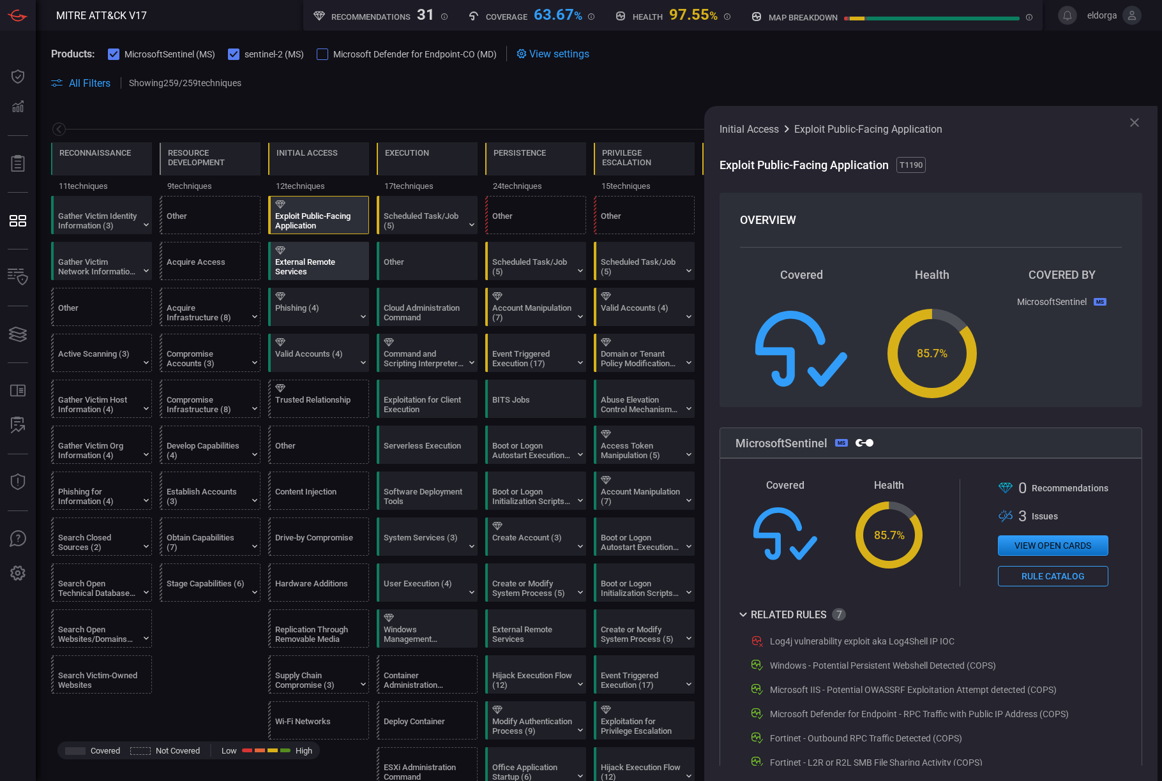
click at [304, 268] on div "External Remote Services" at bounding box center [315, 266] width 80 height 19
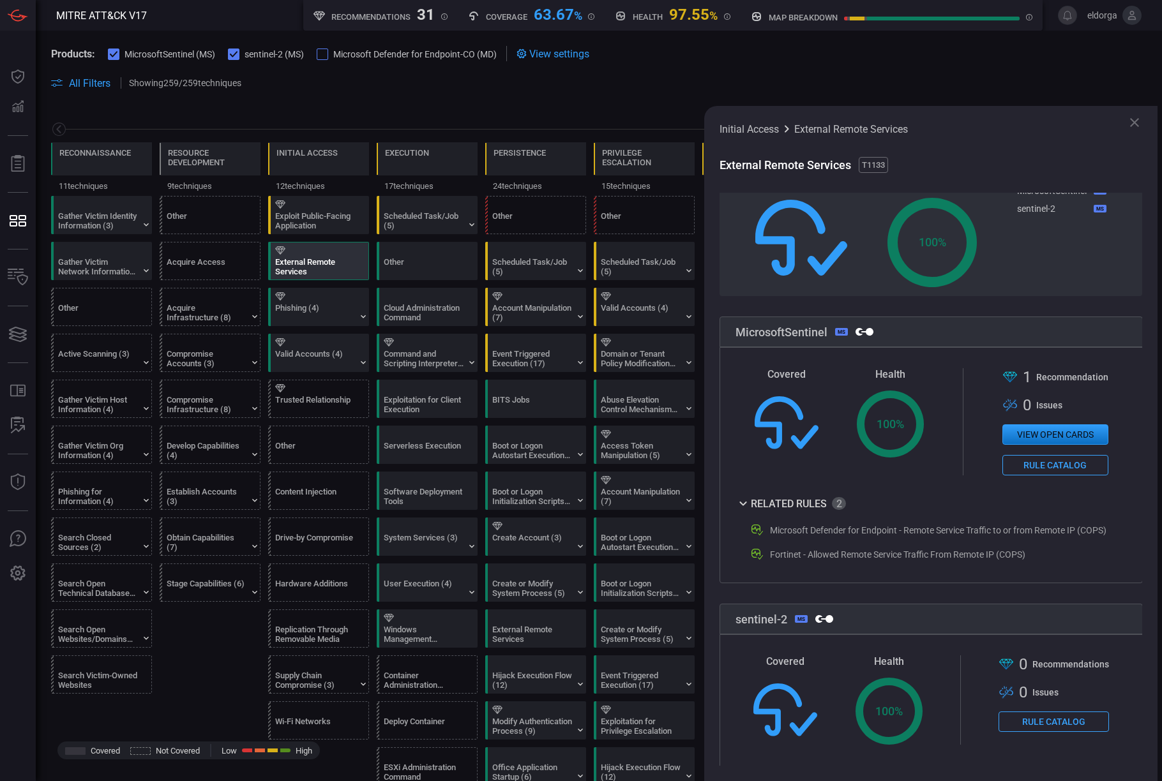
scroll to position [59, 0]
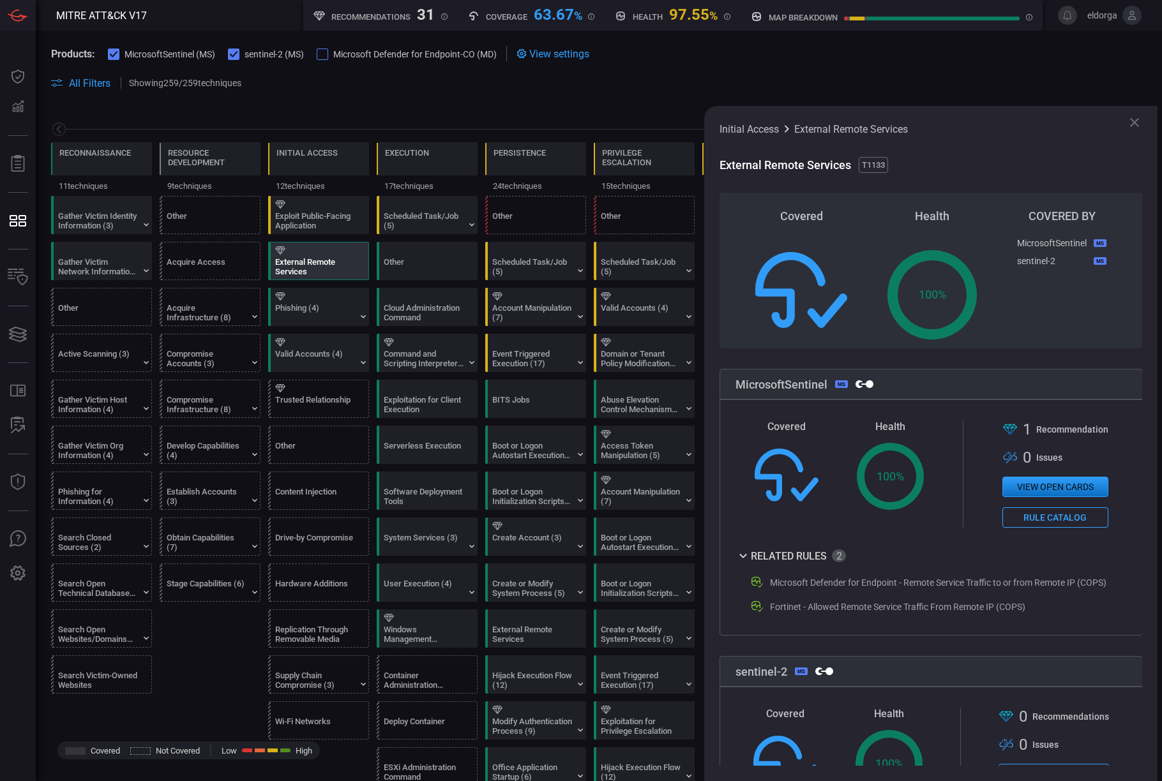
click at [617, 120] on icon at bounding box center [1133, 122] width 15 height 15
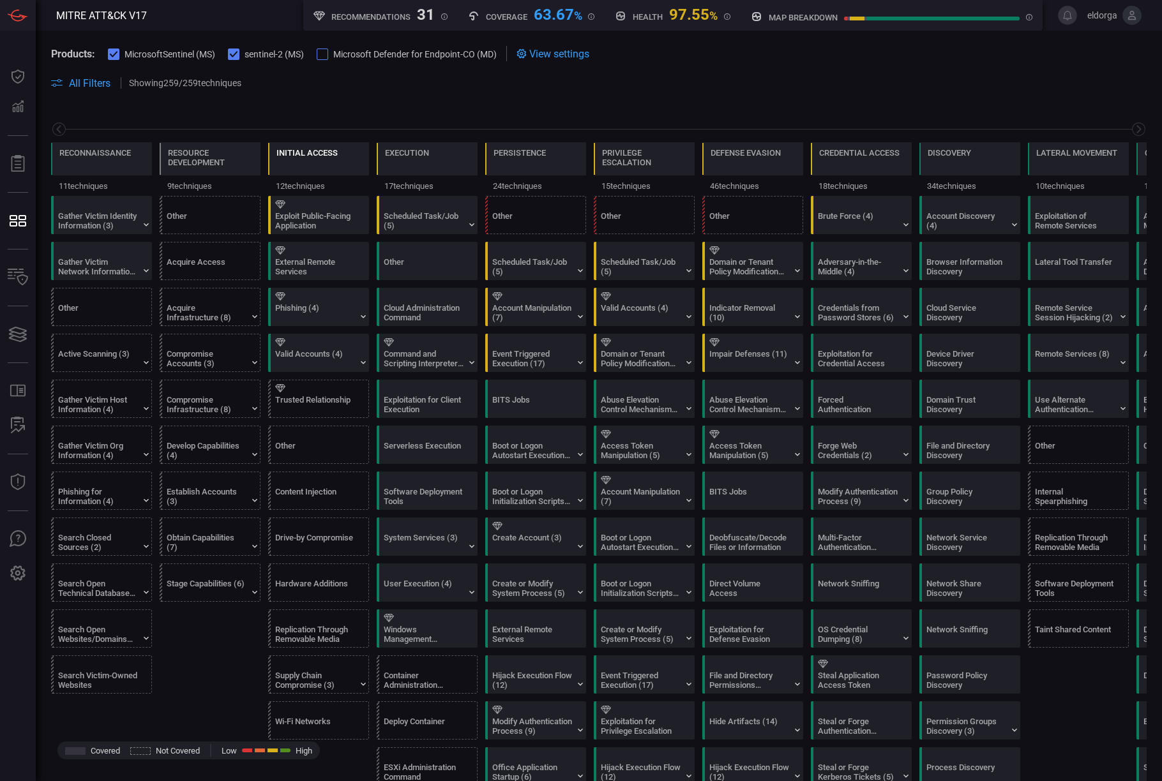
click at [303, 172] on div "Initial Access" at bounding box center [306, 161] width 61 height 27
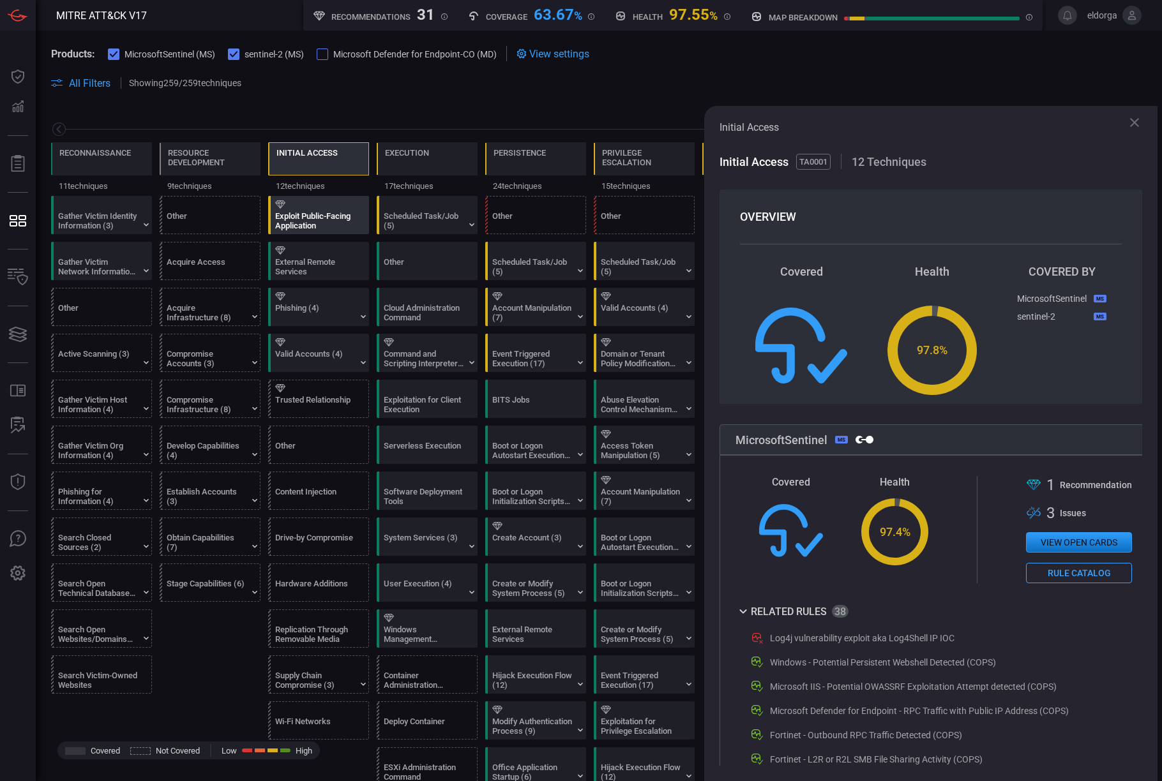
click at [328, 229] on div "Exploit Public-Facing Application" at bounding box center [315, 220] width 80 height 19
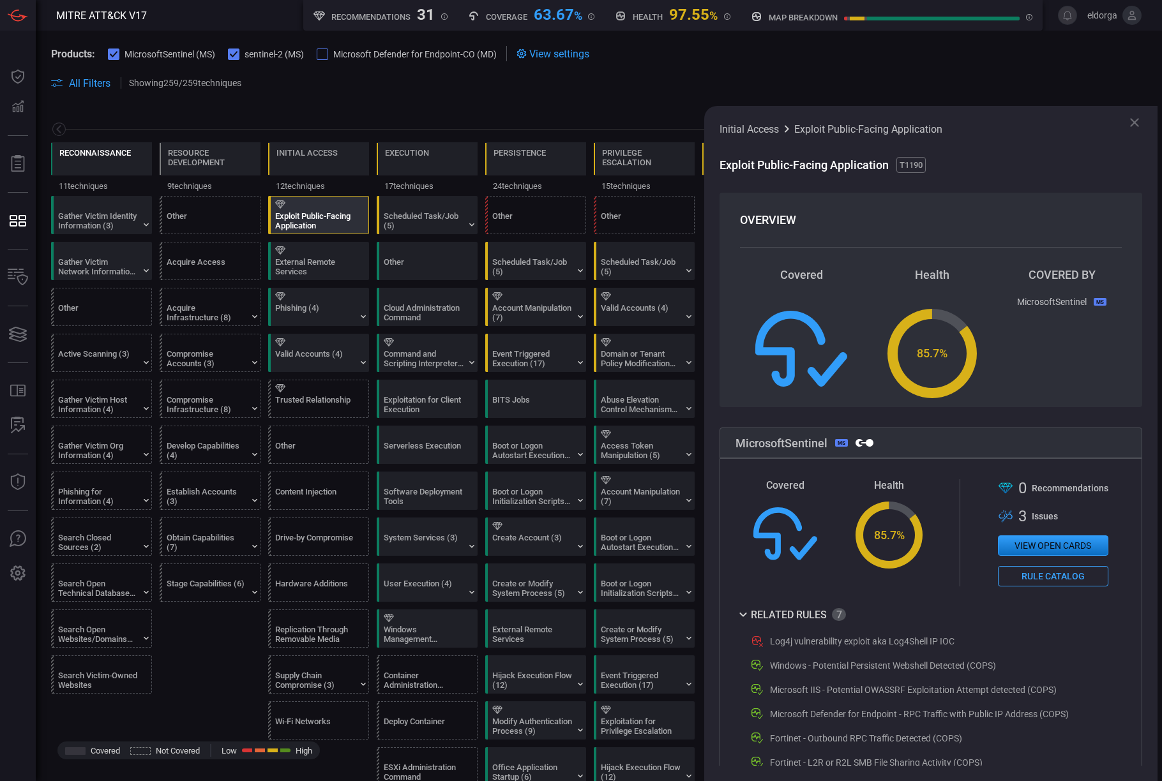
click at [110, 160] on div "Reconnaissance" at bounding box center [94, 161] width 71 height 27
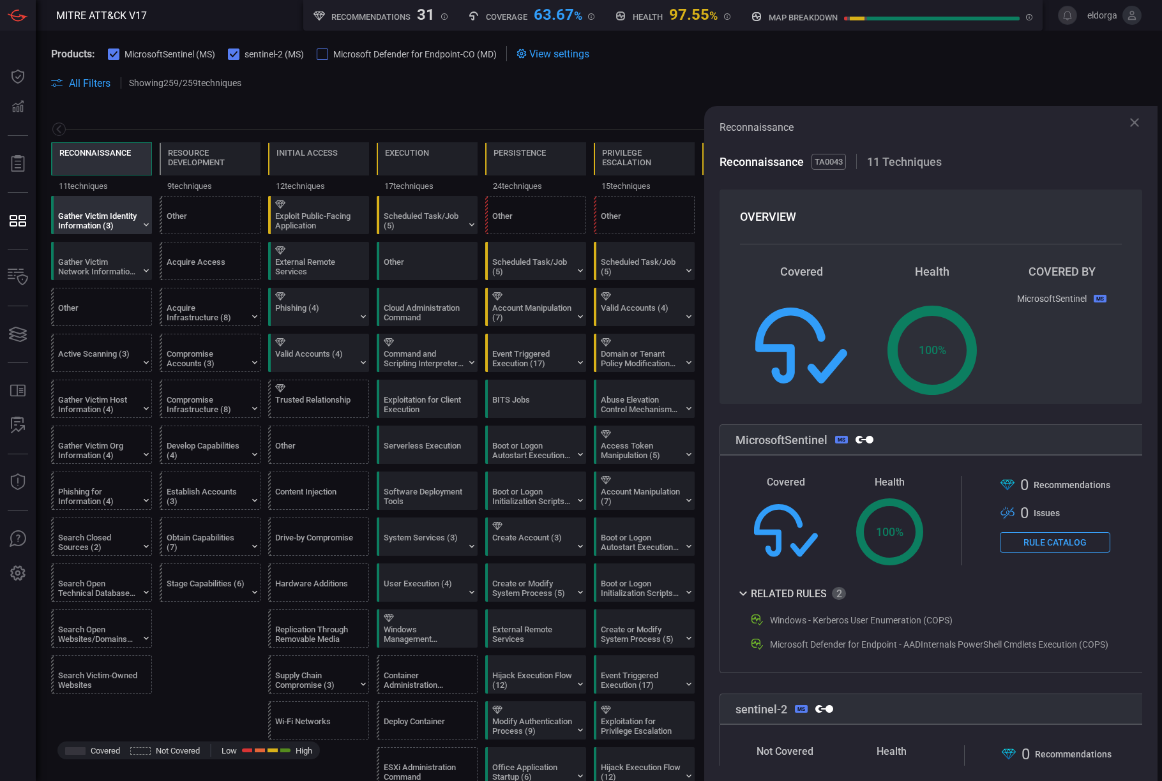
click at [110, 223] on div "Gather Victim Identity Information (3)" at bounding box center [98, 220] width 80 height 19
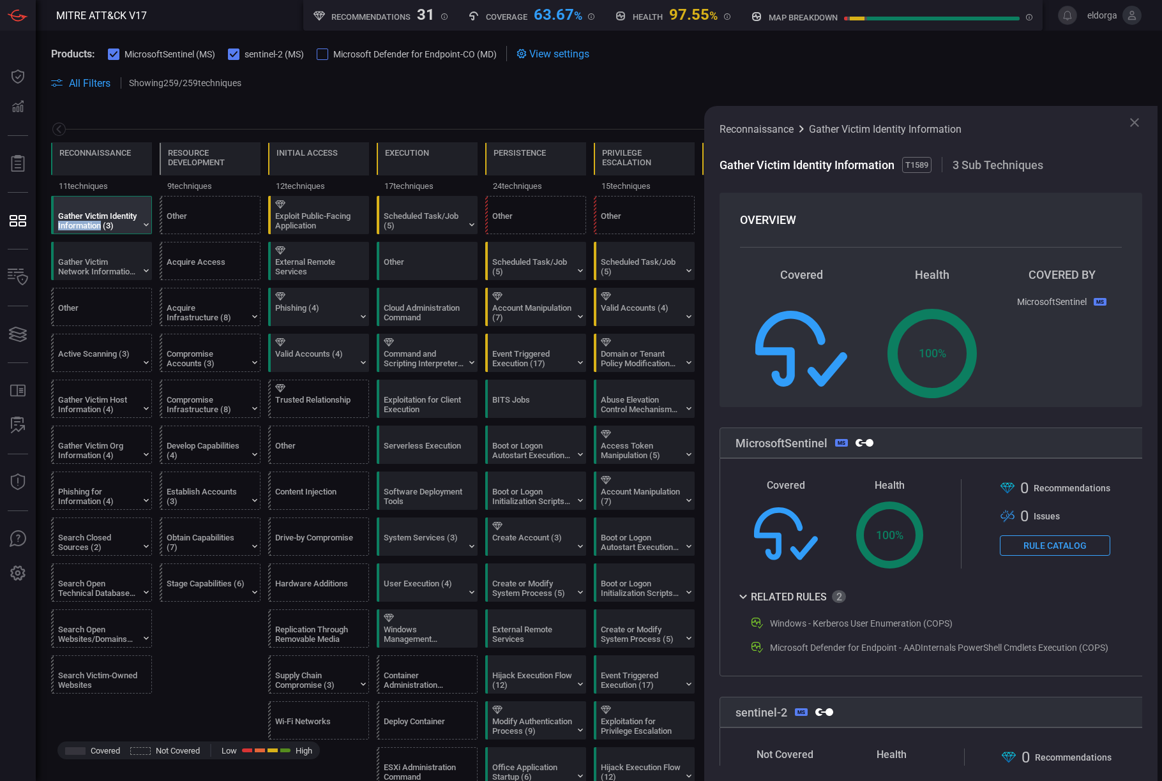
click at [110, 223] on div "Gather Victim Identity Information (3)" at bounding box center [98, 220] width 80 height 19
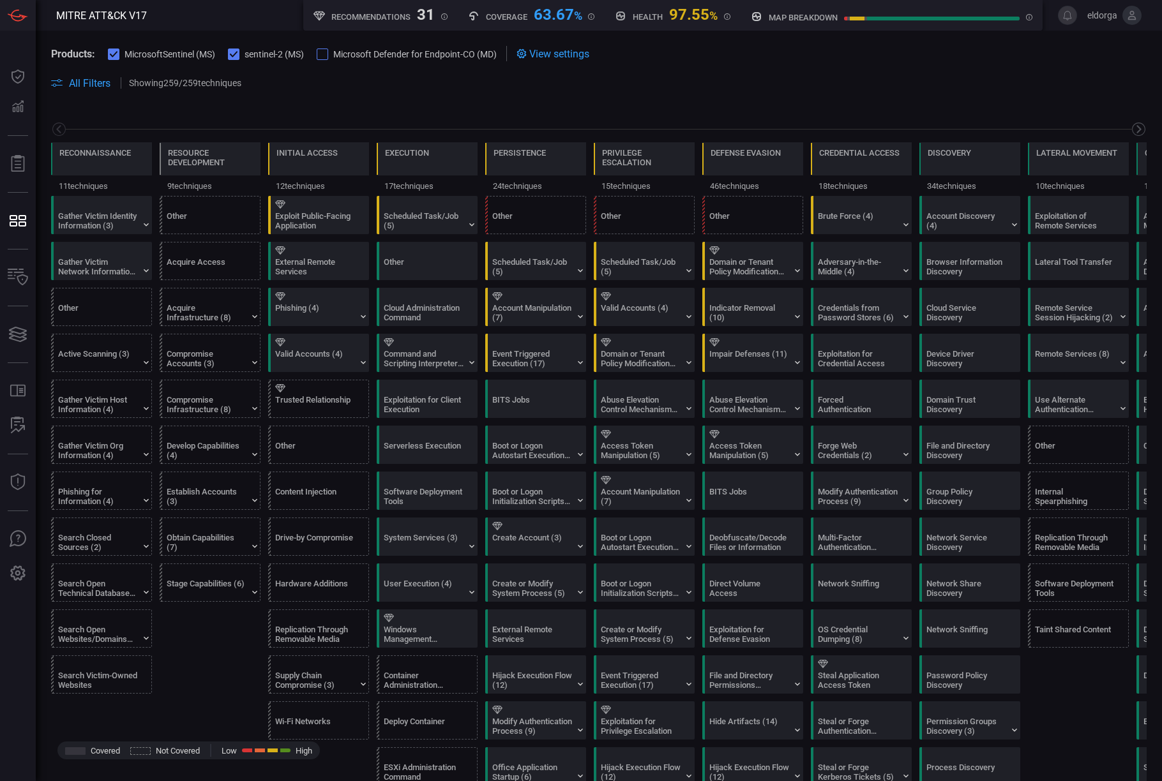
click at [617, 133] on icon at bounding box center [1138, 129] width 16 height 16
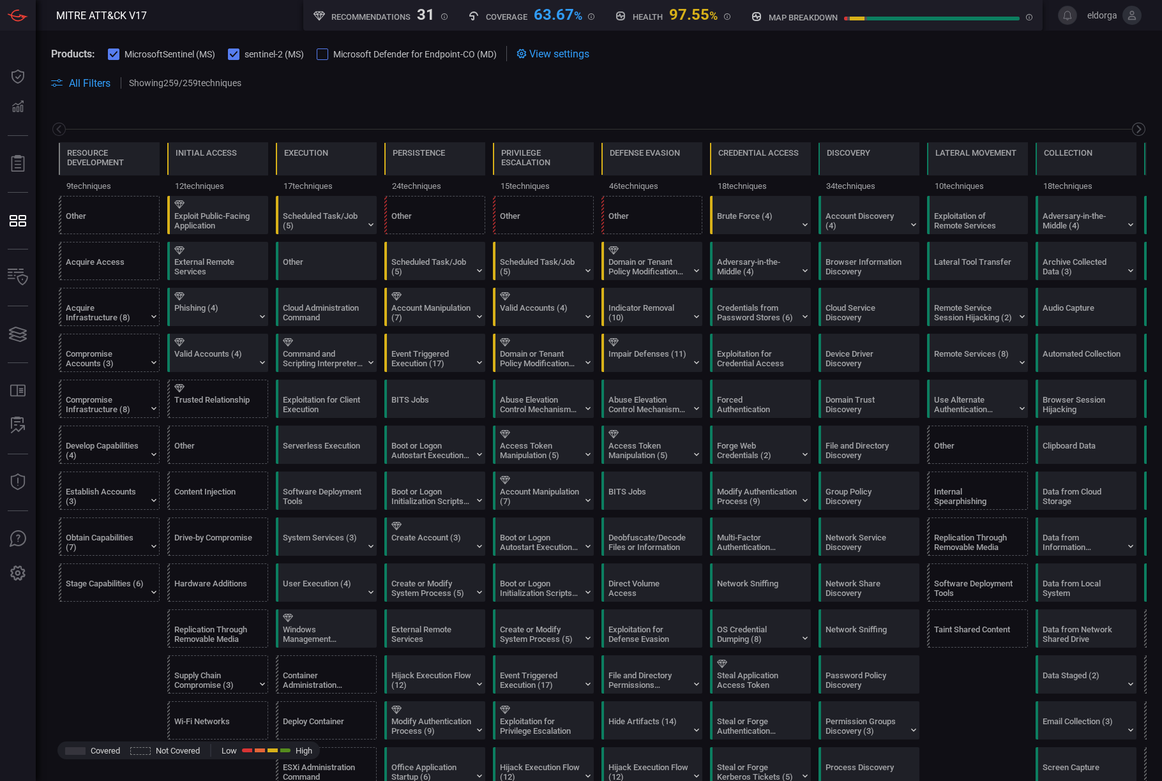
click at [617, 133] on icon at bounding box center [1138, 129] width 16 height 16
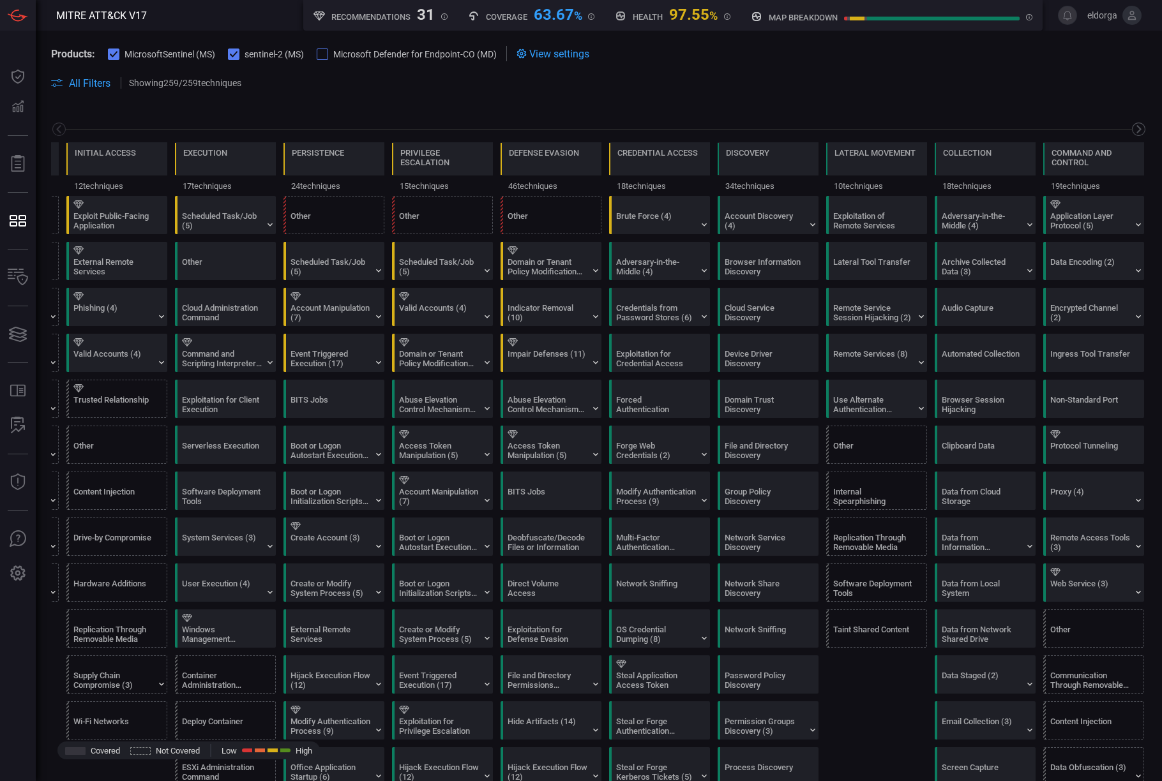
click at [617, 133] on icon at bounding box center [1138, 129] width 16 height 16
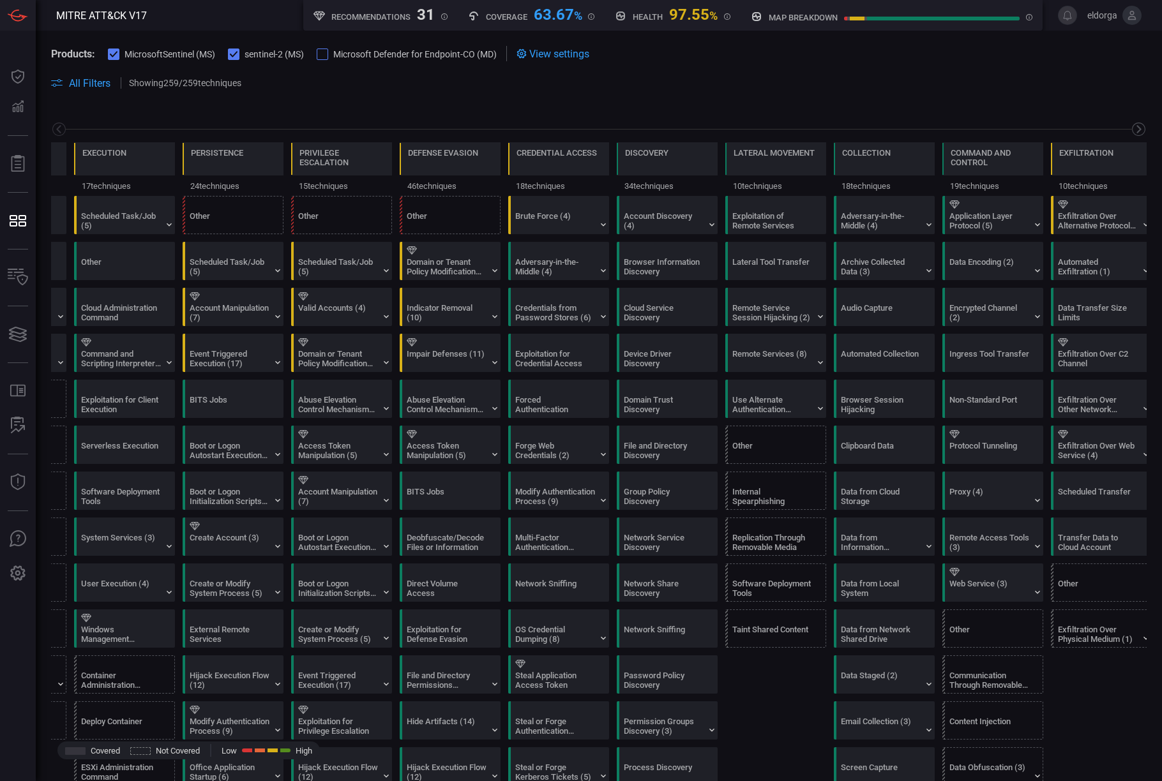
click at [617, 133] on icon at bounding box center [1138, 129] width 16 height 16
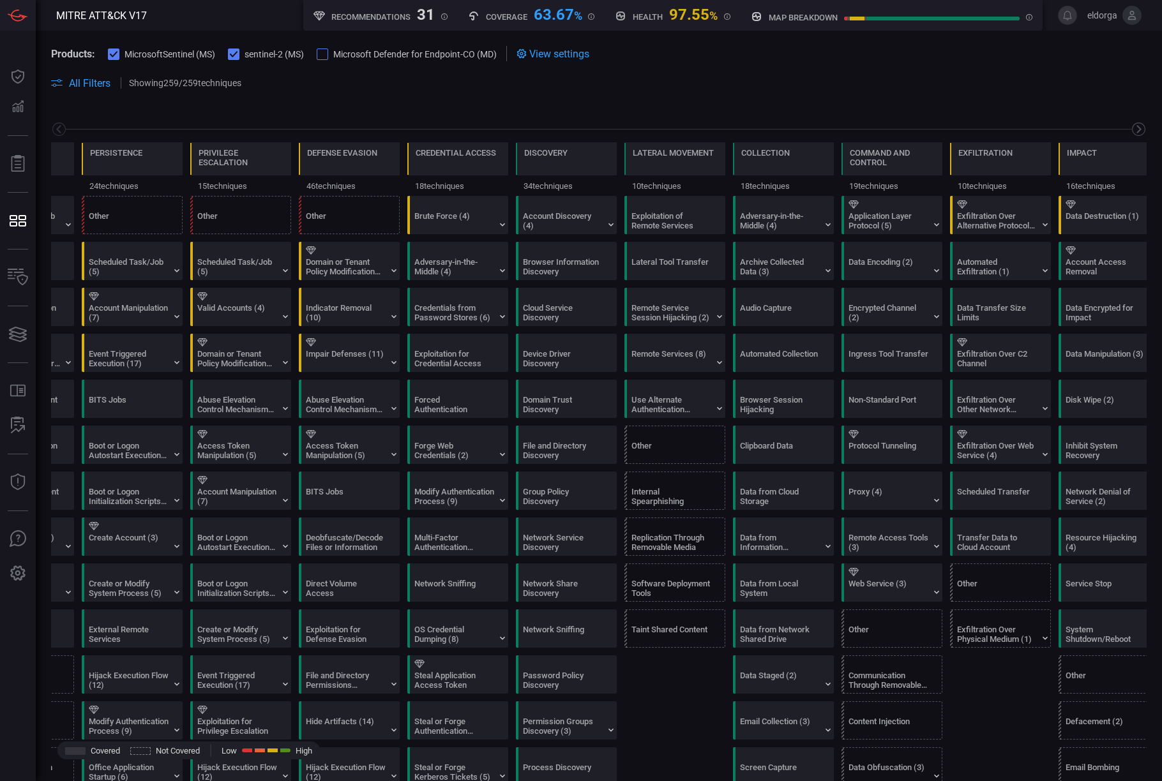
click at [617, 133] on icon at bounding box center [1138, 129] width 16 height 16
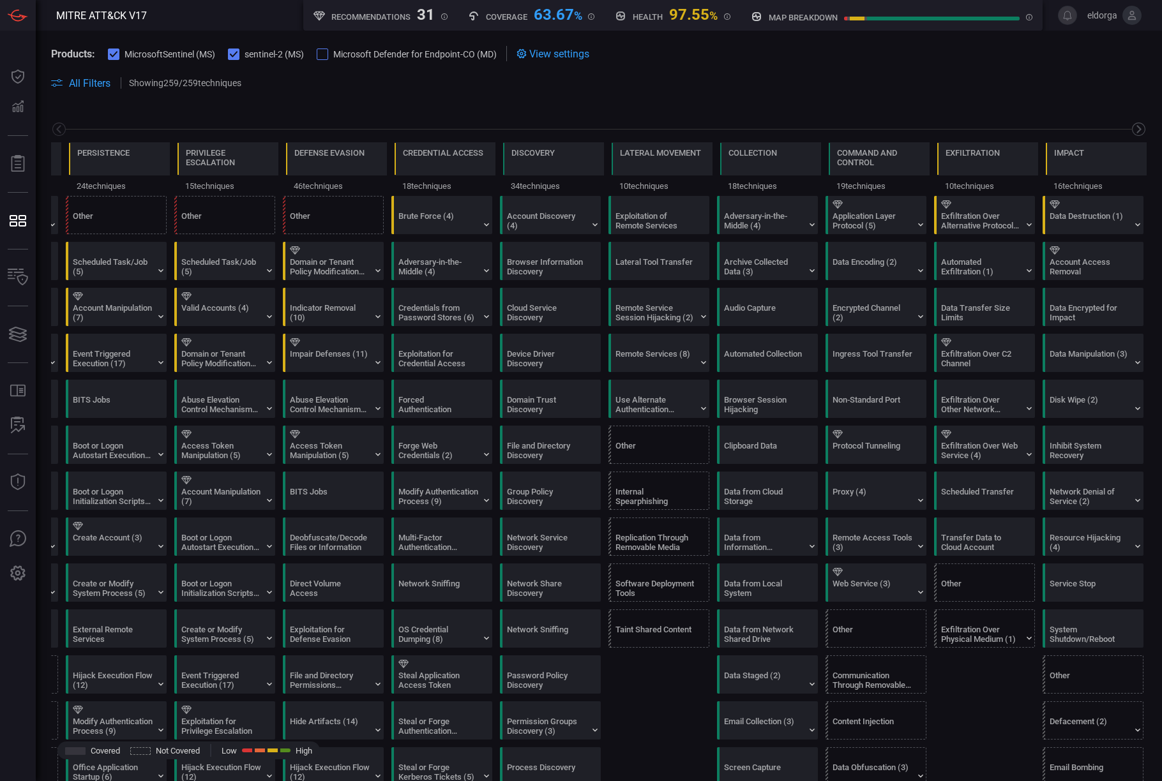
click at [617, 133] on icon at bounding box center [1138, 129] width 16 height 16
click at [617, 639] on div "System Shutdown/Reboot" at bounding box center [1089, 634] width 80 height 19
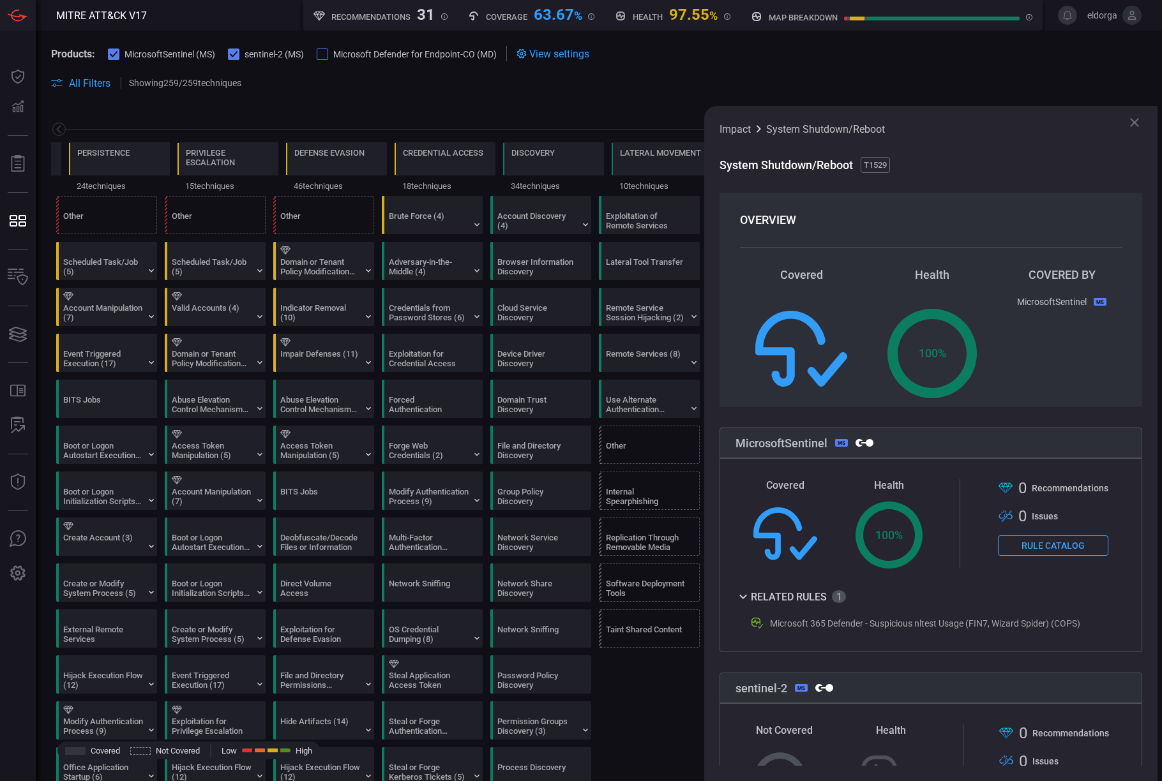
click at [617, 125] on icon at bounding box center [1133, 122] width 15 height 15
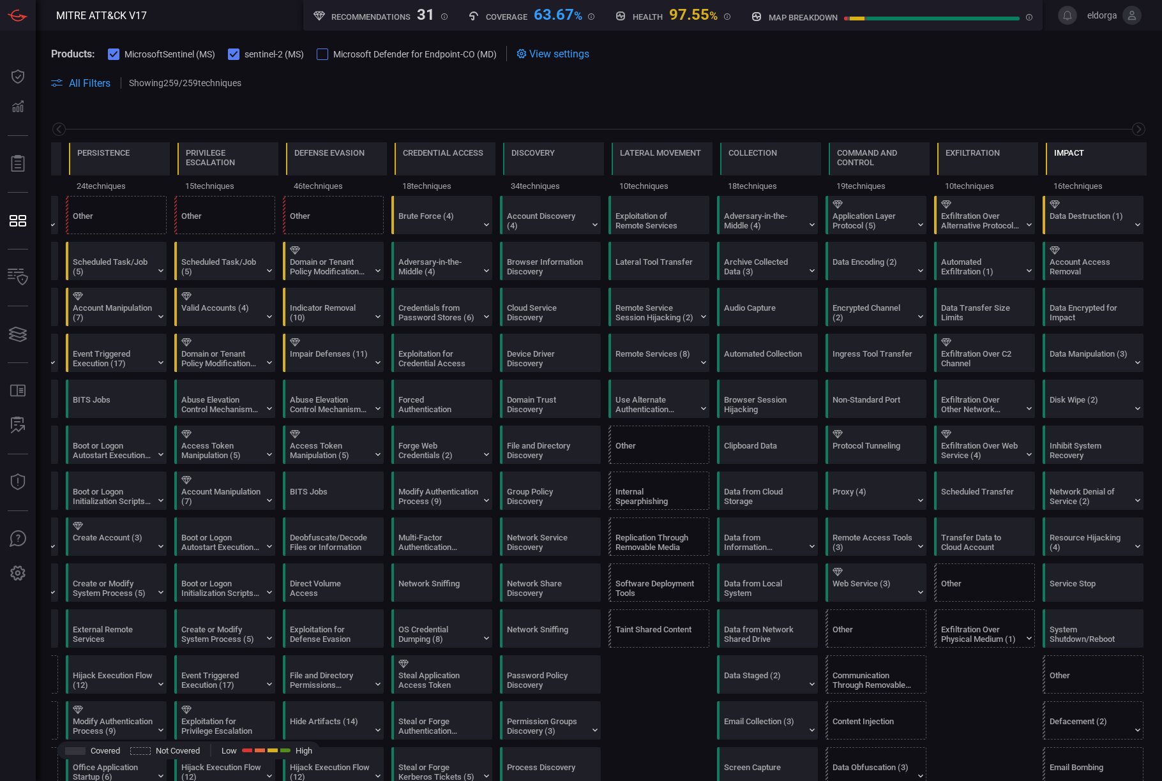
click at [617, 156] on div "Impact" at bounding box center [1095, 158] width 101 height 33
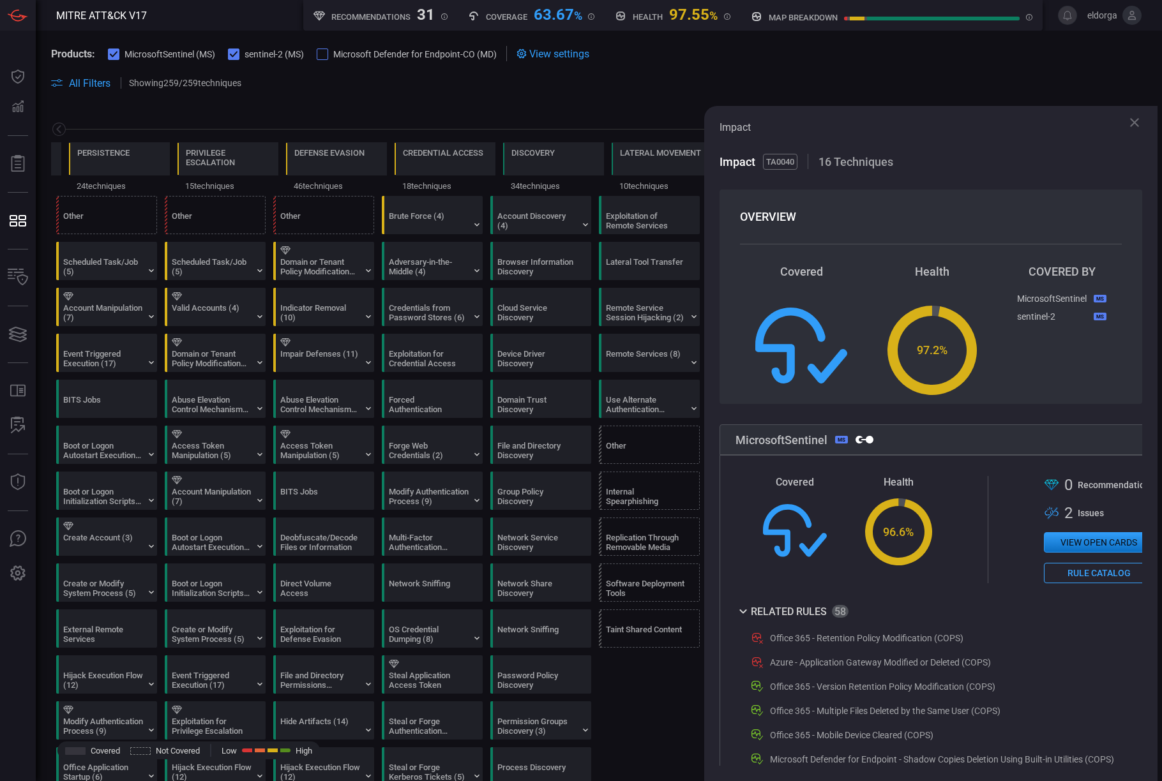
click at [617, 122] on icon at bounding box center [1133, 122] width 15 height 15
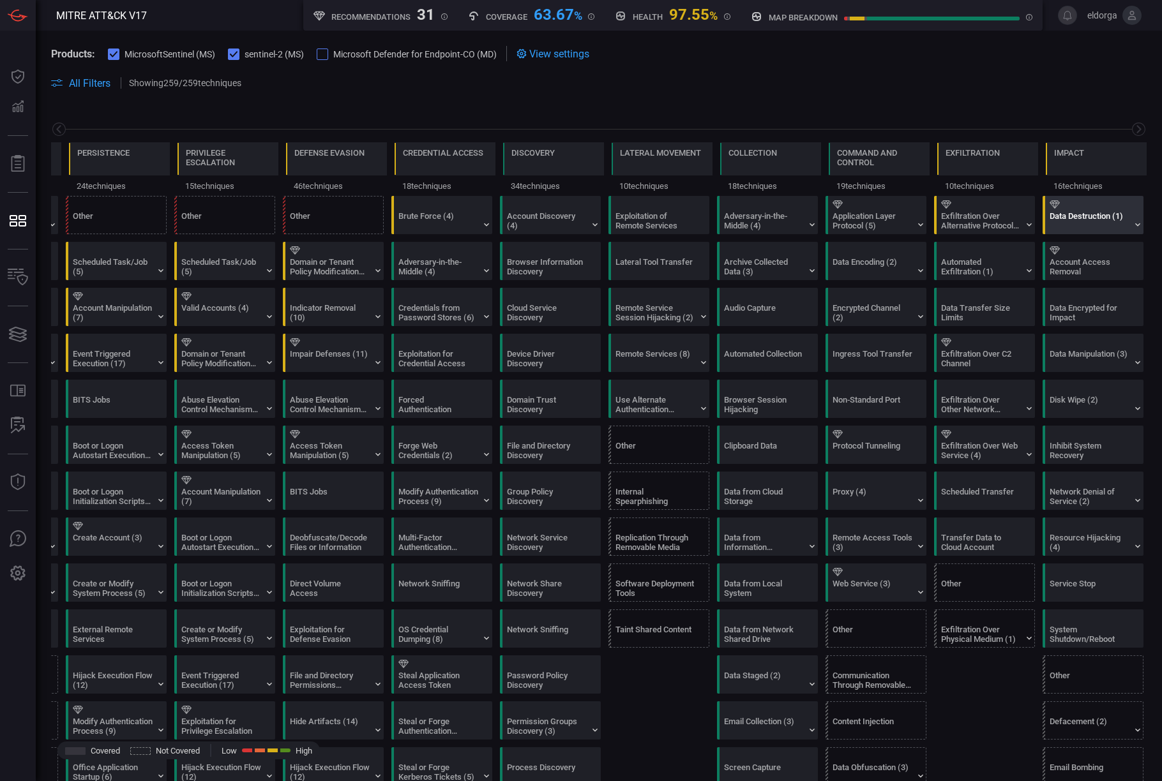
click at [617, 223] on div "Data Destruction (1)" at bounding box center [1089, 220] width 80 height 19
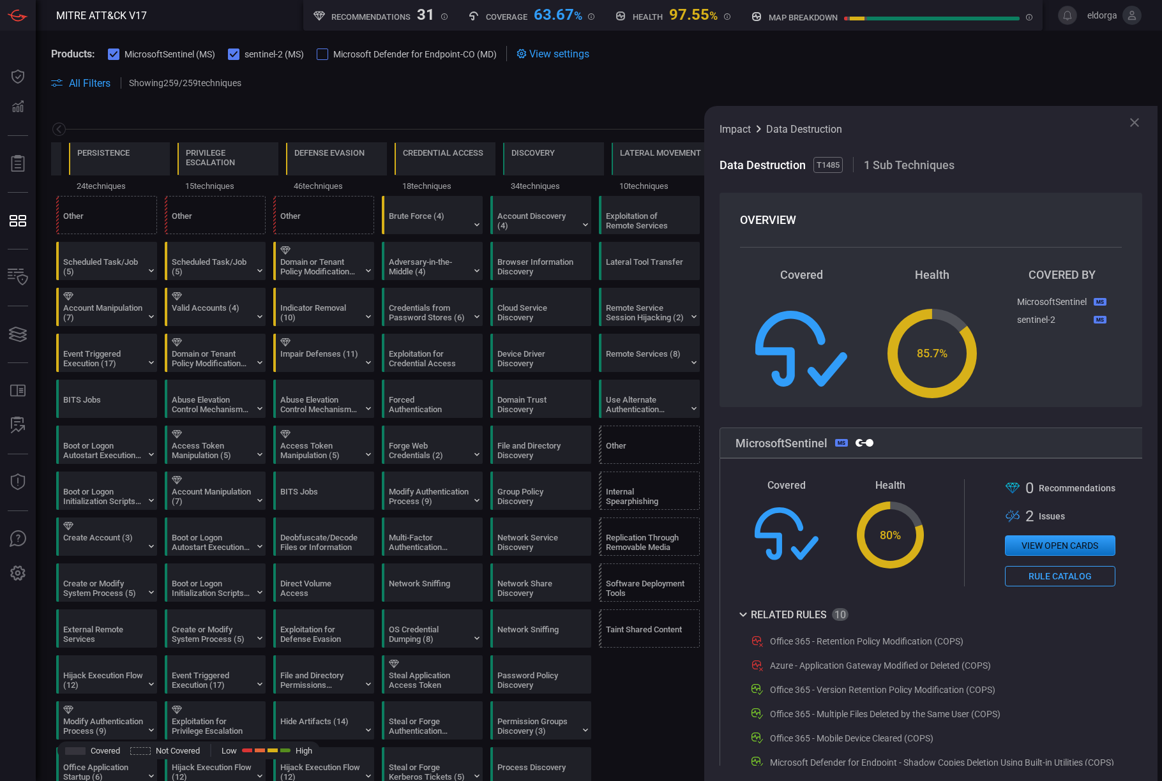
click at [617, 127] on icon at bounding box center [1133, 122] width 15 height 15
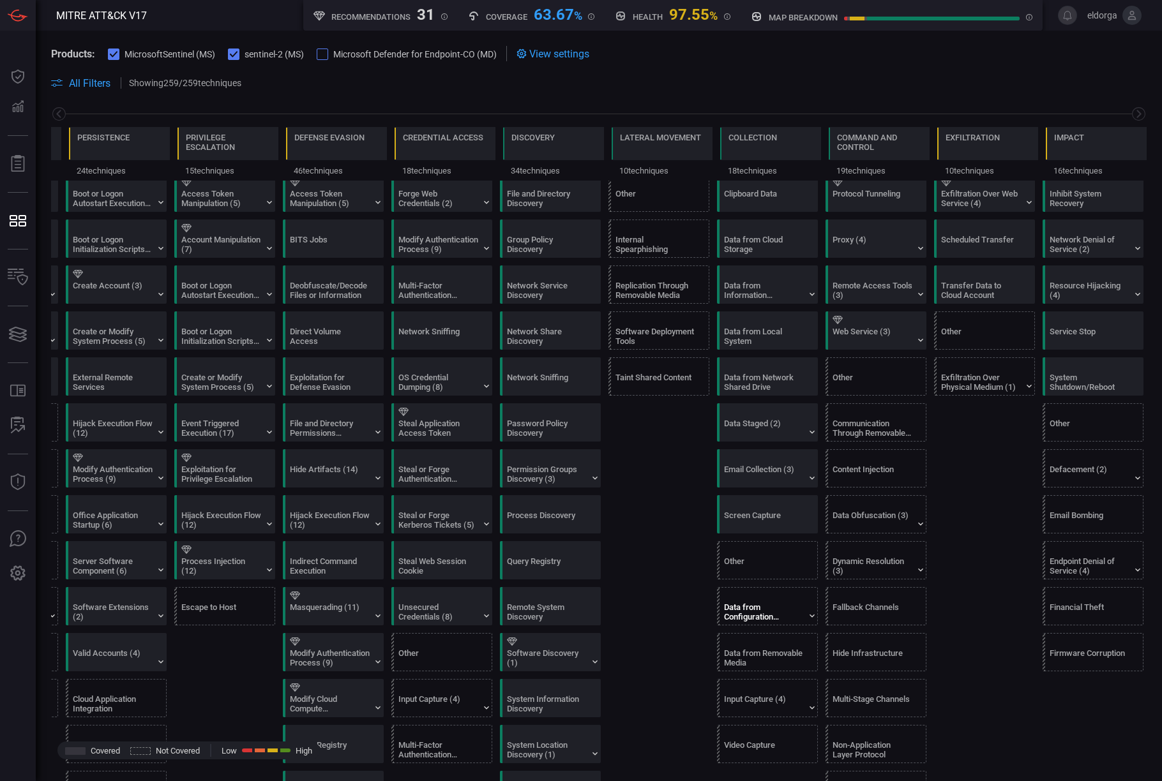
scroll to position [0, 0]
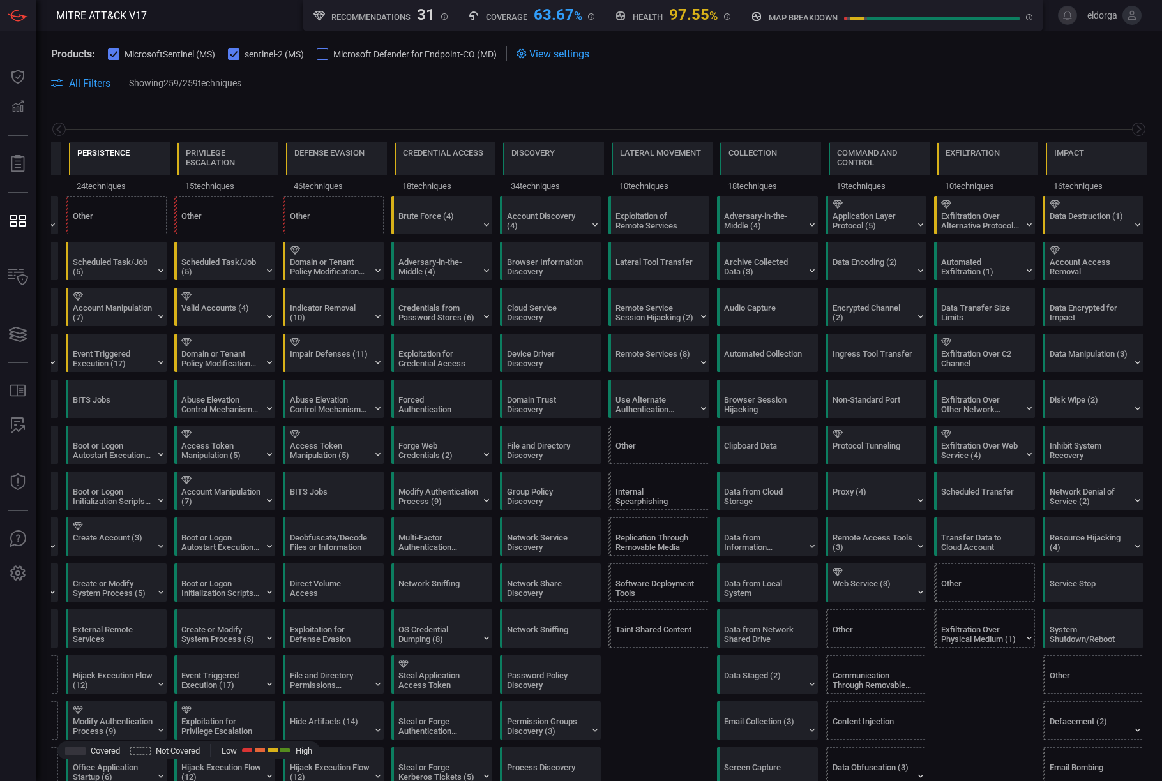
click at [121, 161] on div "Persistence" at bounding box center [119, 158] width 101 height 33
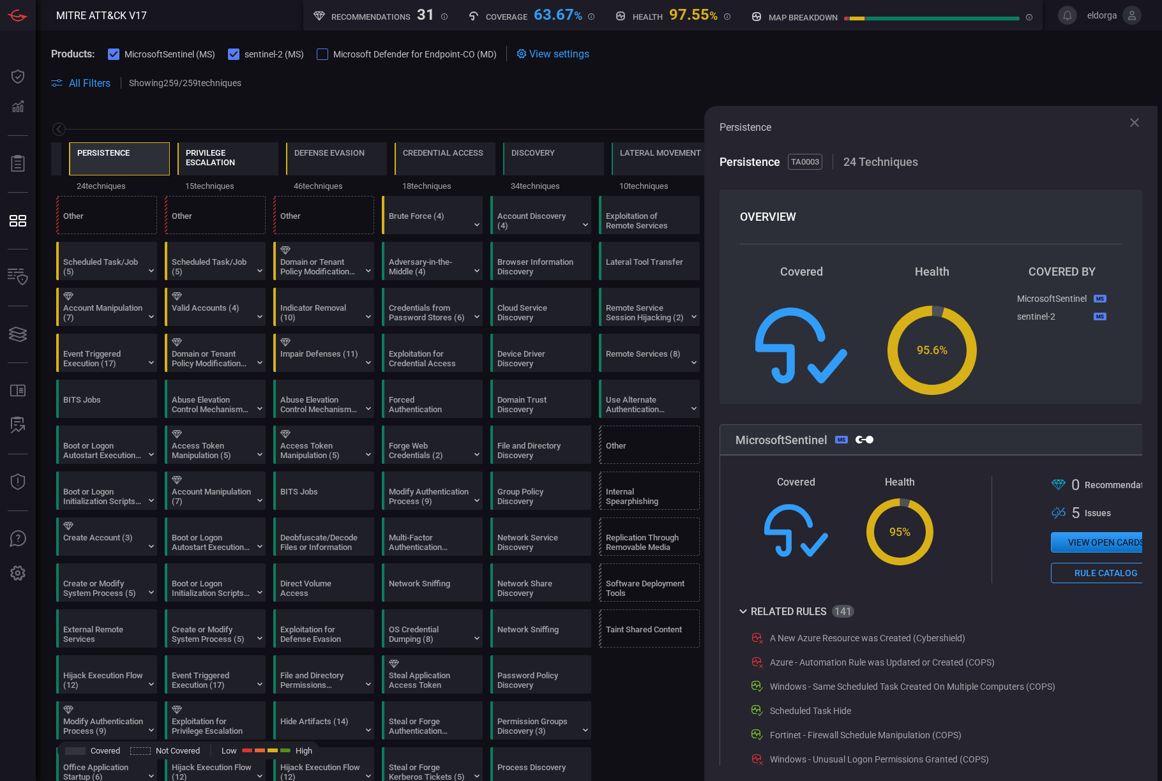
click at [197, 167] on div "Privilege Escalation" at bounding box center [228, 157] width 84 height 19
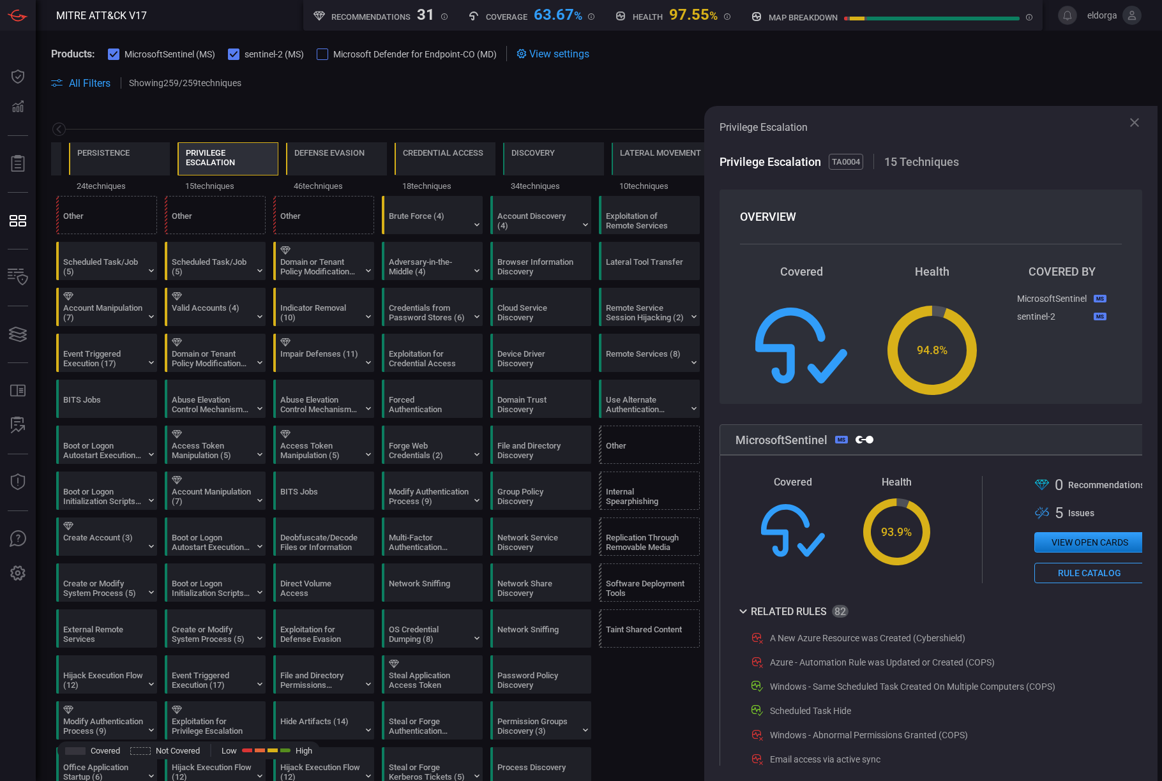
click at [617, 123] on icon at bounding box center [1133, 122] width 15 height 15
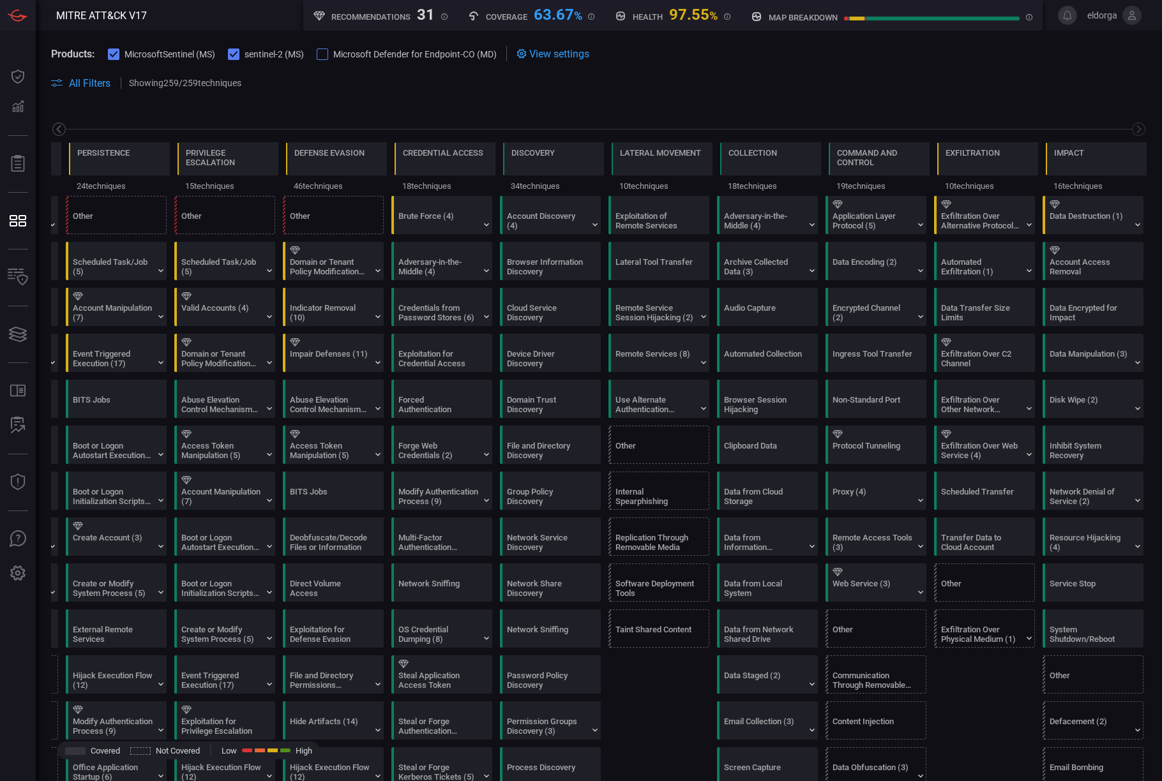
click at [60, 132] on icon at bounding box center [58, 129] width 4 height 8
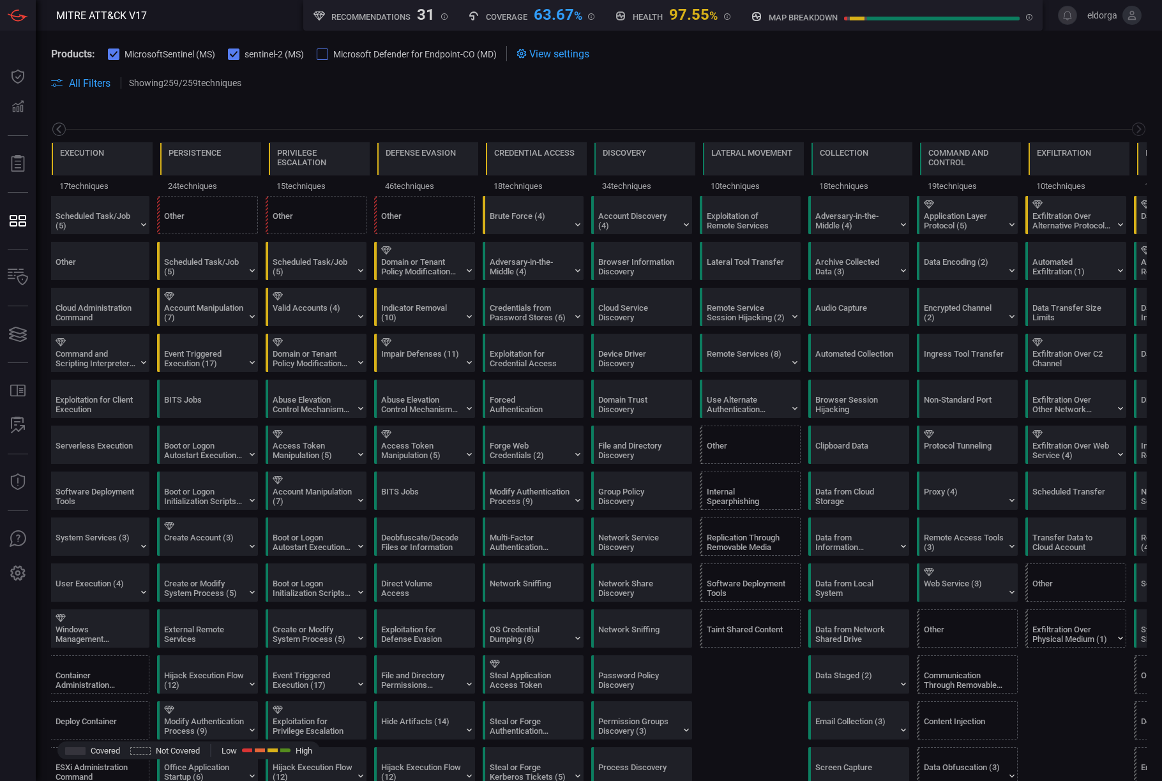
click at [60, 132] on icon at bounding box center [58, 129] width 4 height 8
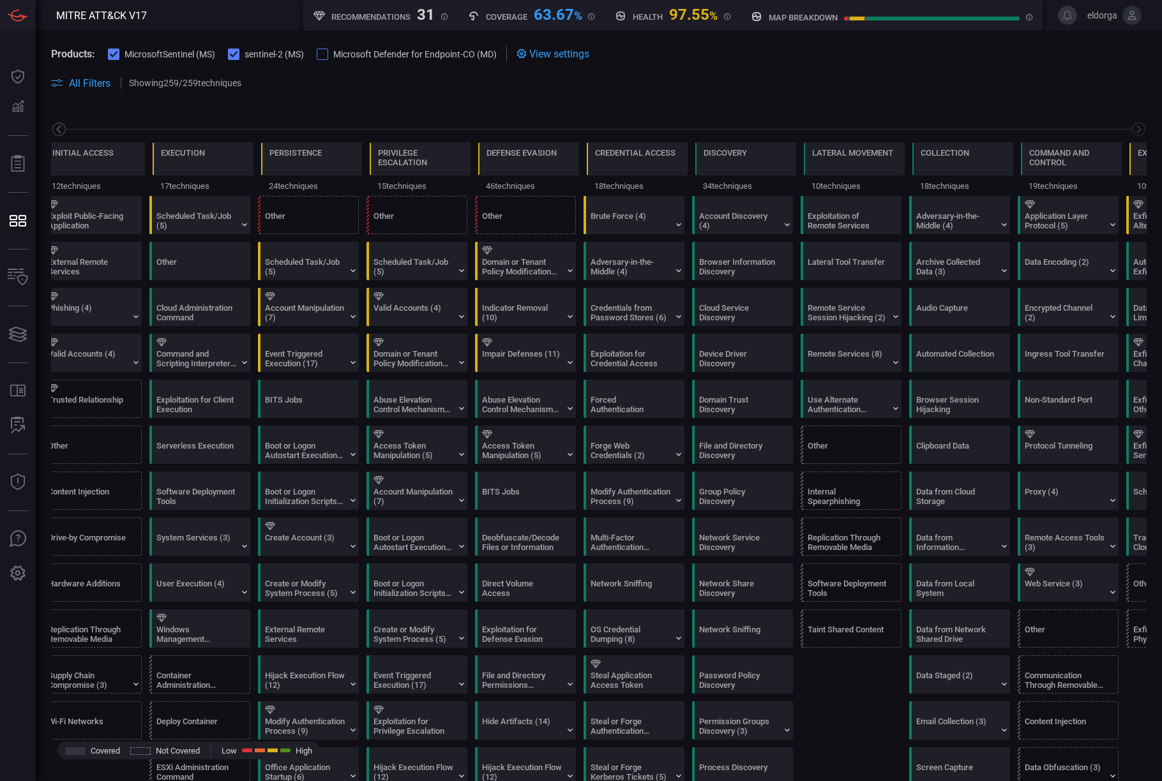
click at [60, 132] on icon at bounding box center [58, 129] width 4 height 8
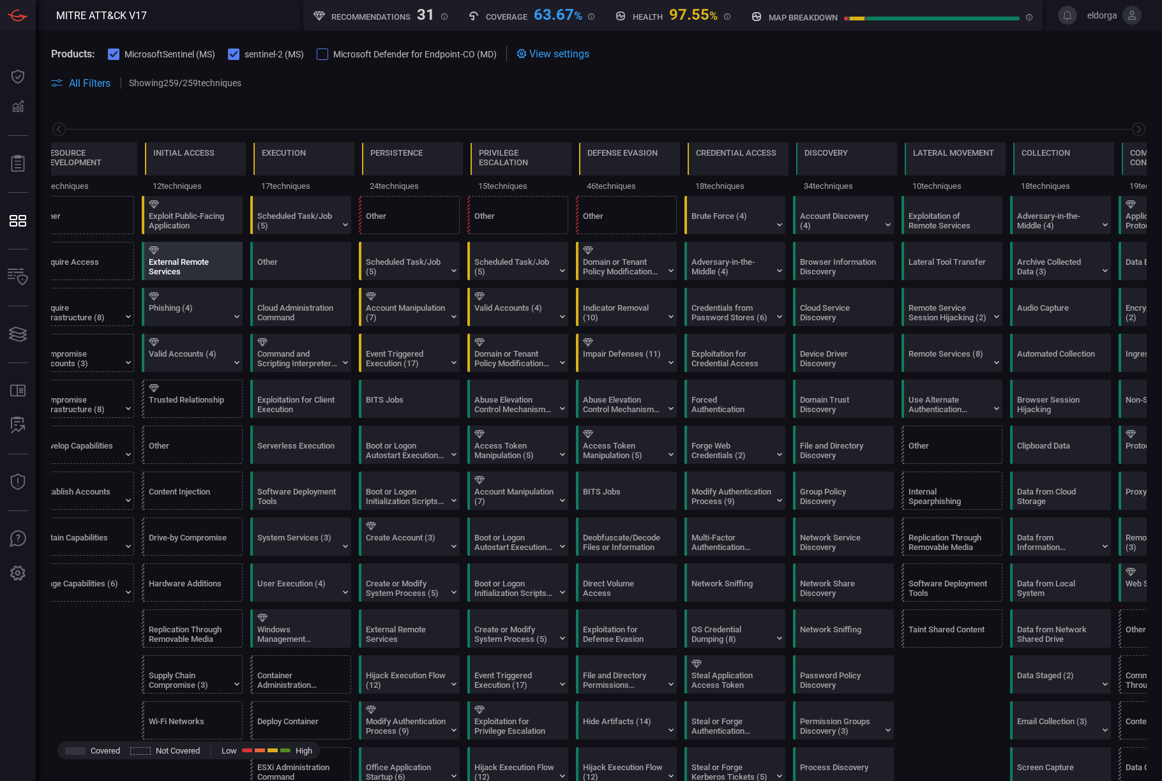
click at [202, 260] on div "External Remote Services" at bounding box center [189, 266] width 80 height 19
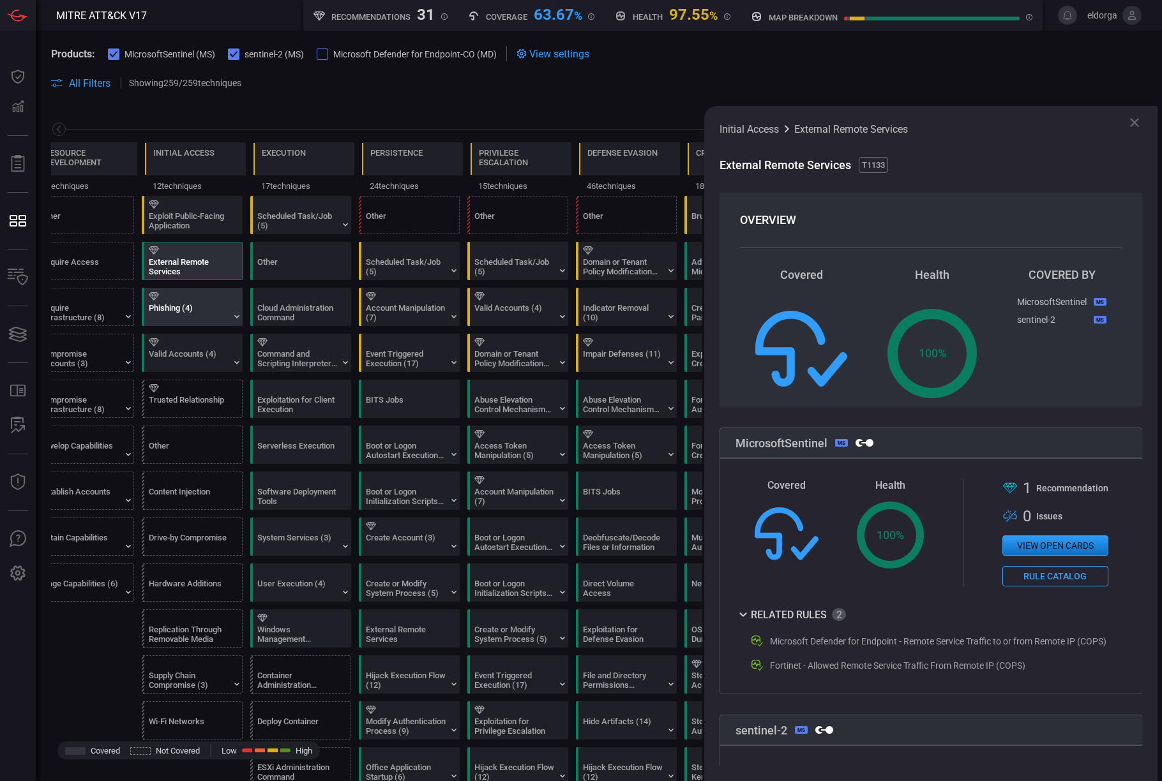
click at [218, 315] on div "Phishing (4)" at bounding box center [189, 312] width 80 height 19
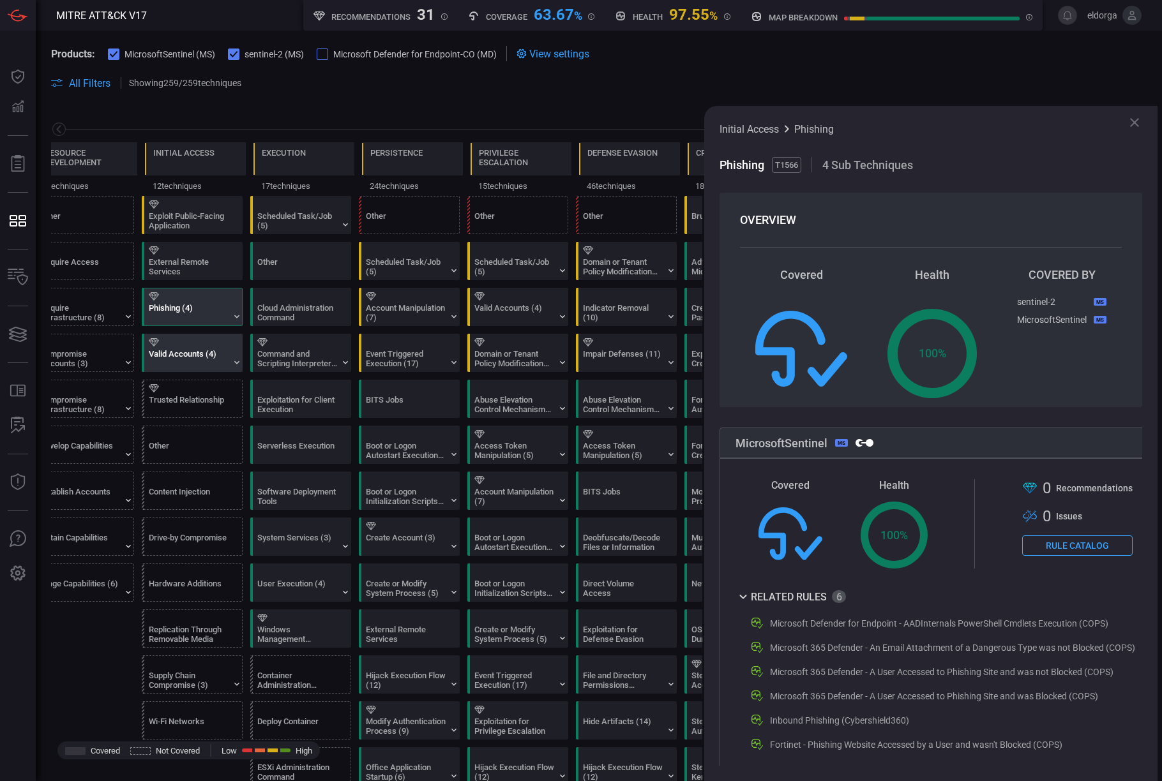
click at [200, 350] on div "Valid Accounts (4)" at bounding box center [189, 358] width 80 height 19
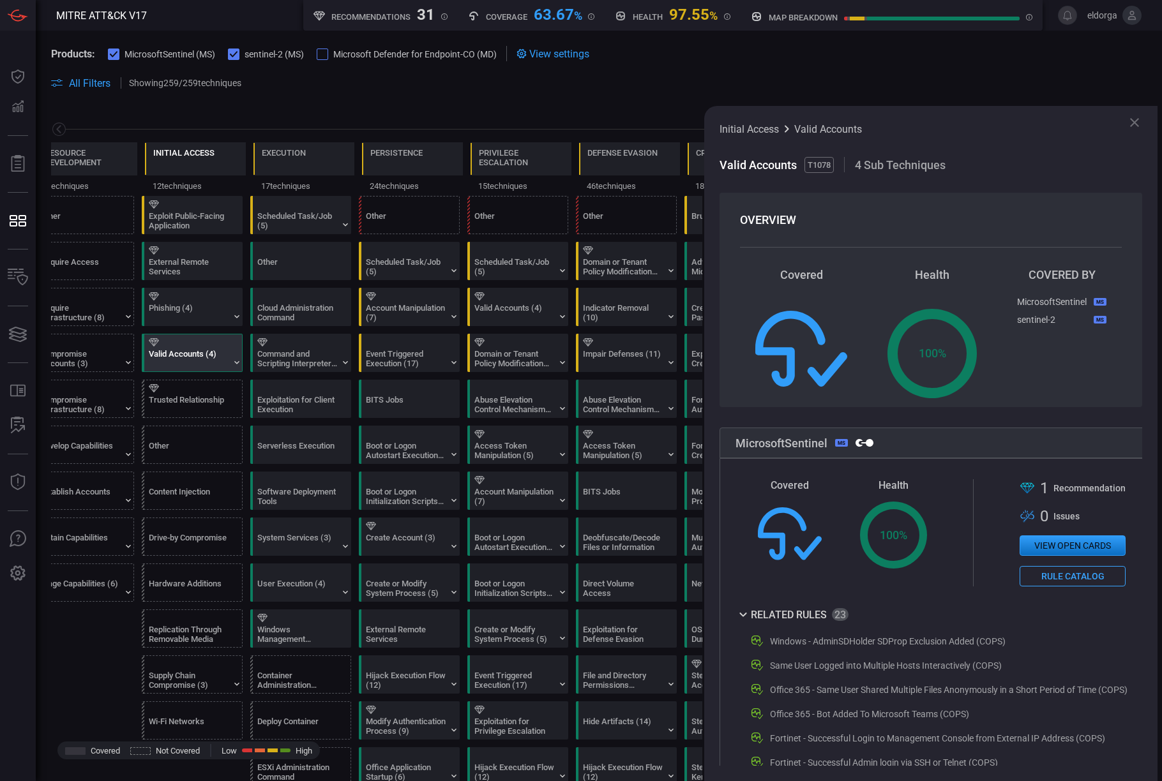
click at [198, 162] on div "Initial Access" at bounding box center [183, 161] width 61 height 27
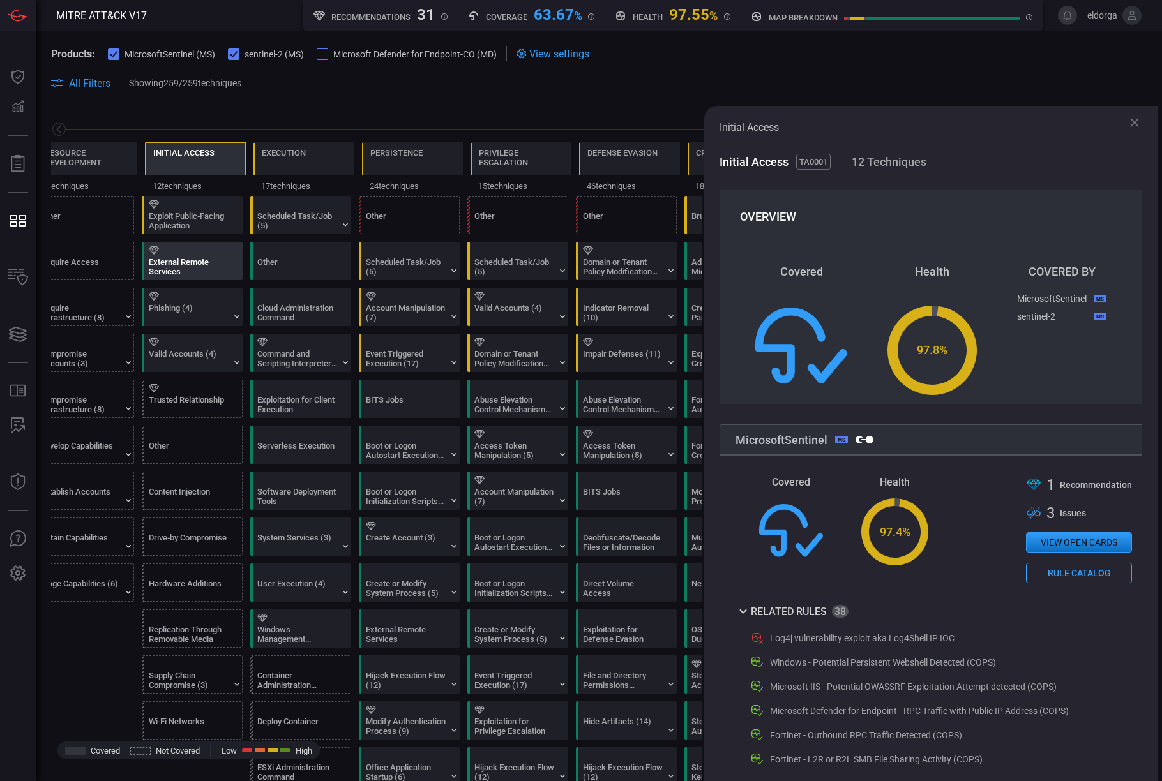
click at [204, 266] on div "External Remote Services" at bounding box center [189, 266] width 80 height 19
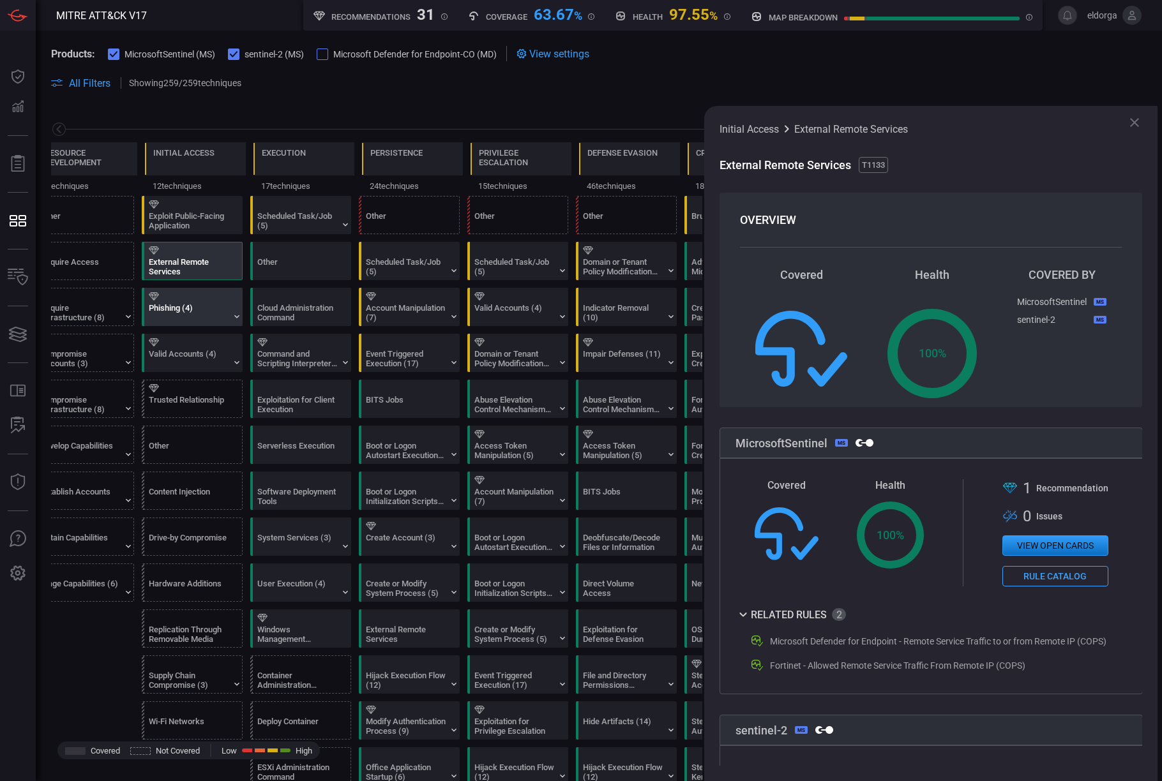
click at [203, 308] on div "Phishing (4)" at bounding box center [189, 312] width 80 height 19
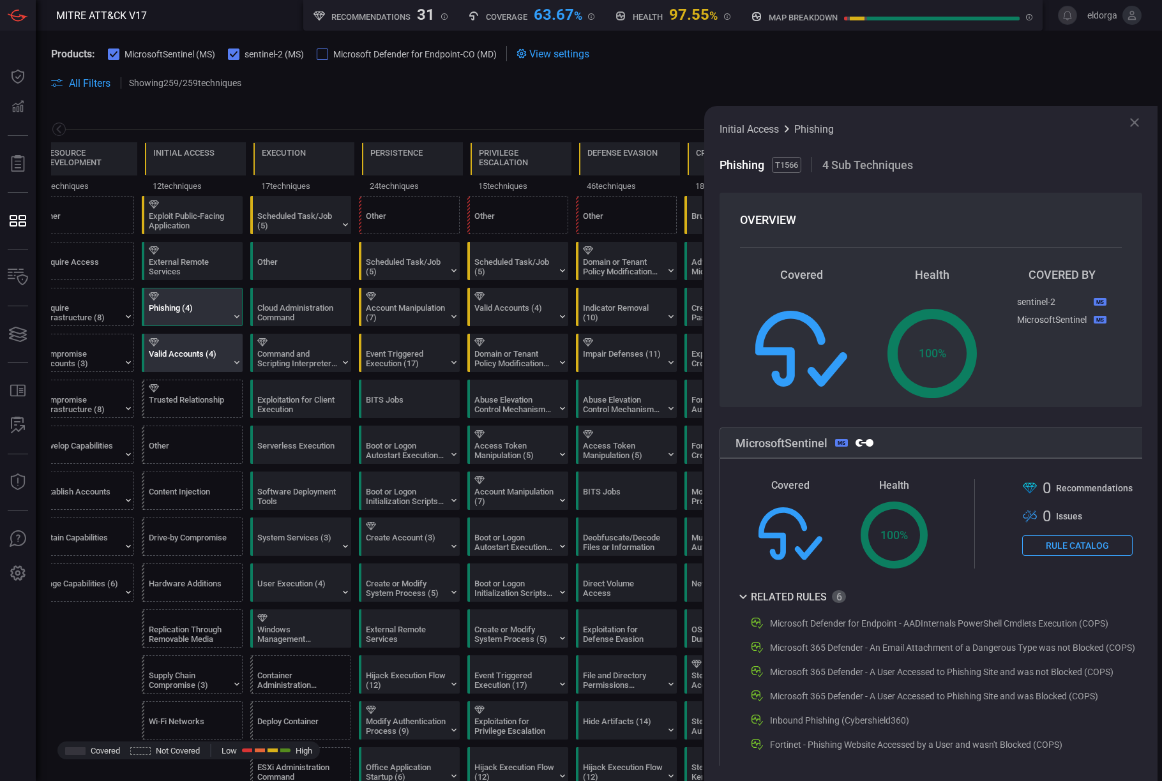
click at [200, 347] on div "Valid Accounts (4)" at bounding box center [195, 352] width 101 height 37
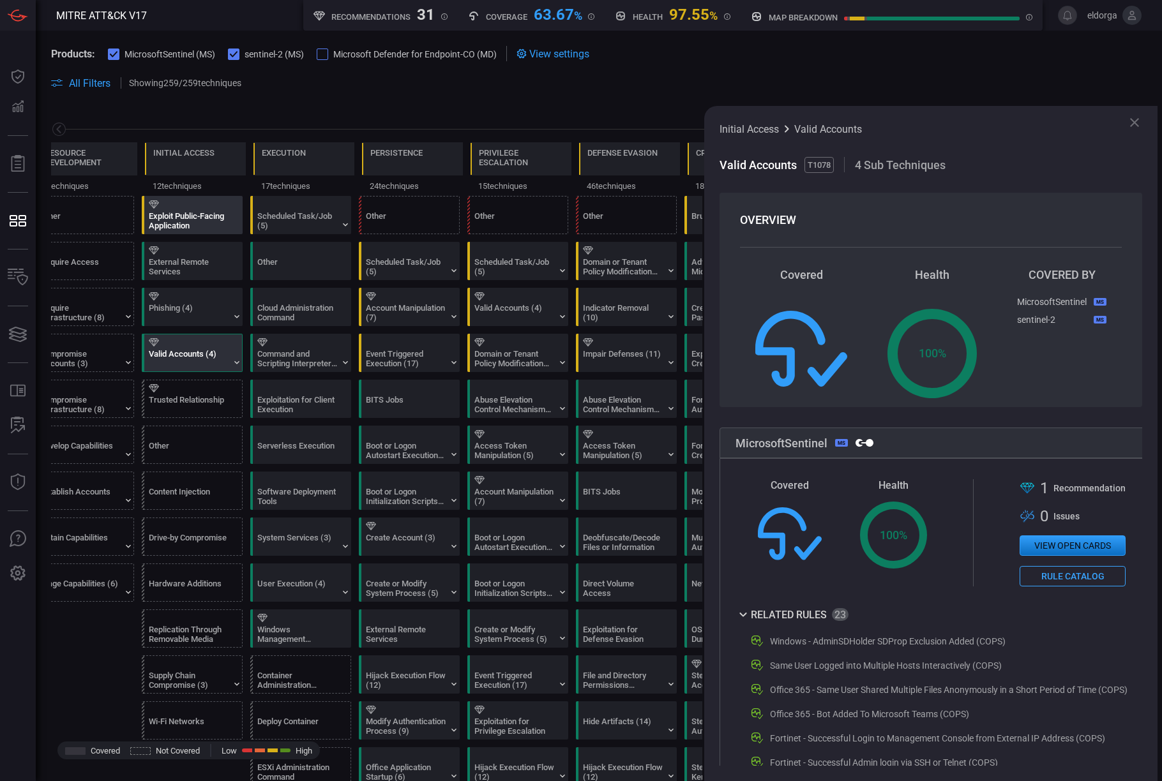
click at [211, 218] on div "Exploit Public-Facing Application" at bounding box center [189, 220] width 80 height 19
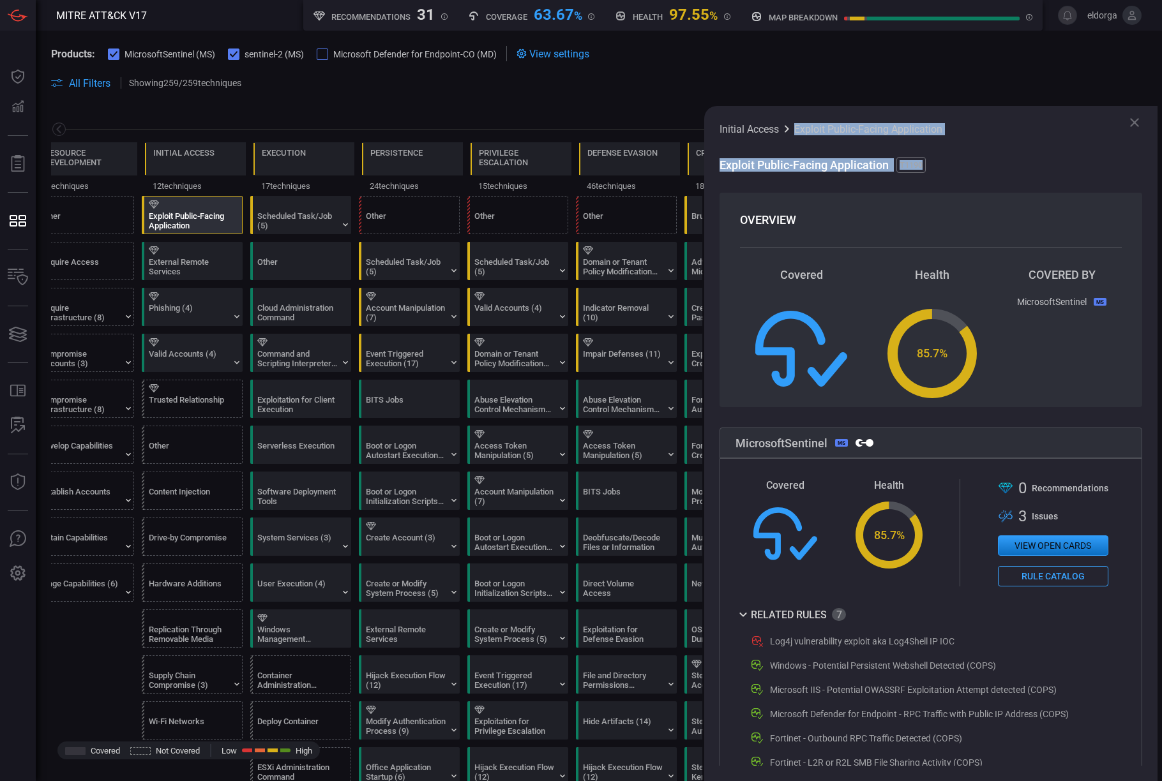
drag, startPoint x: 959, startPoint y: 116, endPoint x: 1043, endPoint y: 184, distance: 108.4
click at [617, 184] on div "Initial Access Exploit Public-Facing Application Exploit Public-Facing Applicat…" at bounding box center [930, 443] width 453 height 675
click at [617, 119] on icon at bounding box center [1133, 122] width 15 height 15
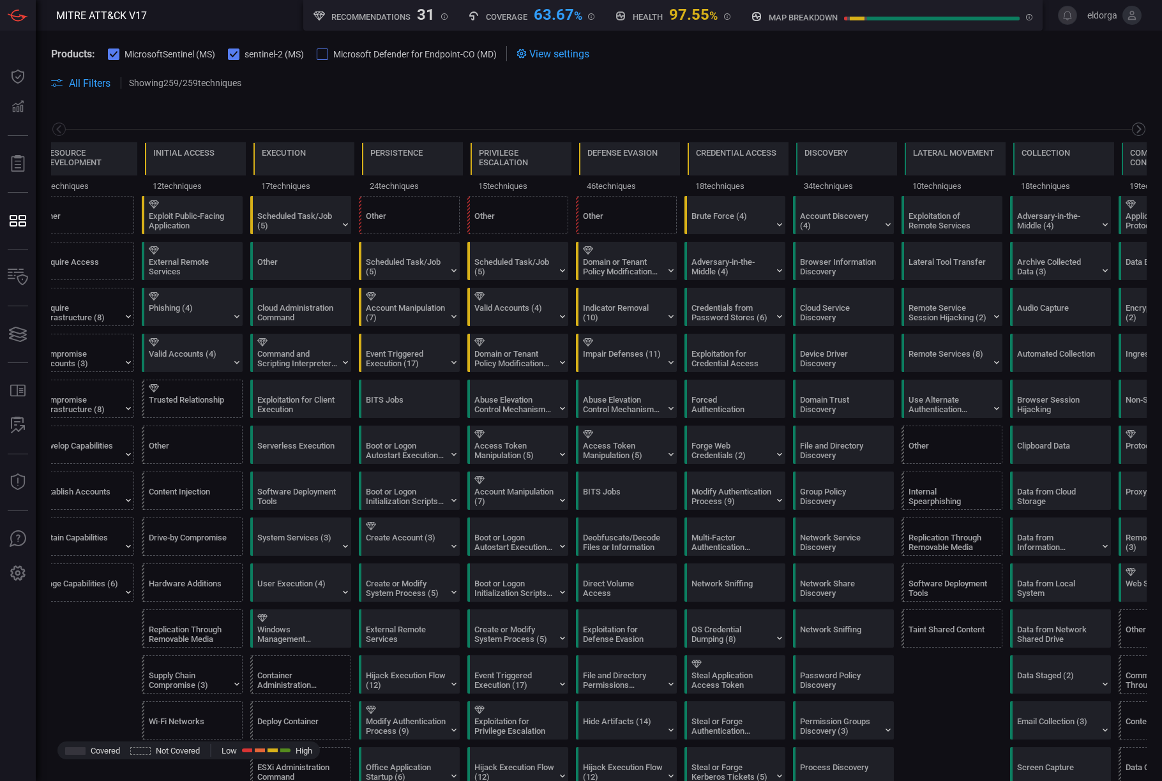
click at [617, 126] on icon at bounding box center [1138, 129] width 16 height 16
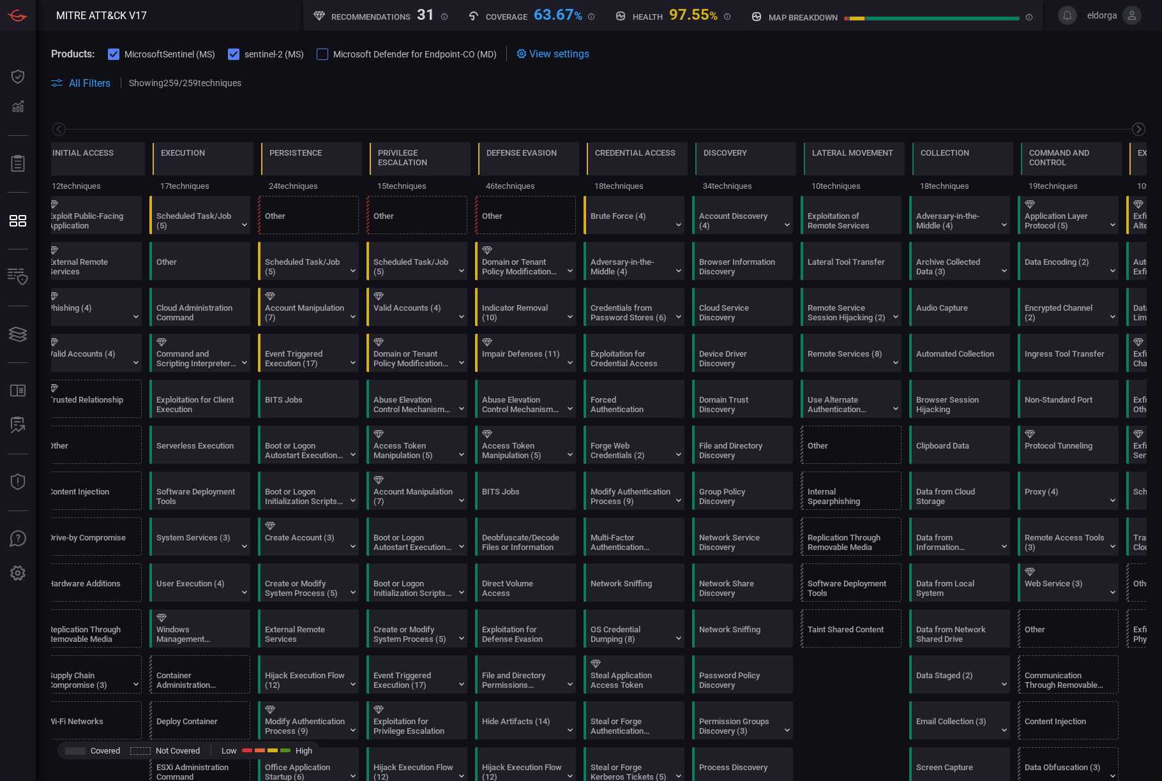
click at [617, 126] on icon at bounding box center [1138, 129] width 16 height 16
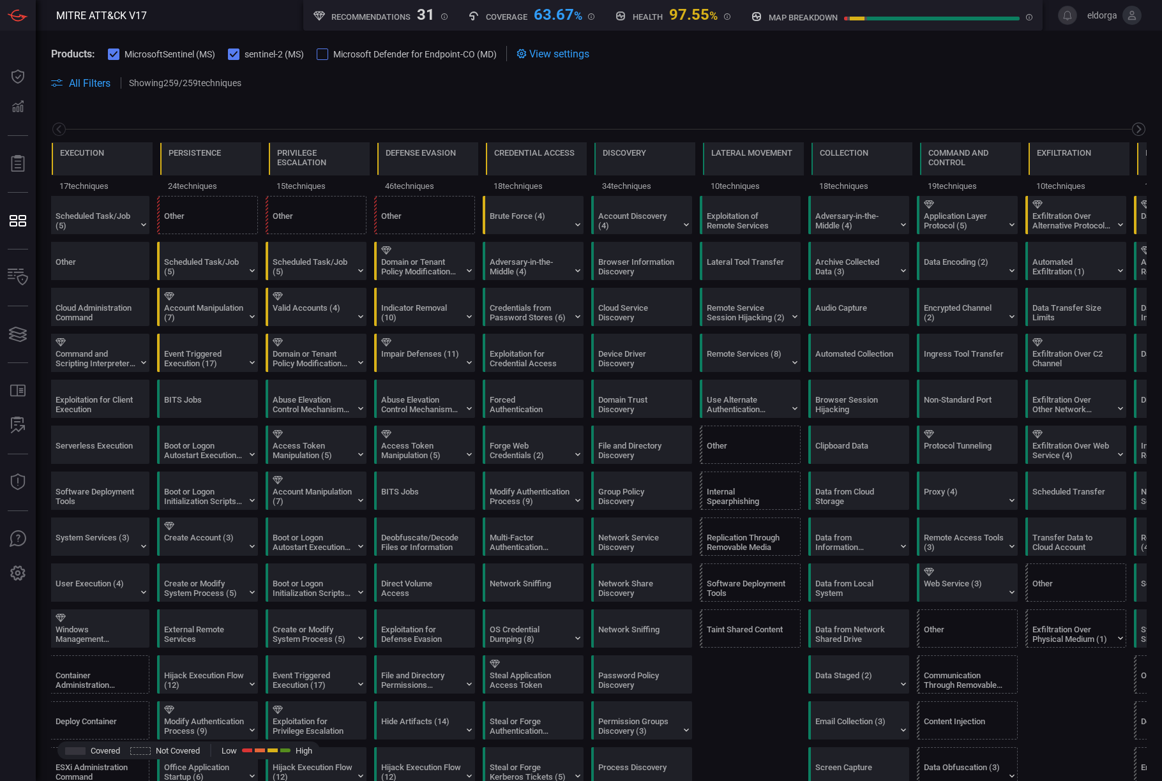
click at [617, 126] on icon at bounding box center [1138, 129] width 16 height 16
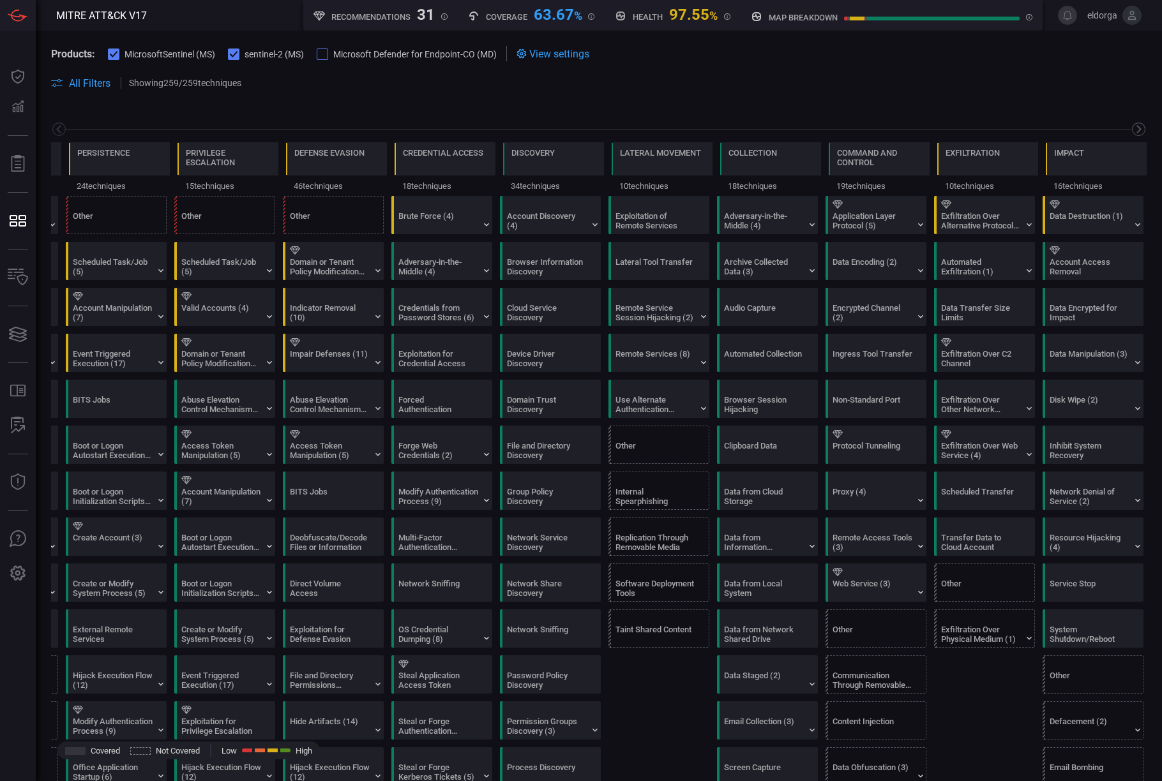
click at [617, 126] on icon at bounding box center [1138, 129] width 16 height 16
click at [61, 130] on icon at bounding box center [59, 129] width 16 height 16
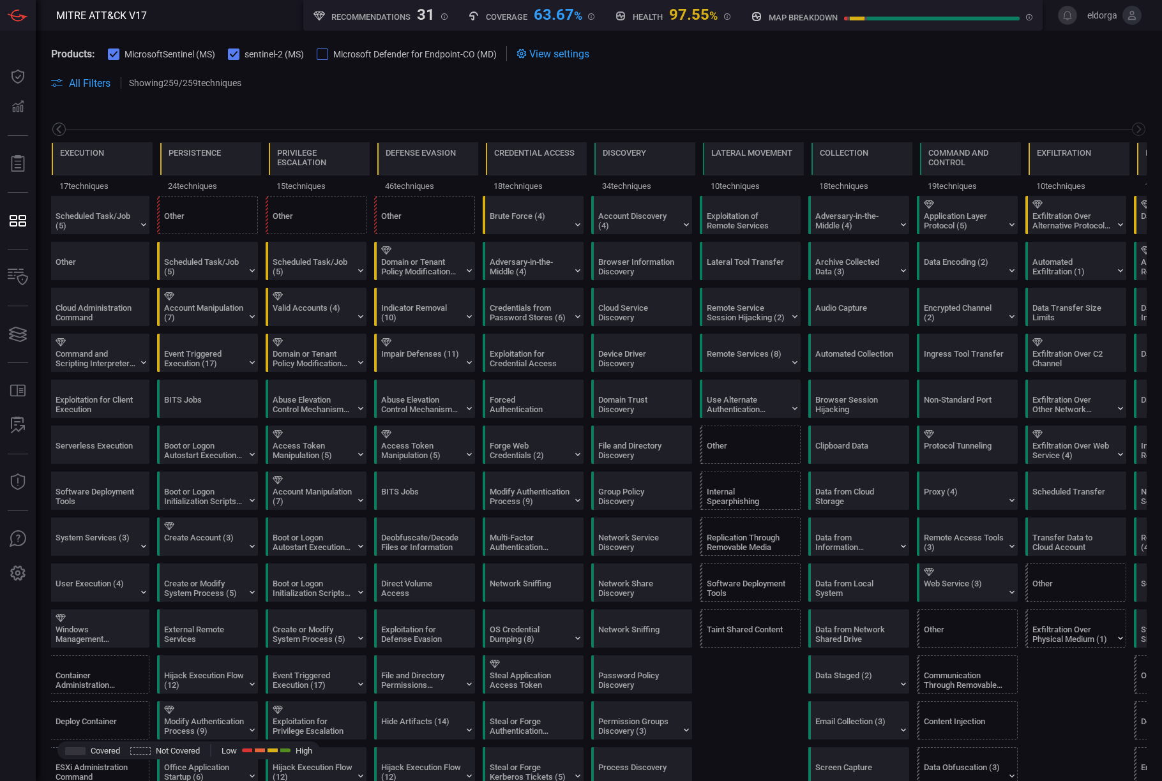
click at [60, 130] on icon at bounding box center [59, 129] width 16 height 16
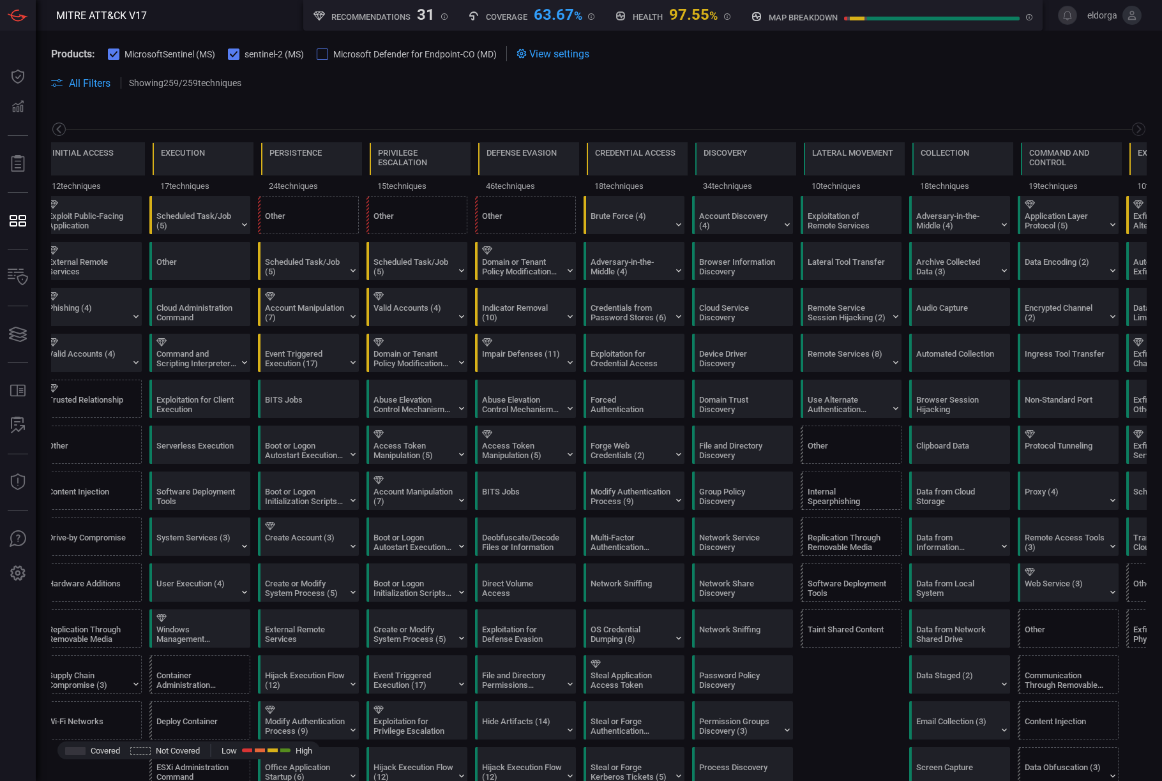
click at [60, 130] on icon at bounding box center [59, 129] width 16 height 16
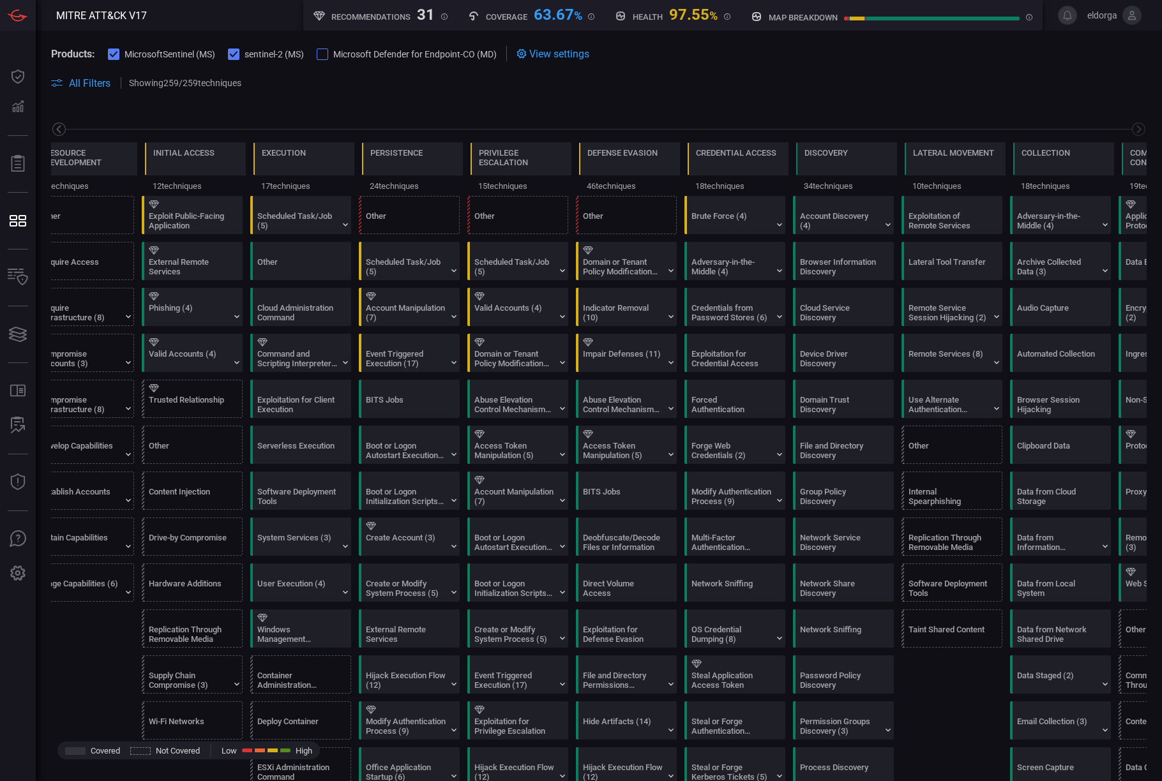
click at [60, 130] on icon at bounding box center [59, 129] width 16 height 16
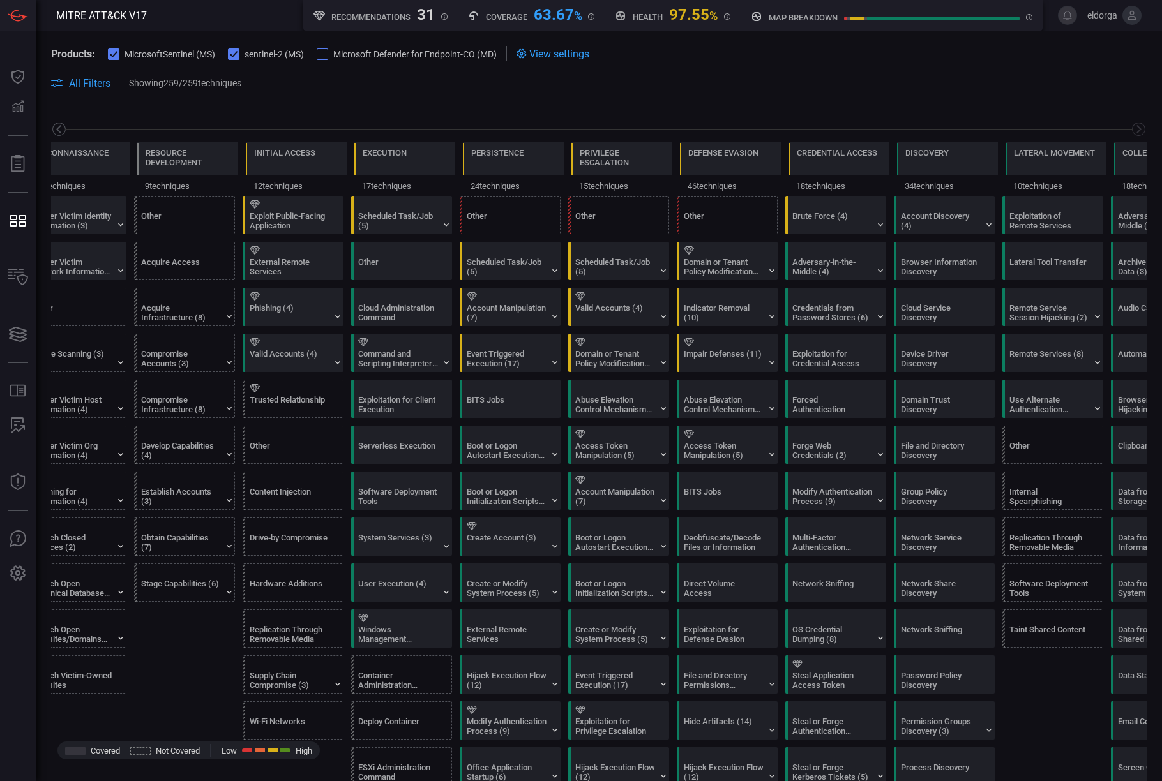
click at [60, 130] on icon at bounding box center [59, 129] width 16 height 16
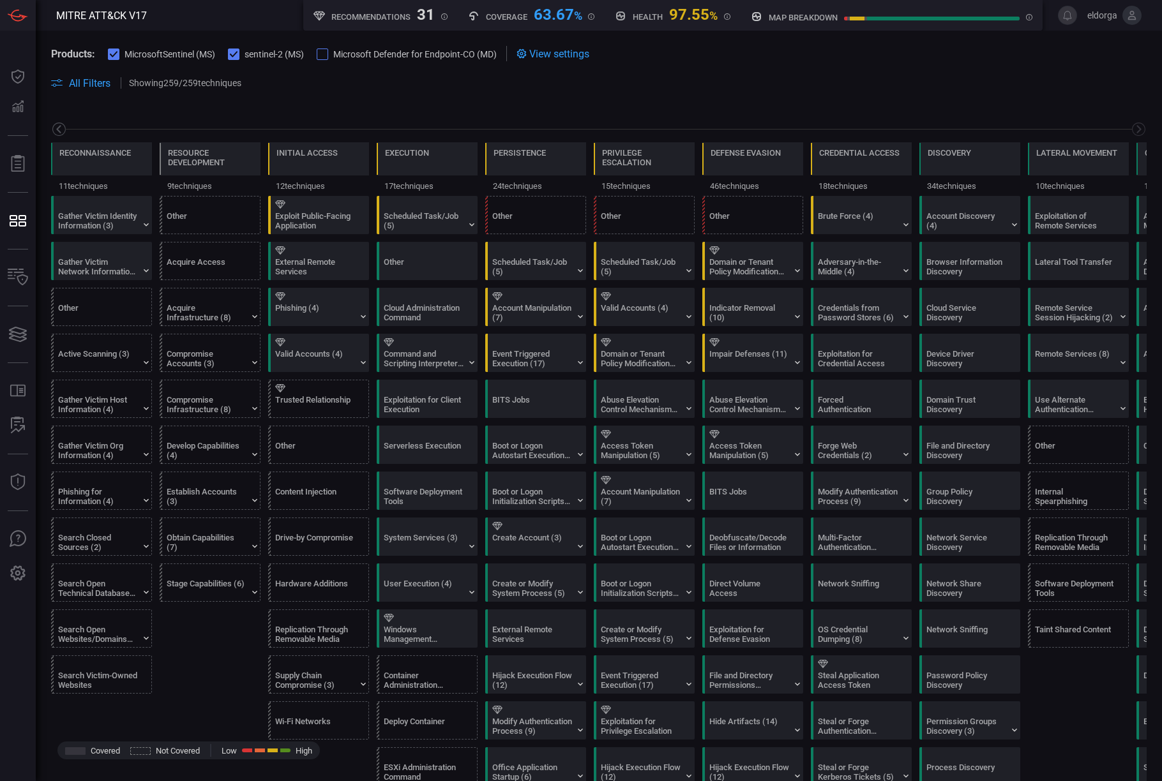
click at [60, 130] on icon at bounding box center [59, 129] width 16 height 16
click at [143, 226] on icon at bounding box center [146, 225] width 10 height 10
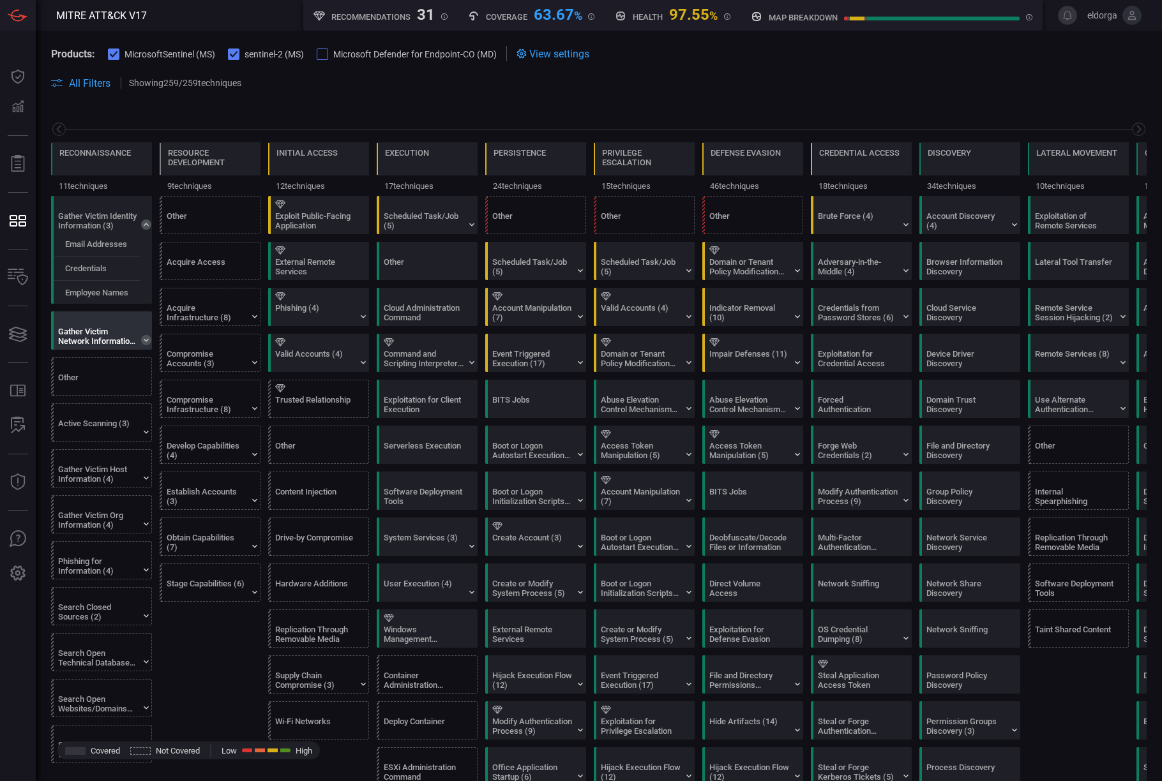
click at [143, 341] on icon at bounding box center [146, 340] width 10 height 10
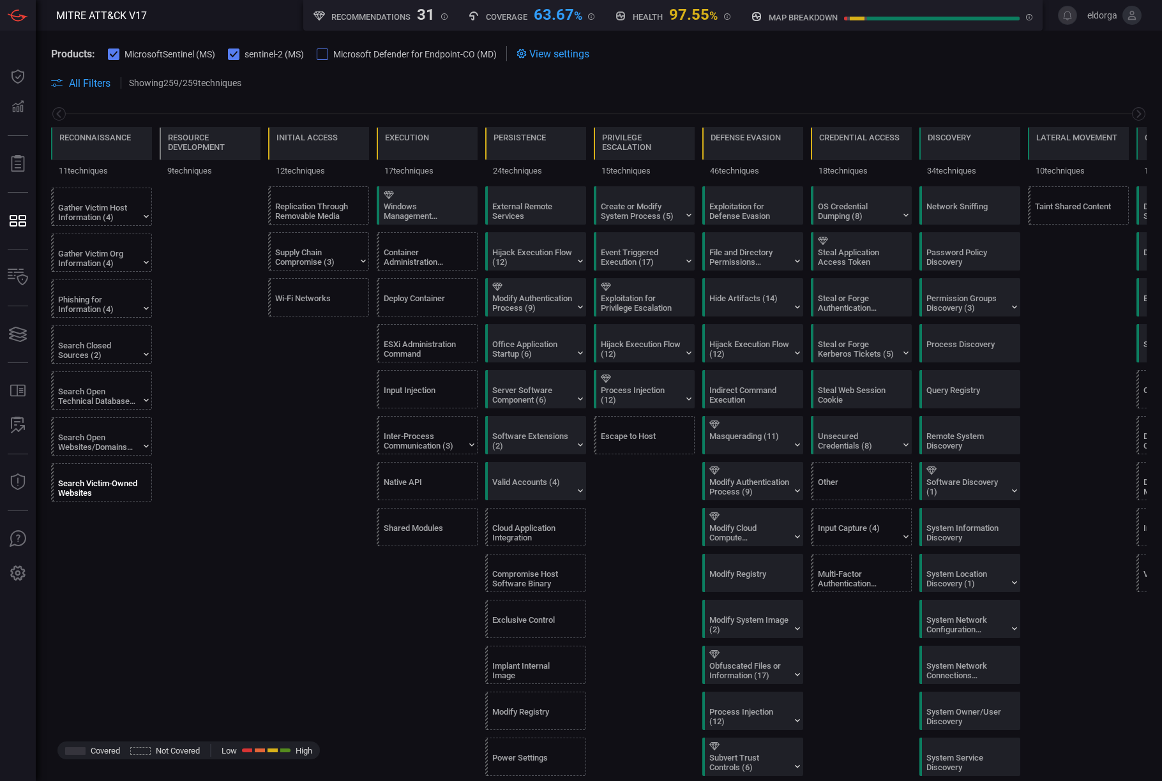
scroll to position [401, 0]
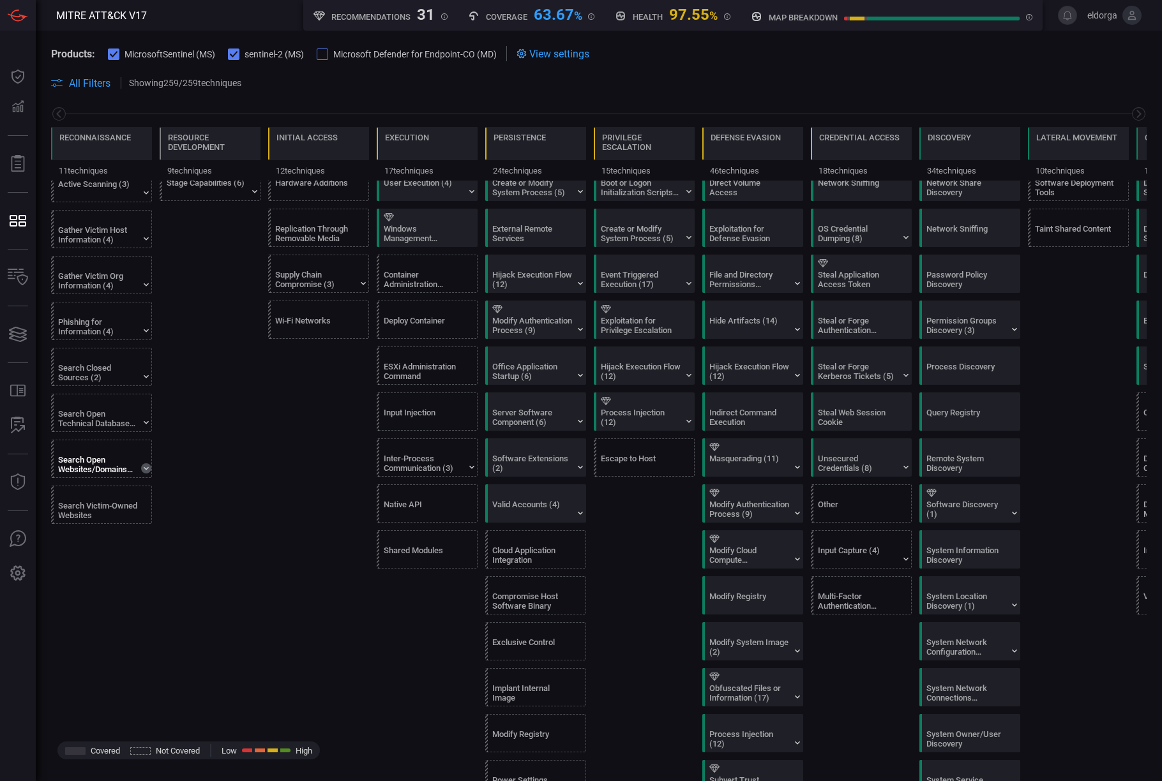
click at [149, 469] on icon at bounding box center [146, 468] width 10 height 10
click at [151, 422] on icon at bounding box center [146, 422] width 10 height 10
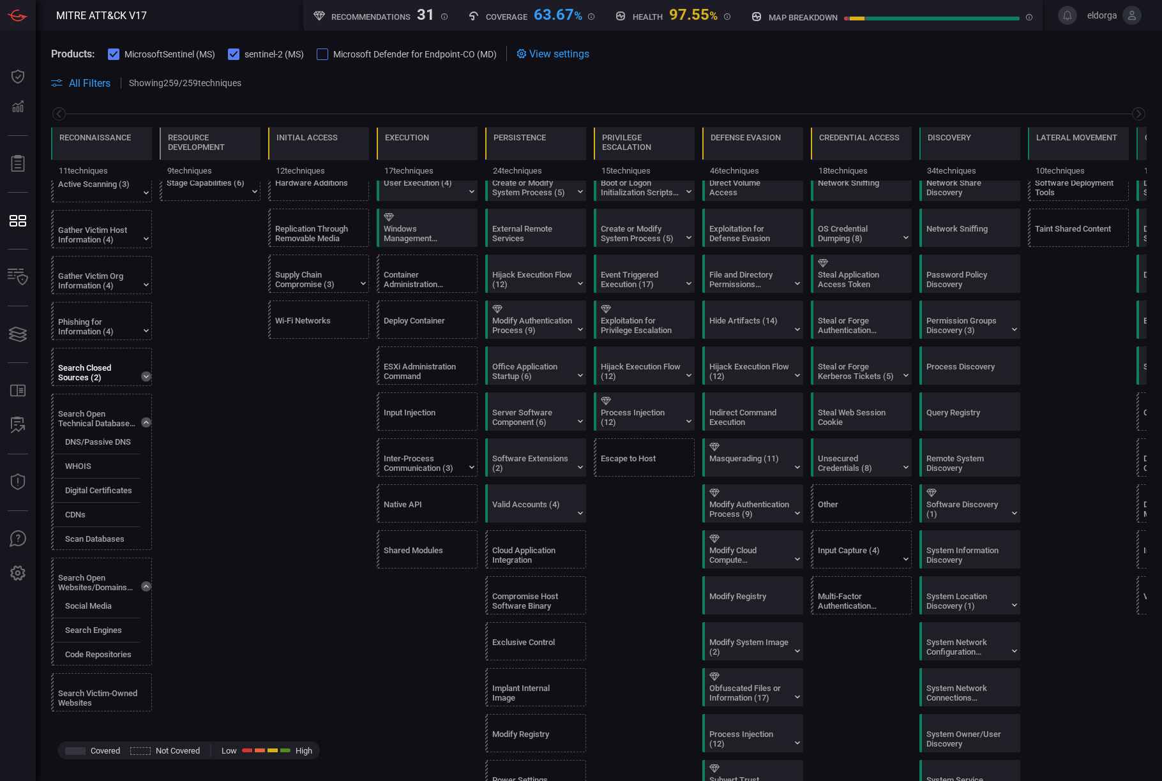
click at [143, 373] on icon at bounding box center [146, 376] width 10 height 10
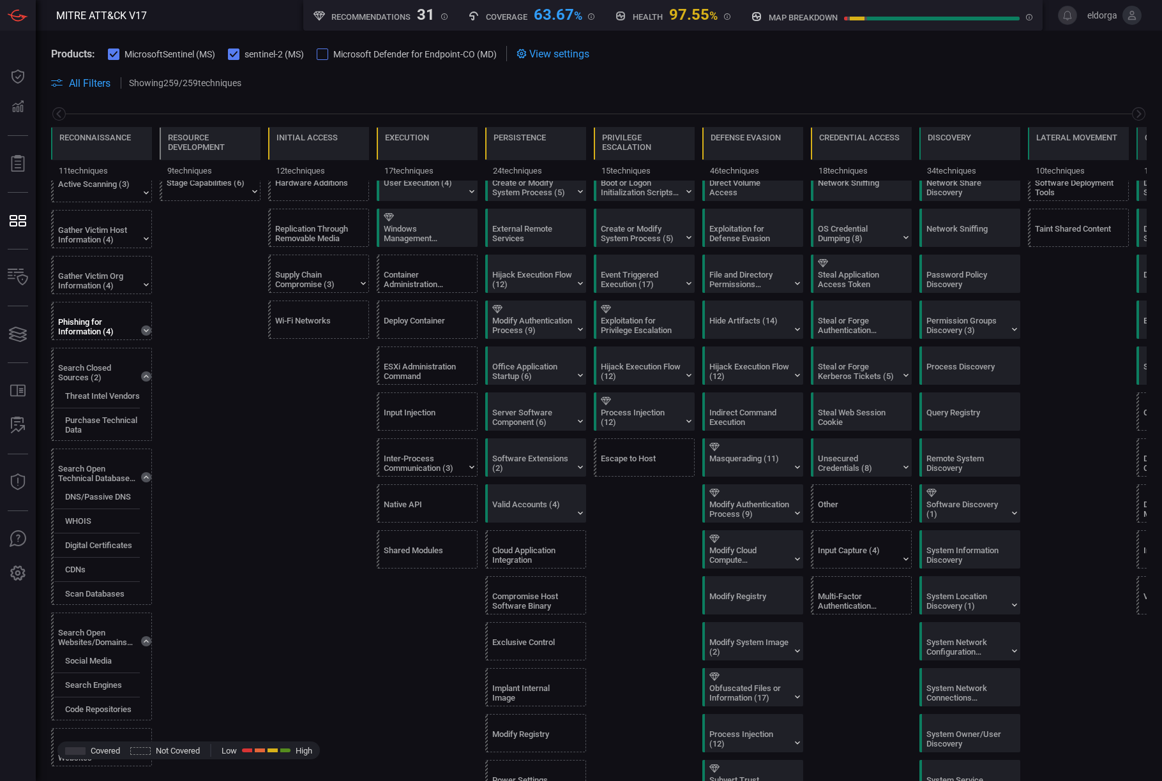
click at [143, 327] on icon at bounding box center [146, 330] width 10 height 10
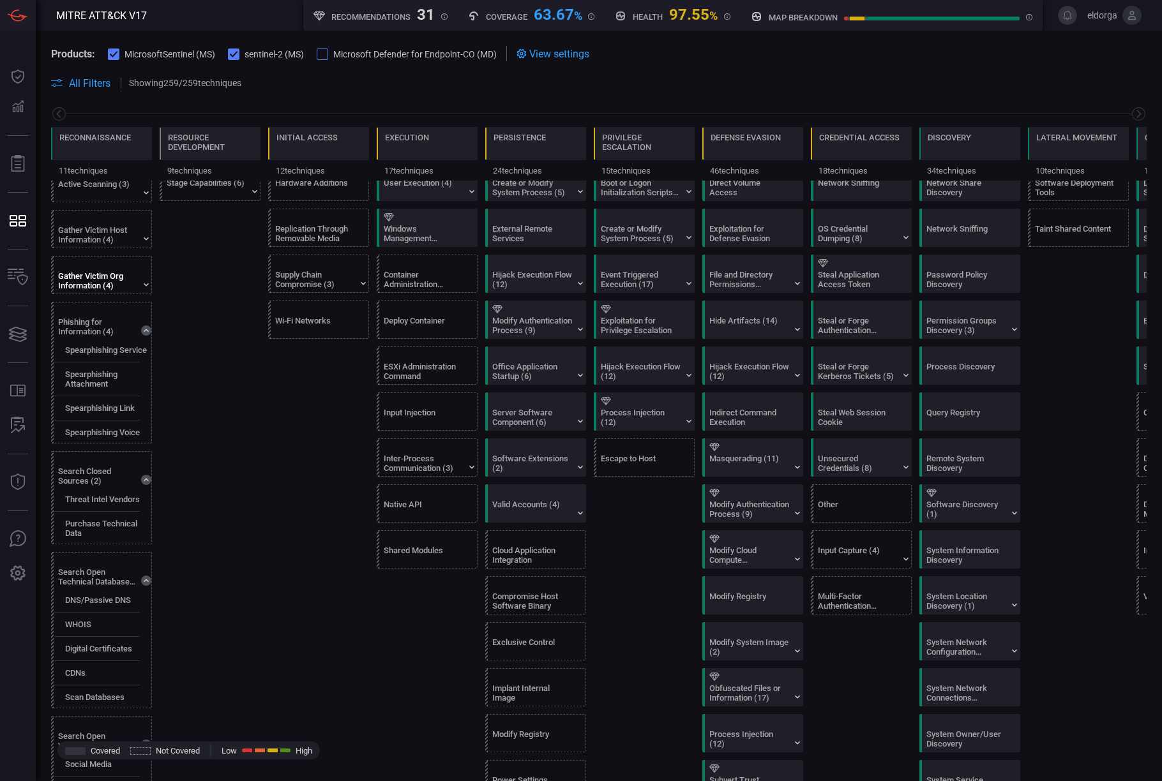
click at [135, 284] on div "Gather Victim Org Information (4)" at bounding box center [98, 280] width 80 height 19
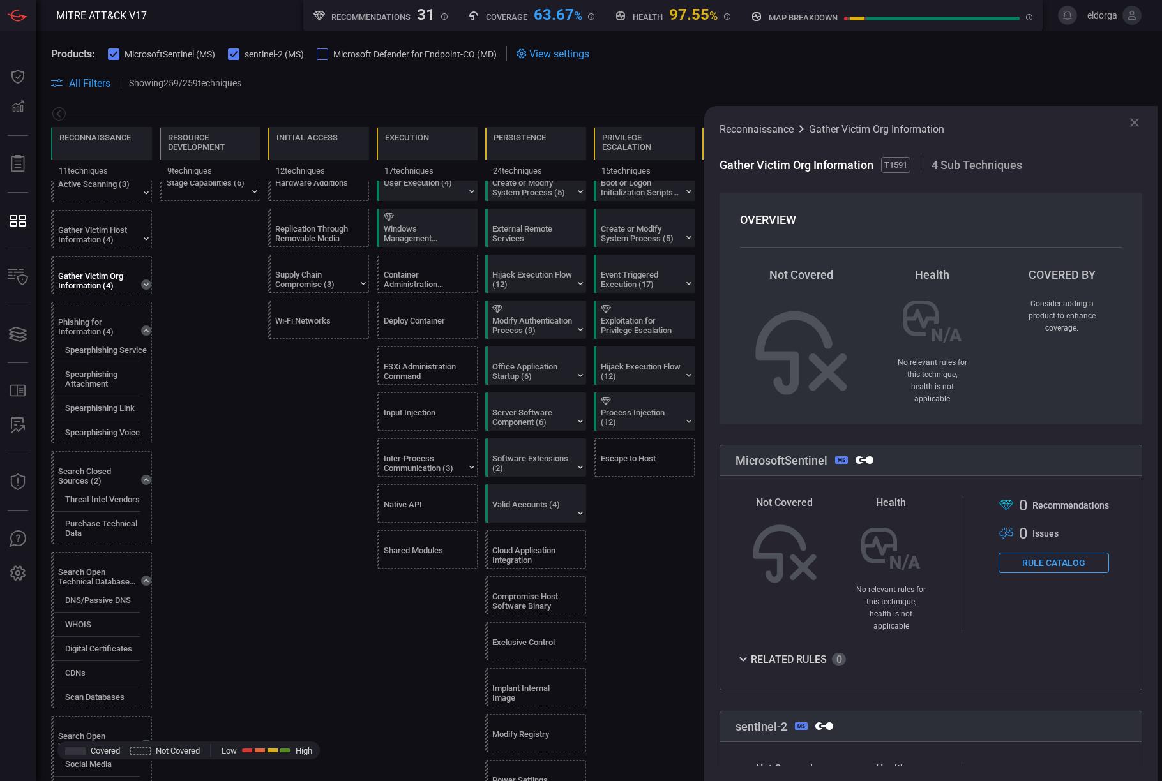
click at [147, 287] on icon at bounding box center [146, 285] width 10 height 10
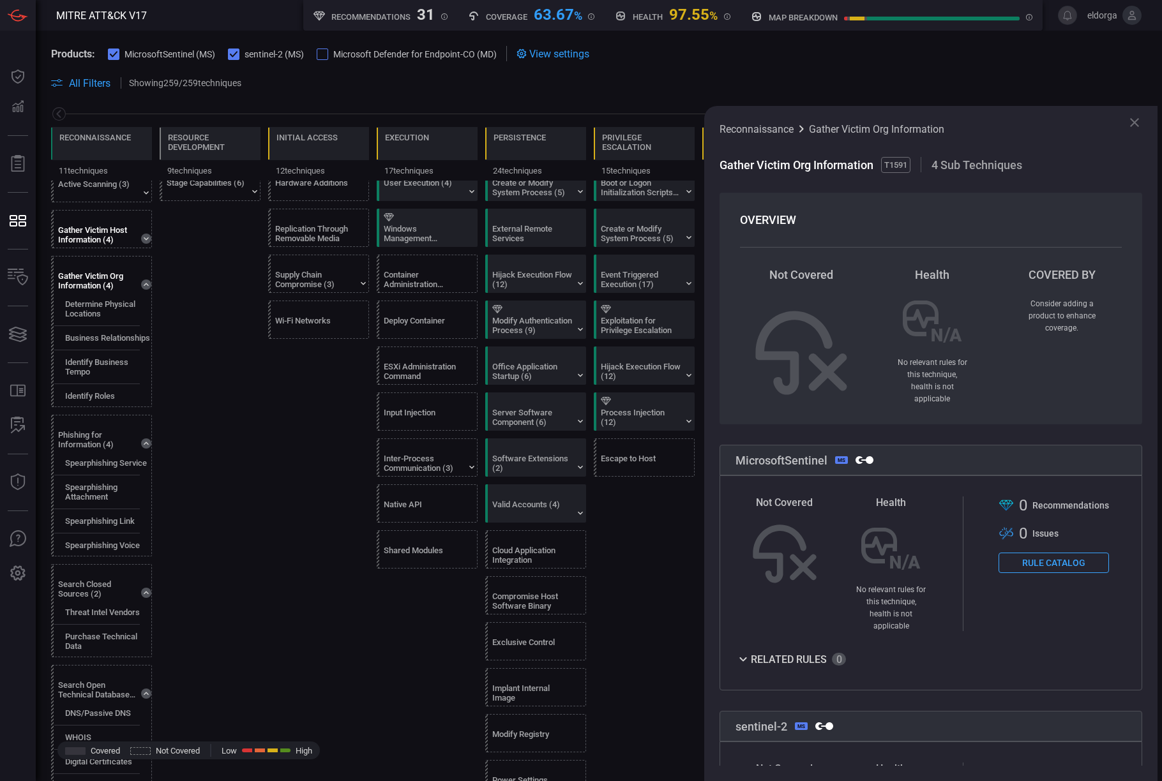
click at [144, 234] on icon at bounding box center [146, 239] width 10 height 10
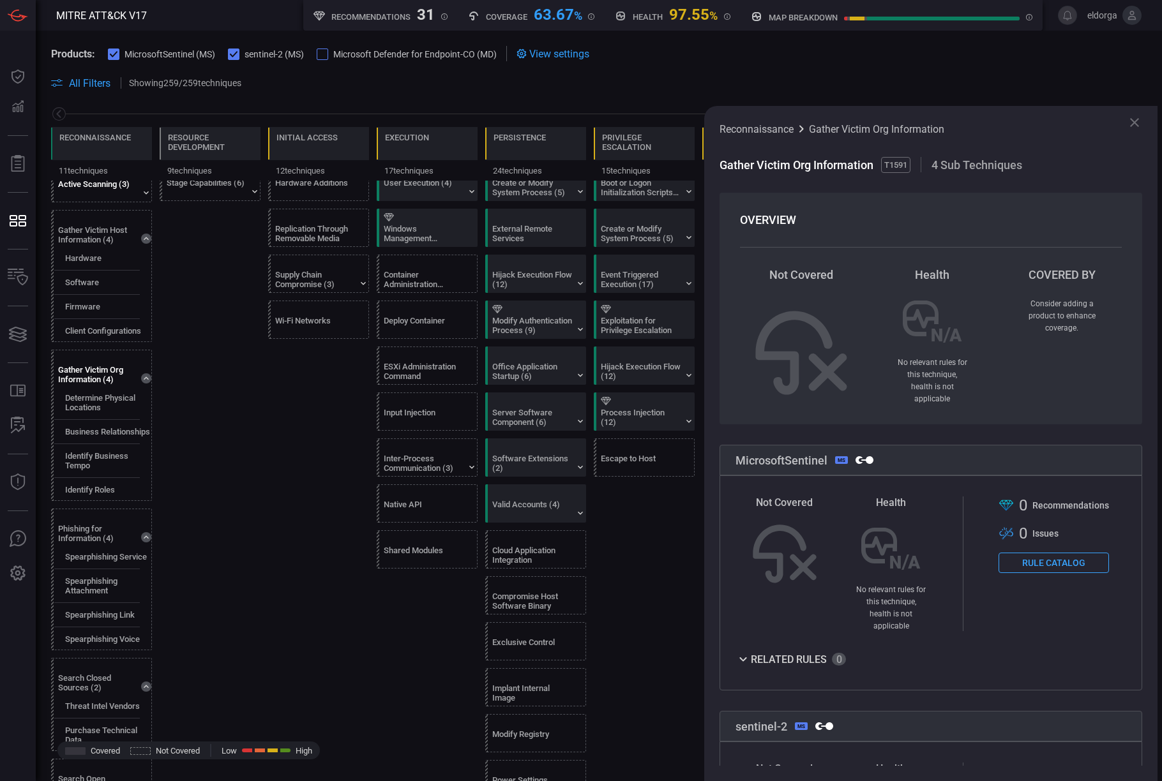
click at [139, 193] on div "Active Scanning (3)" at bounding box center [104, 183] width 101 height 37
click at [146, 194] on icon at bounding box center [146, 193] width 10 height 10
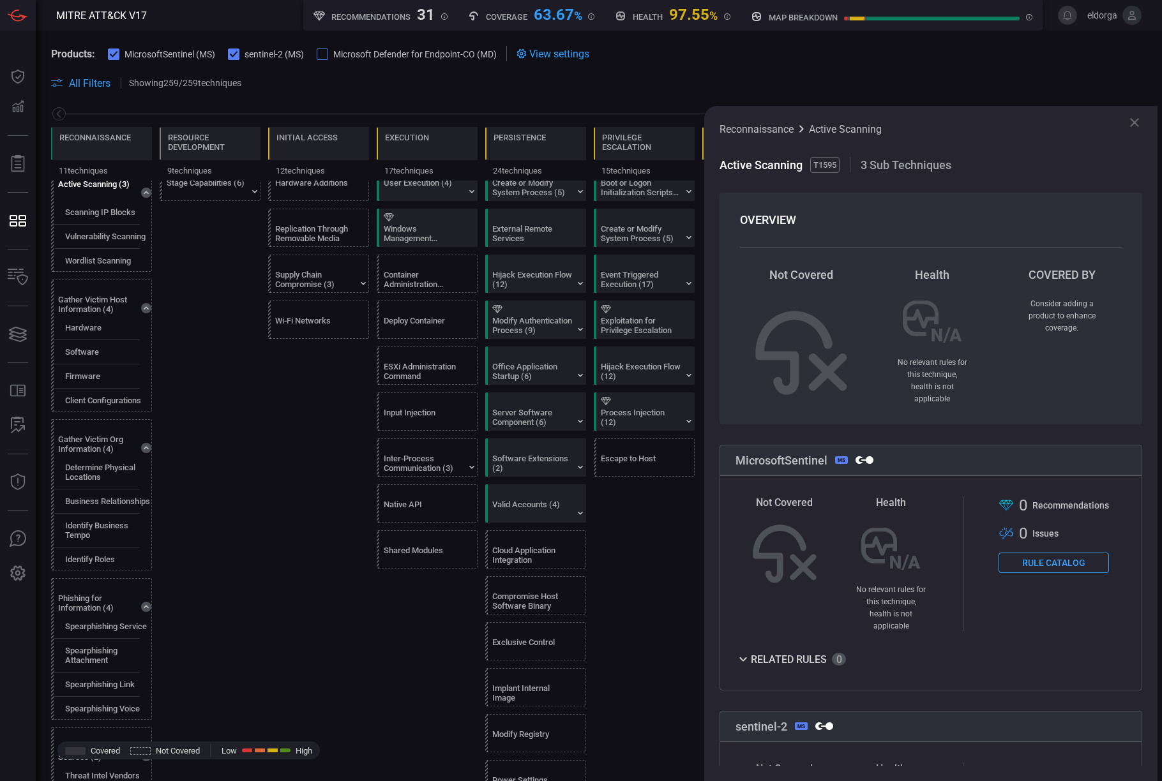
click at [617, 125] on icon at bounding box center [1133, 122] width 15 height 15
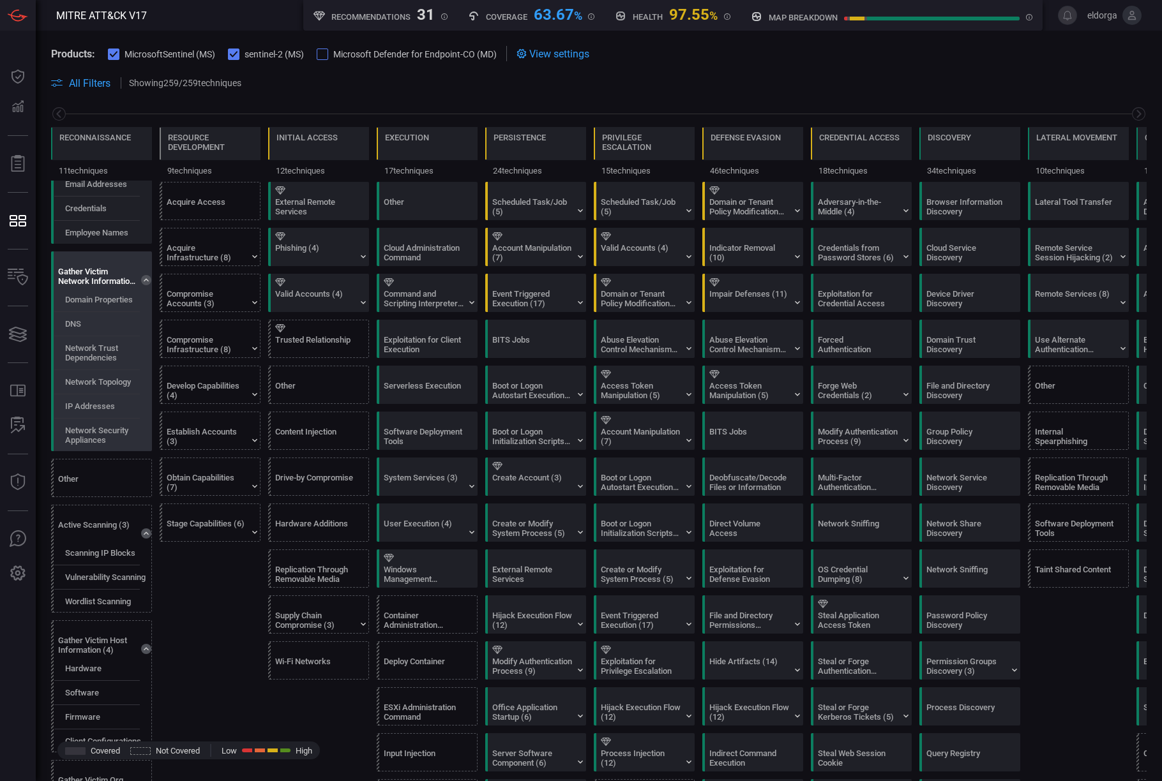
scroll to position [83, 0]
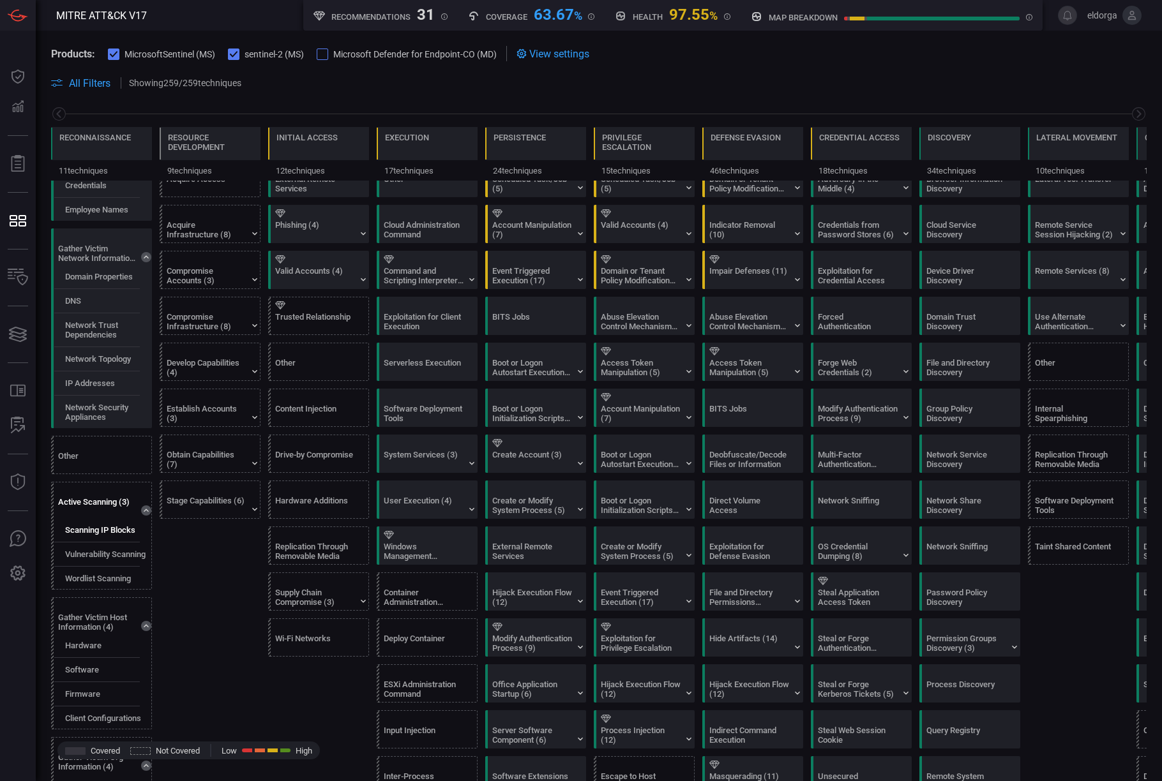
click at [119, 526] on label "Scanning IP Blocks" at bounding box center [100, 530] width 70 height 10
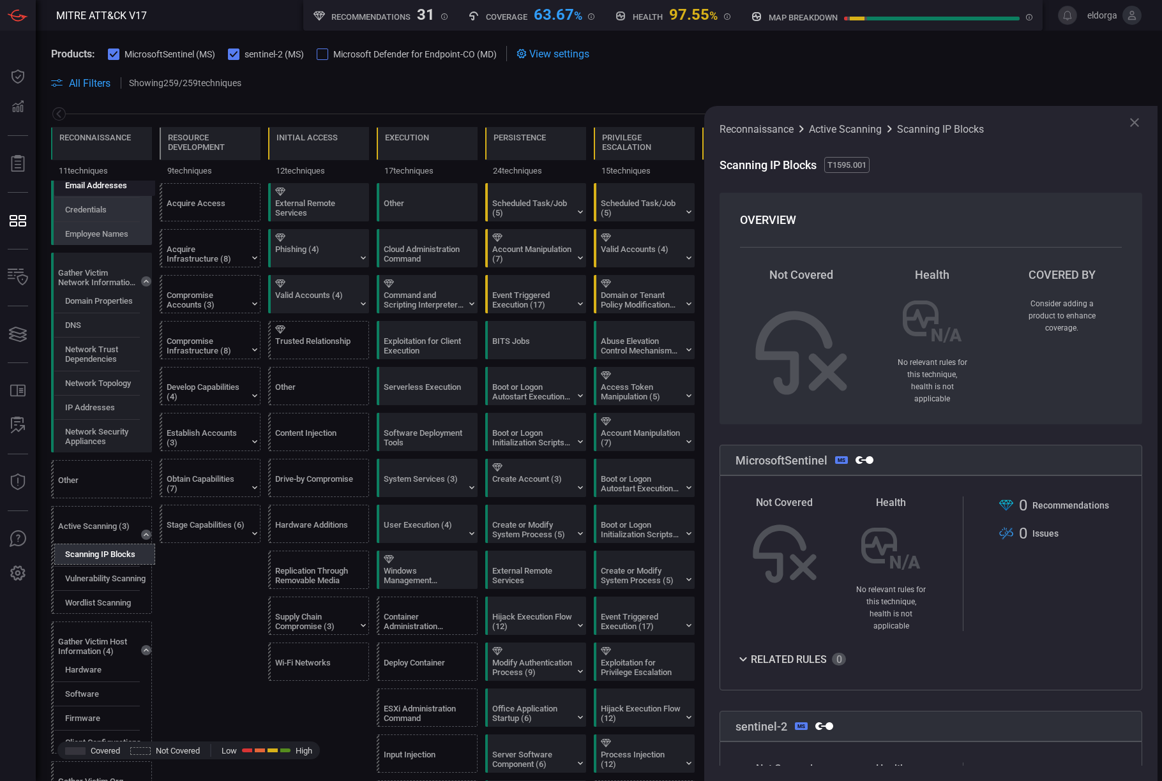
scroll to position [0, 0]
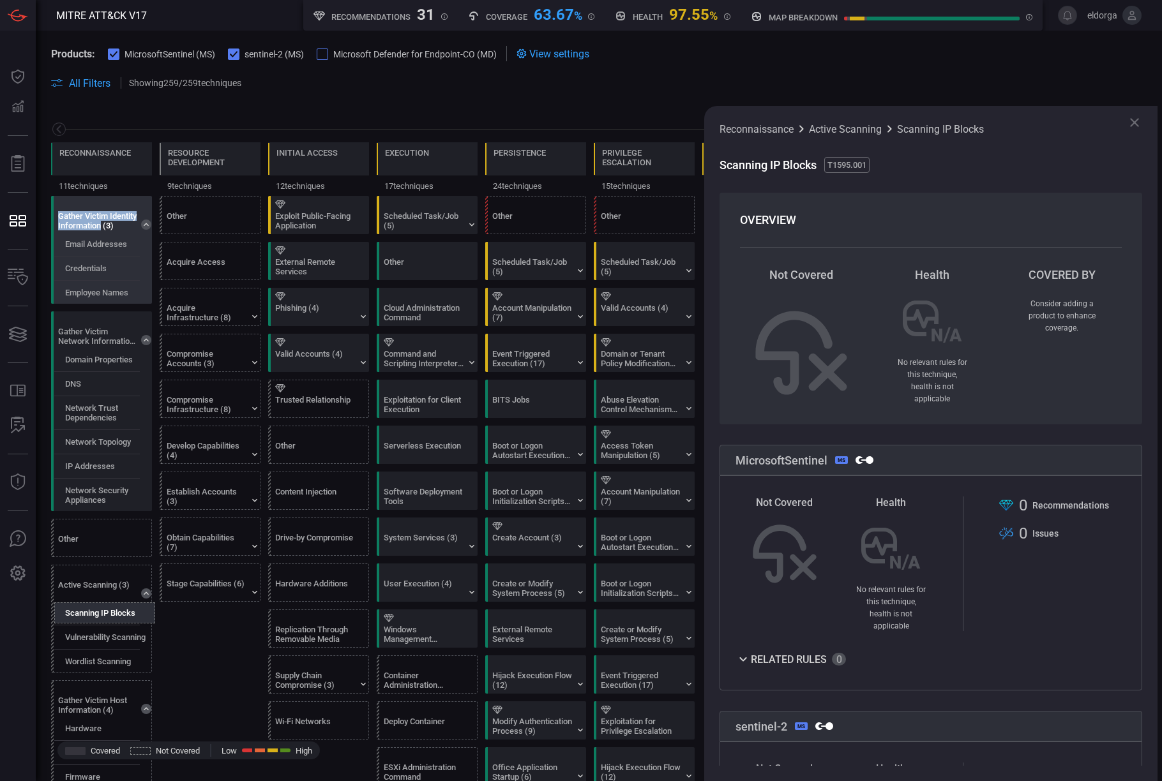
drag, startPoint x: 59, startPoint y: 211, endPoint x: 133, endPoint y: 229, distance: 76.3
click at [133, 229] on div "Gather Victim Identity Information (3)" at bounding box center [98, 220] width 80 height 19
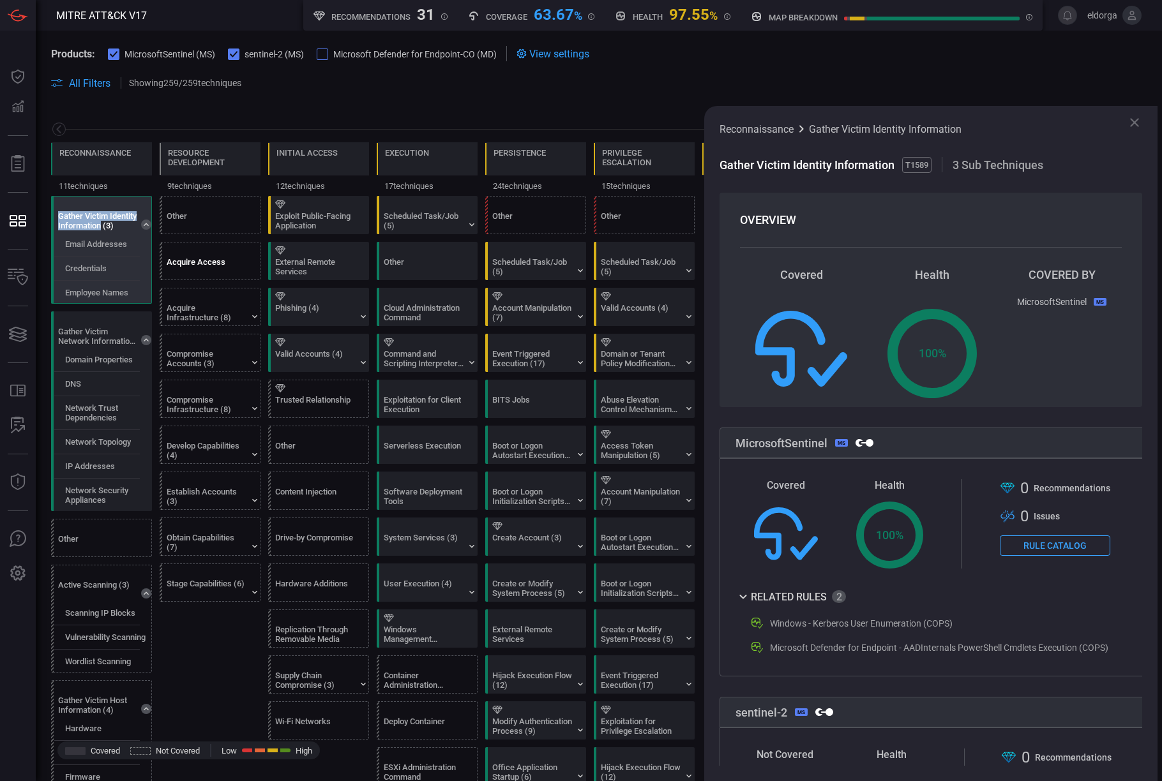
copy div "Gather Victim Identity Information"
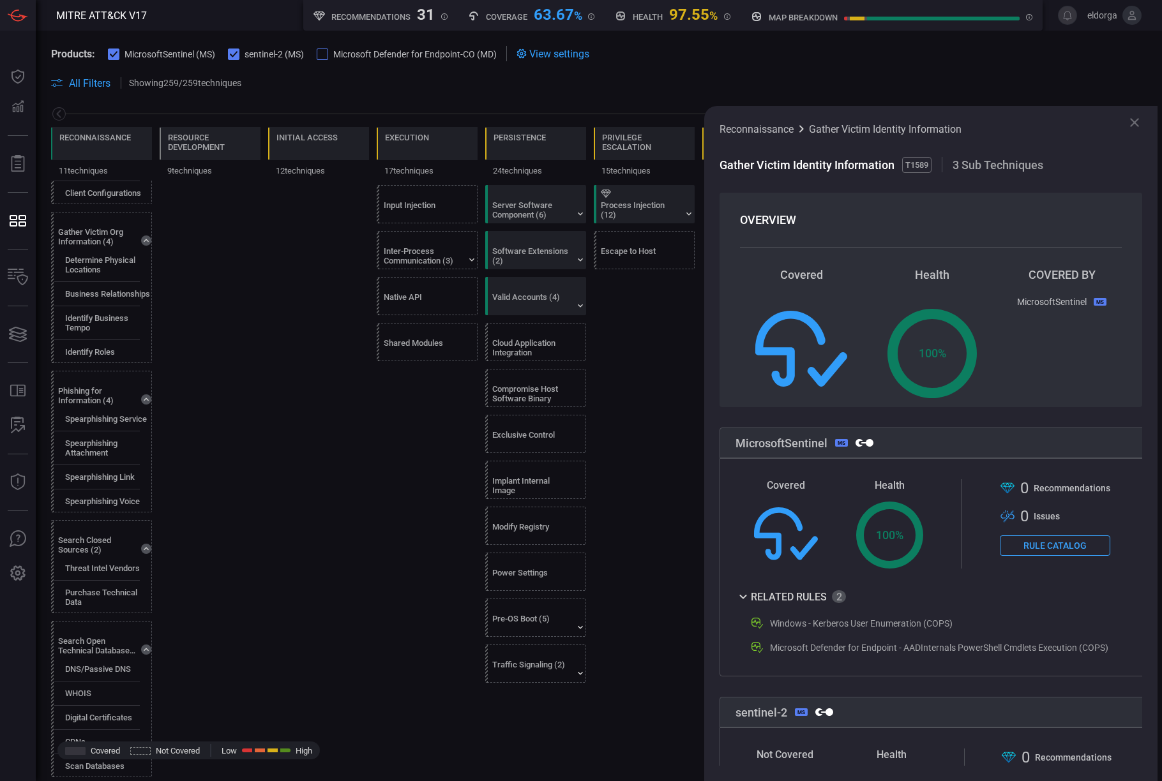
scroll to position [163, 0]
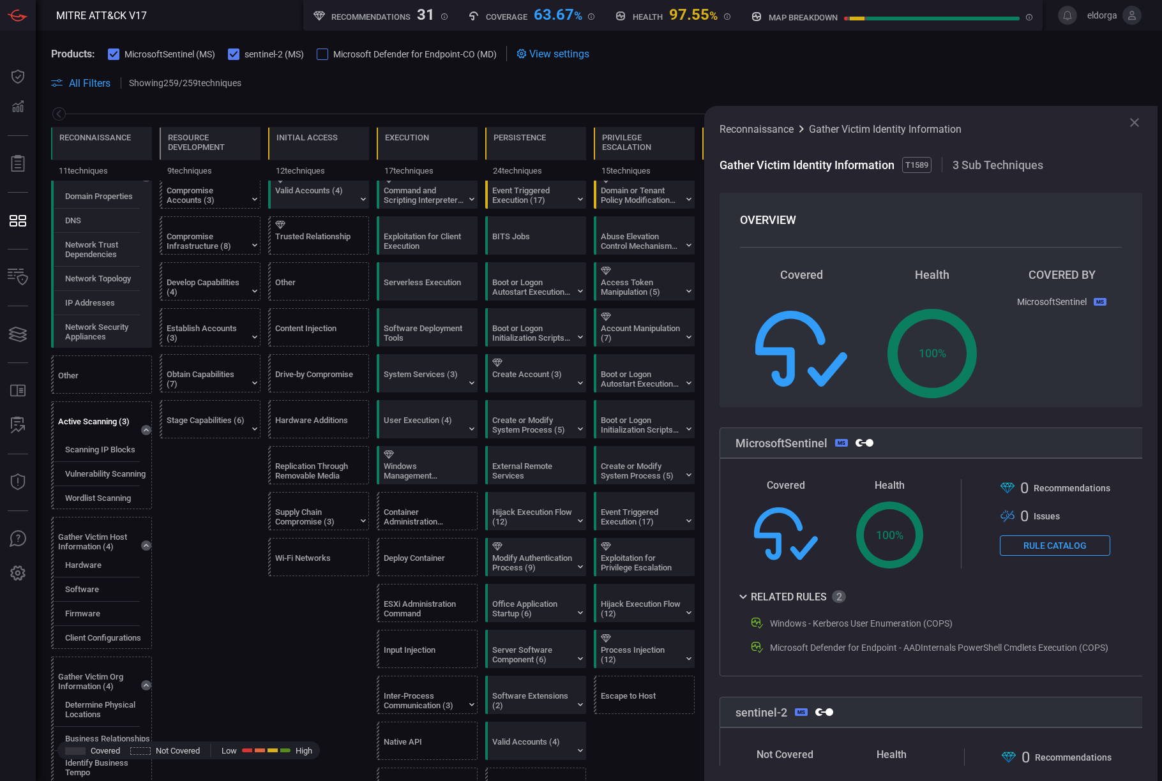
click at [112, 423] on div "Active Scanning (3)" at bounding box center [98, 426] width 80 height 19
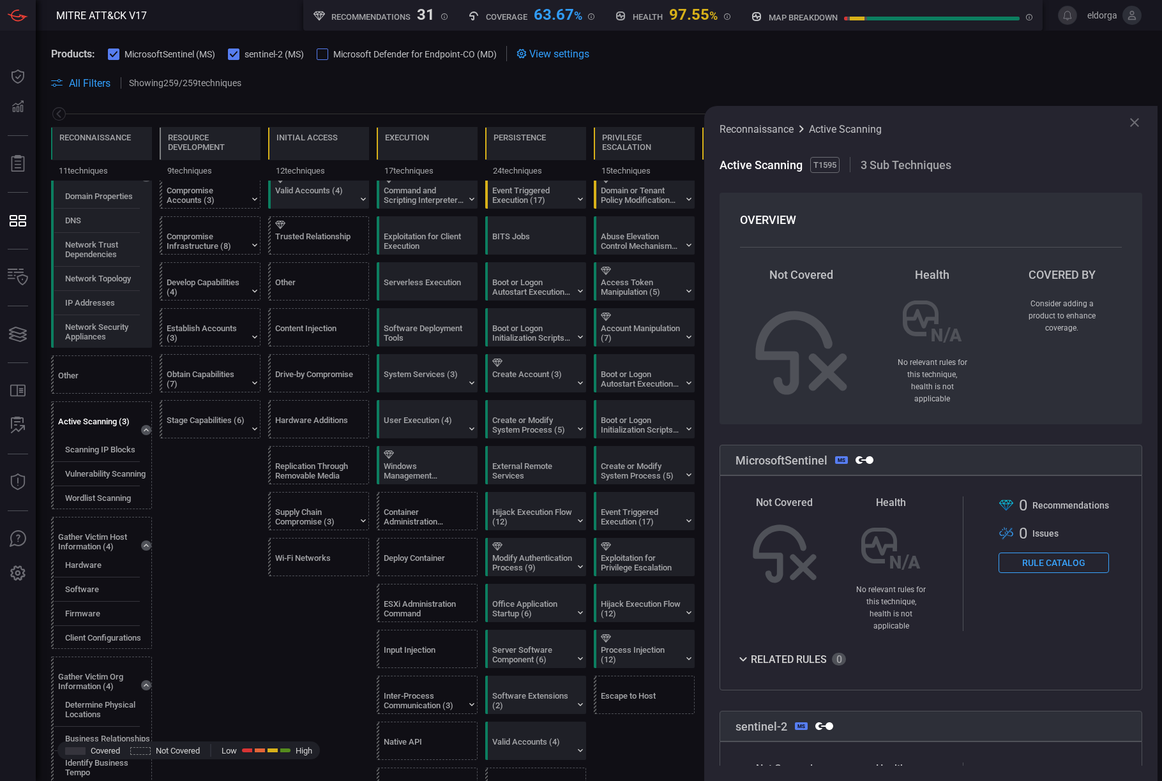
click at [145, 428] on icon at bounding box center [146, 430] width 10 height 10
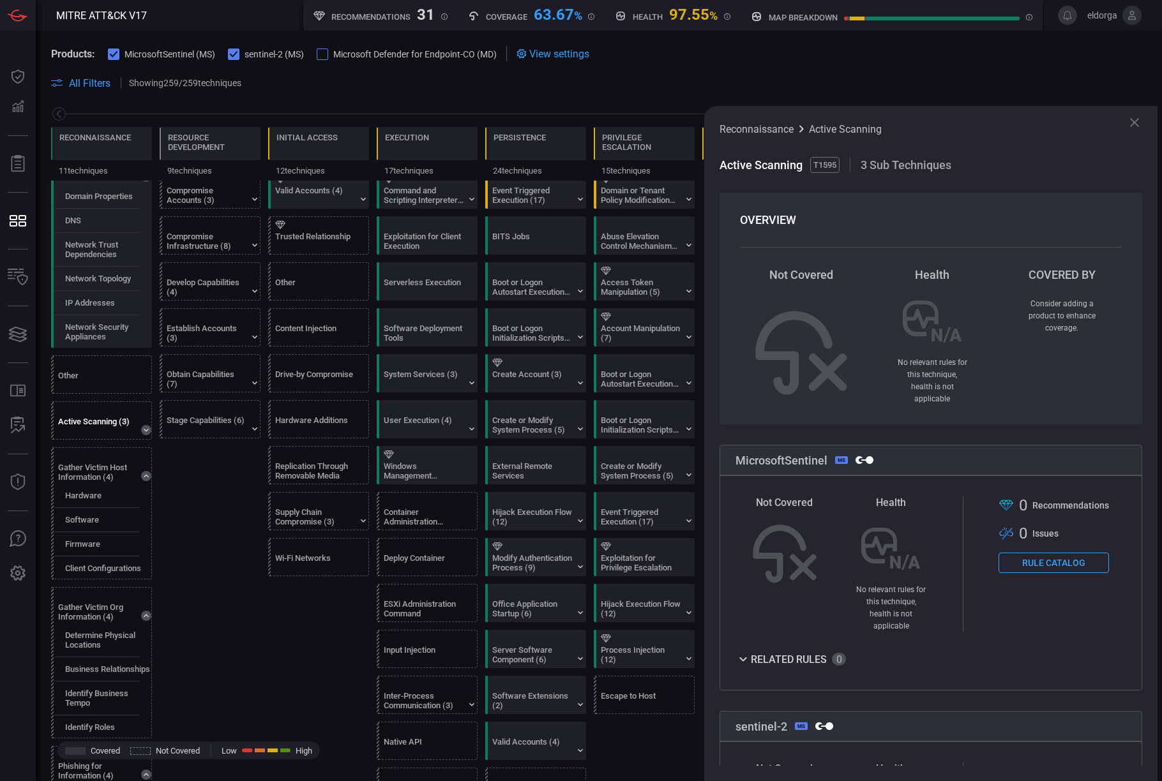
click at [145, 428] on icon at bounding box center [146, 430] width 10 height 10
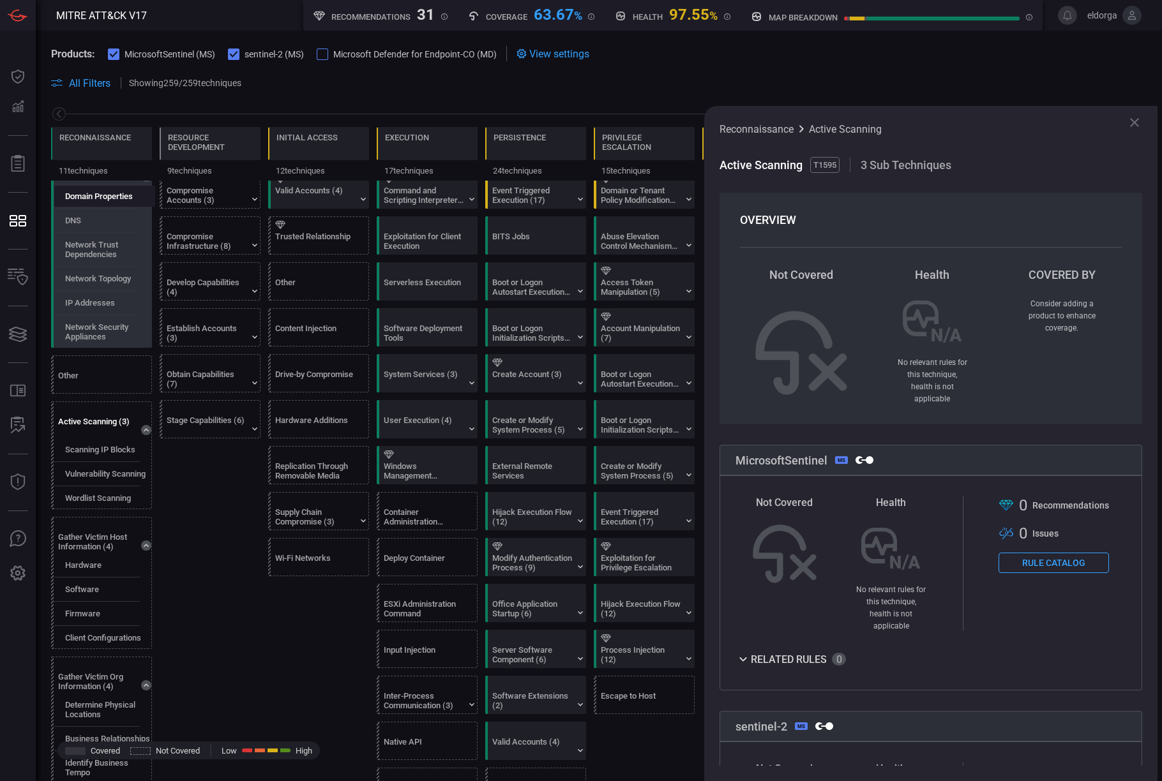
click at [140, 198] on div "Domain Properties" at bounding box center [104, 196] width 101 height 21
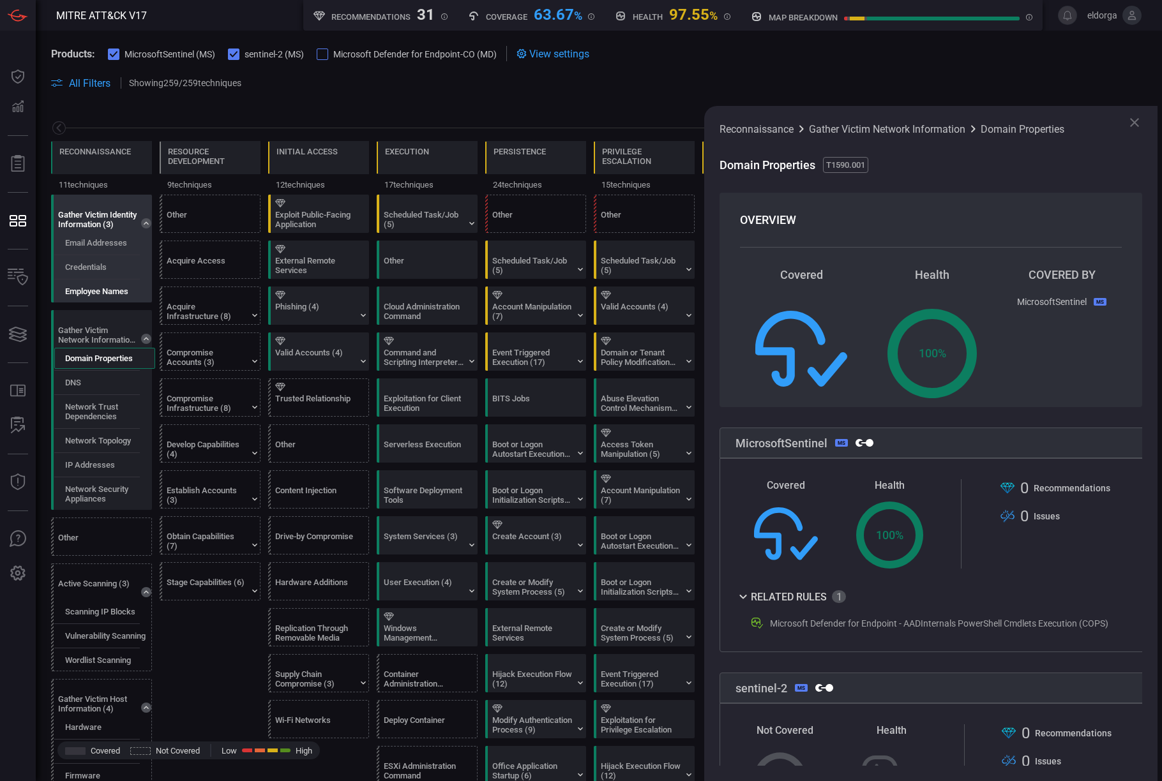
scroll to position [0, 0]
click at [149, 225] on icon at bounding box center [146, 225] width 10 height 10
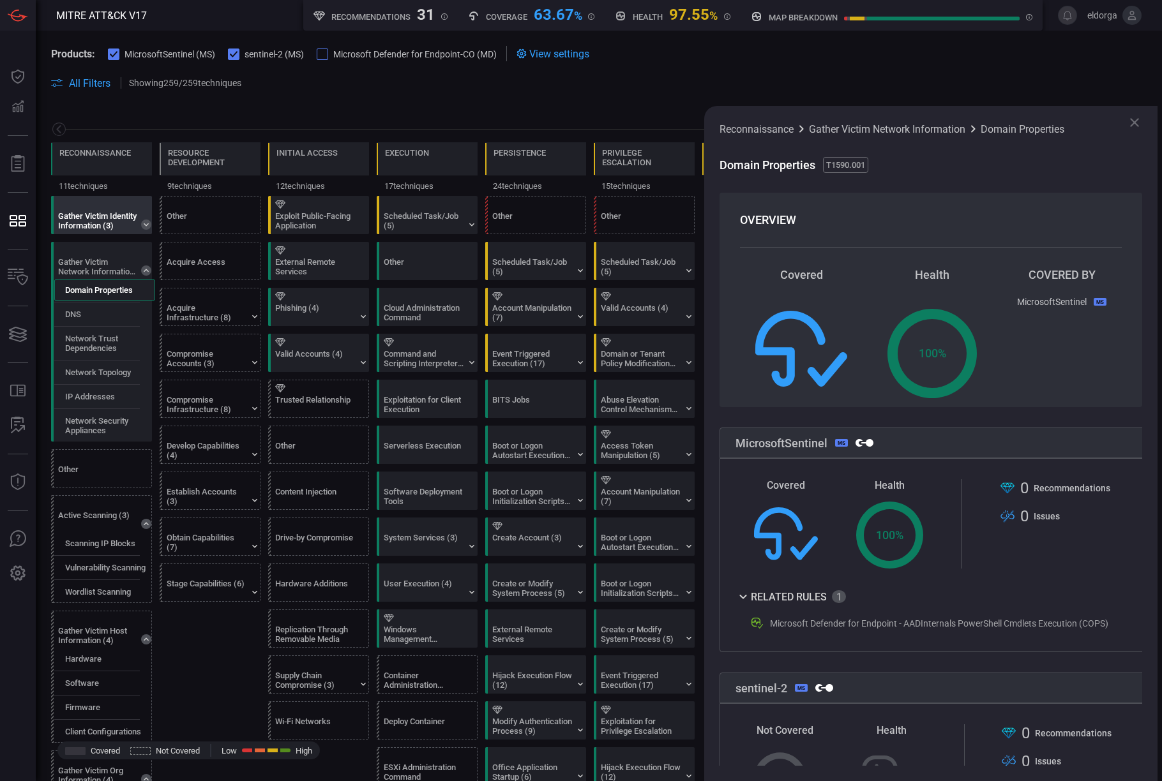
click at [145, 224] on icon at bounding box center [146, 224] width 5 height 3
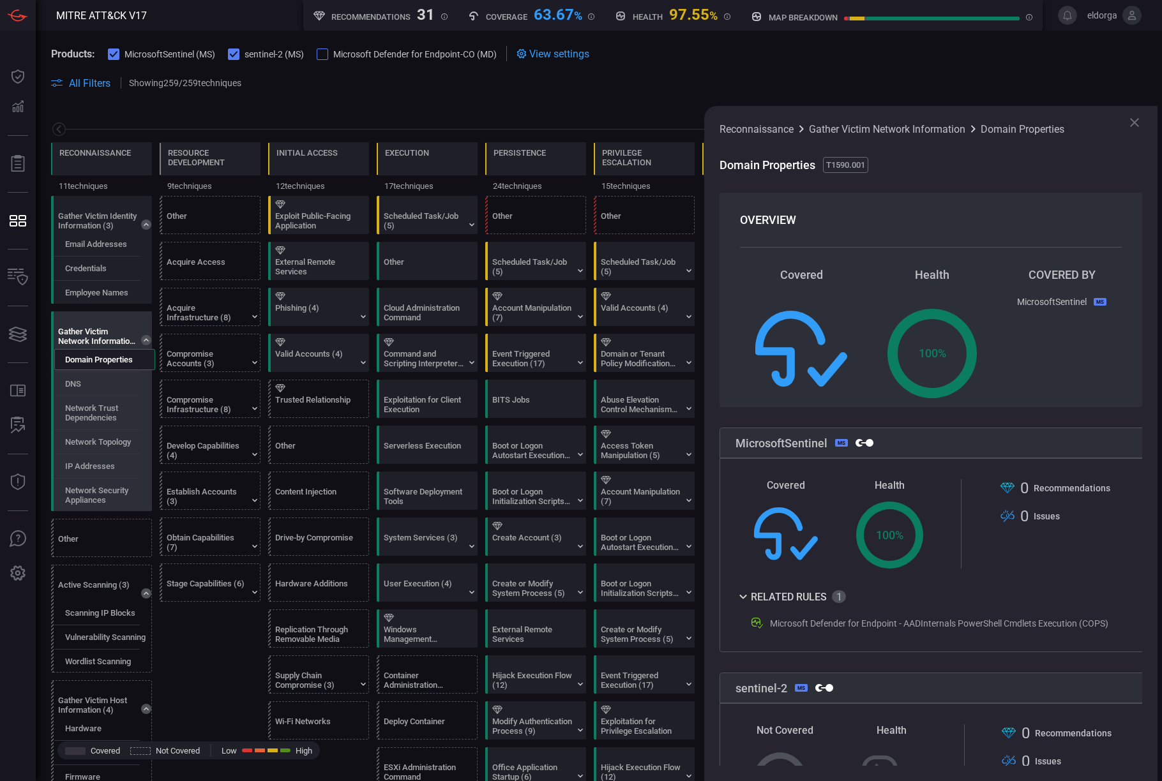
click at [107, 360] on label "Domain Properties" at bounding box center [99, 360] width 68 height 10
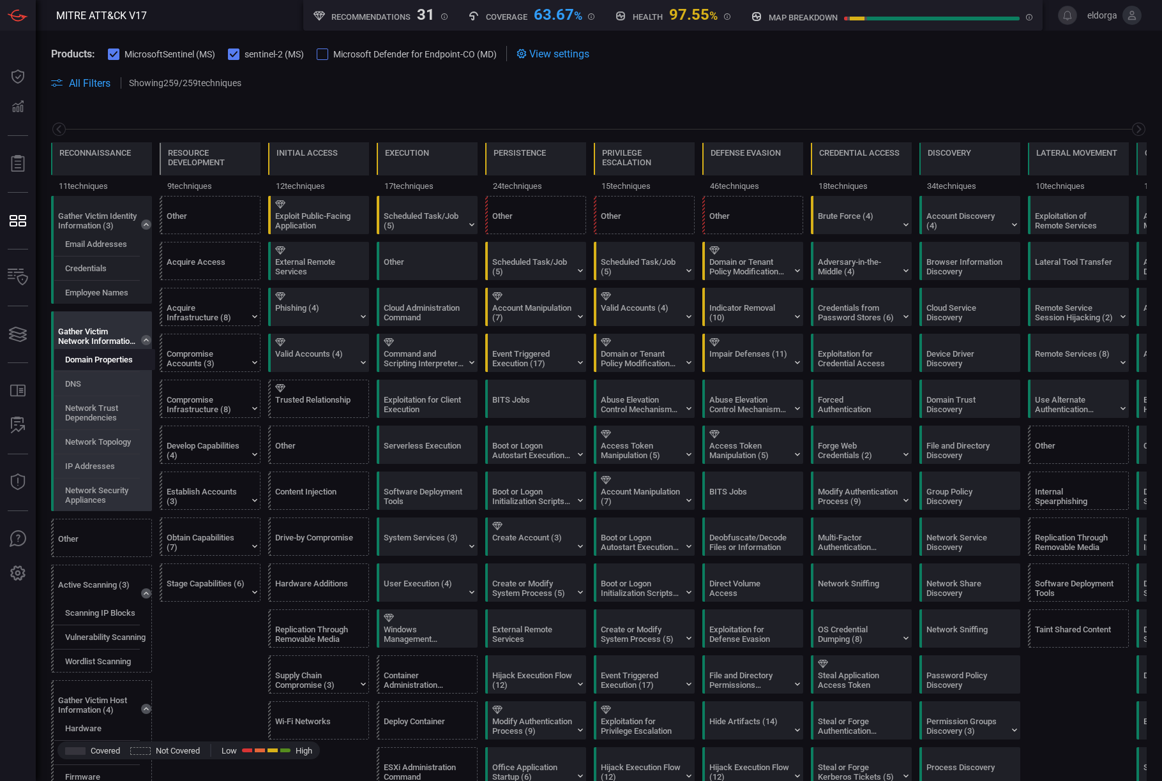
click at [107, 360] on label "Domain Properties" at bounding box center [99, 360] width 68 height 10
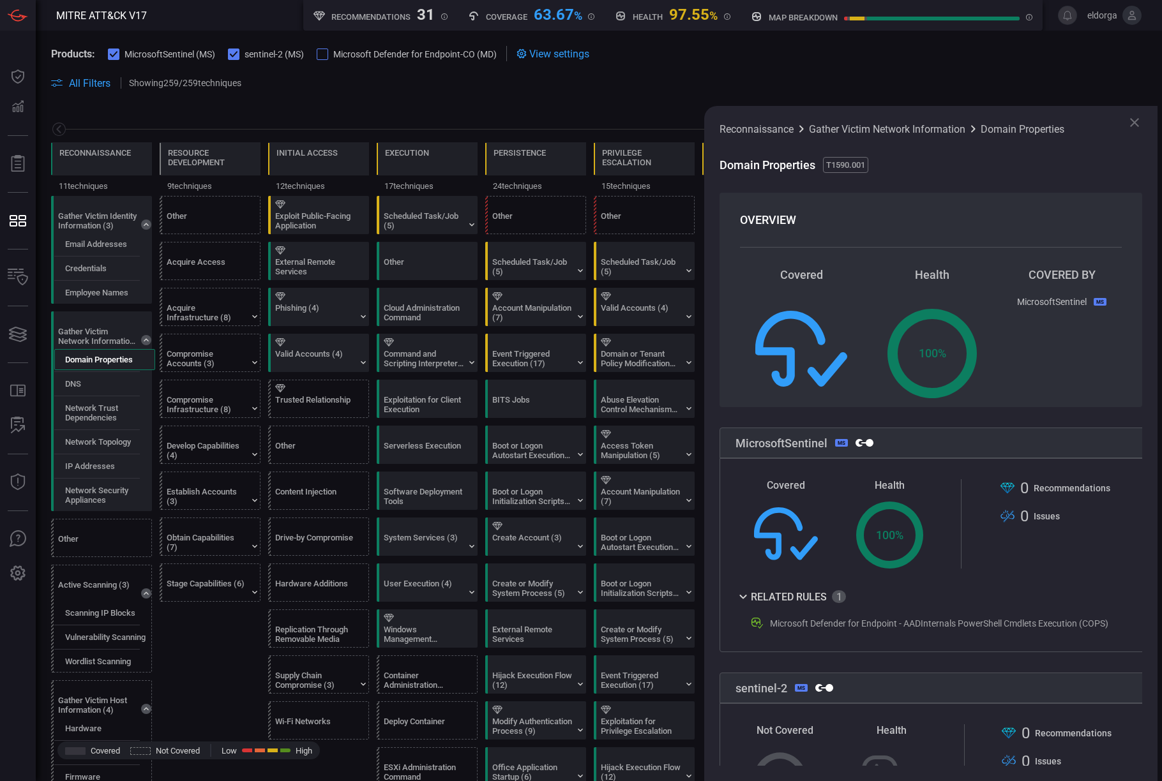
click at [617, 742] on div ".st0{fill-rule:evenodd;clip-rule:evenodd;fill:url(#suggest_mitre);} 0 Recommend…" at bounding box center [1056, 791] width 110 height 135
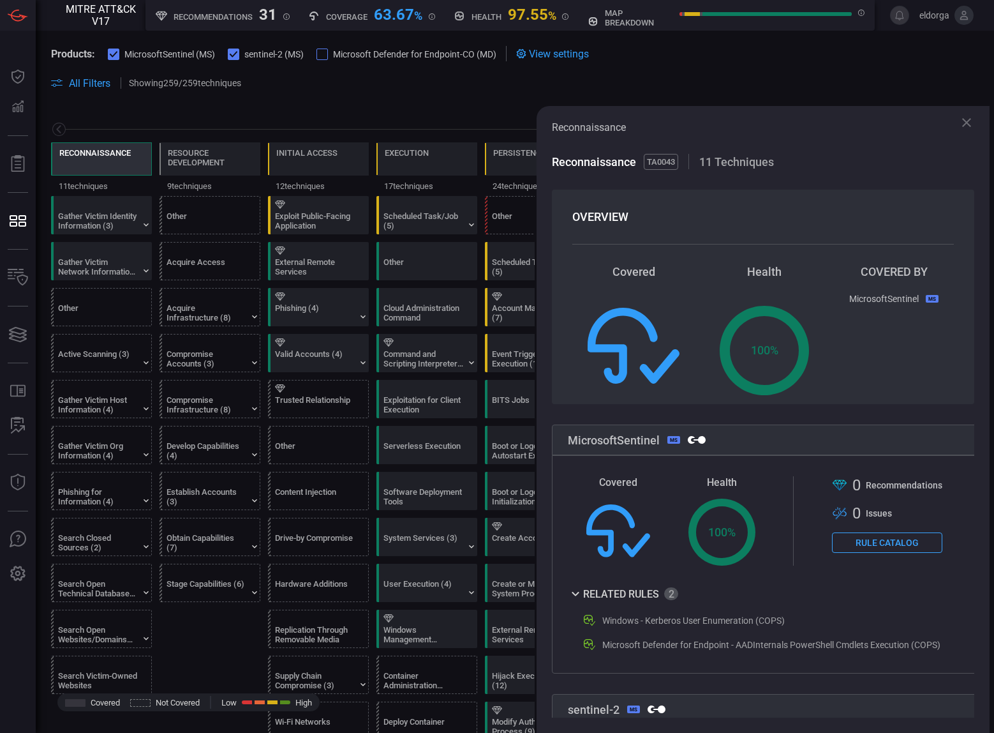
click at [957, 123] on div "Reconnaissance" at bounding box center [763, 127] width 422 height 12
click at [966, 123] on icon at bounding box center [966, 122] width 9 height 9
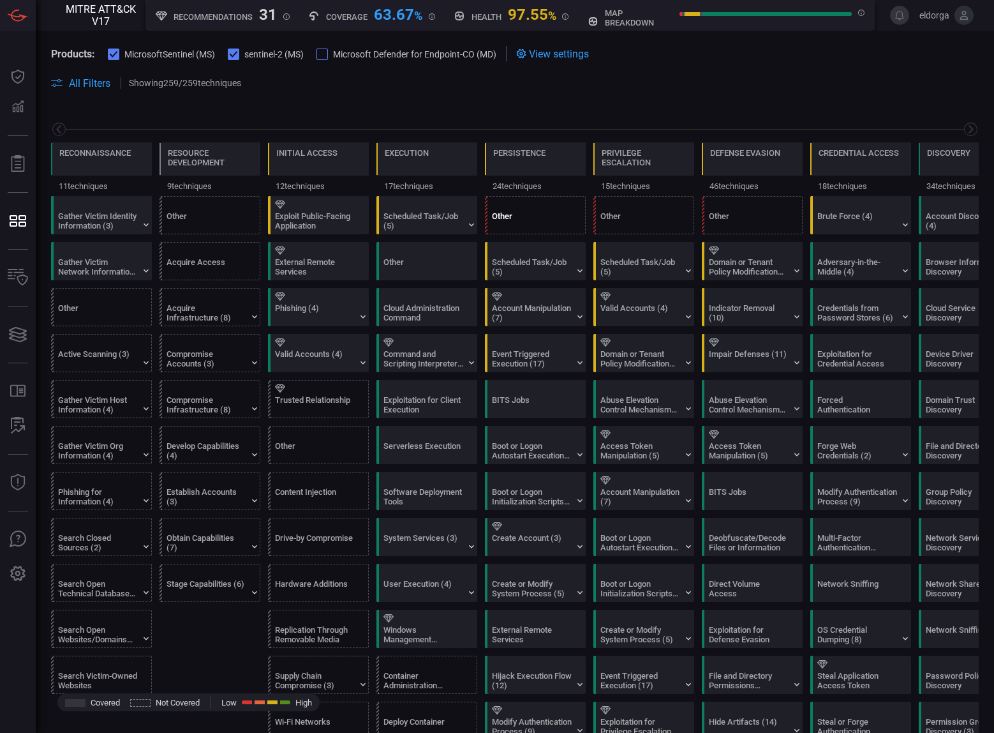
click at [518, 218] on div "Other" at bounding box center [532, 220] width 80 height 19
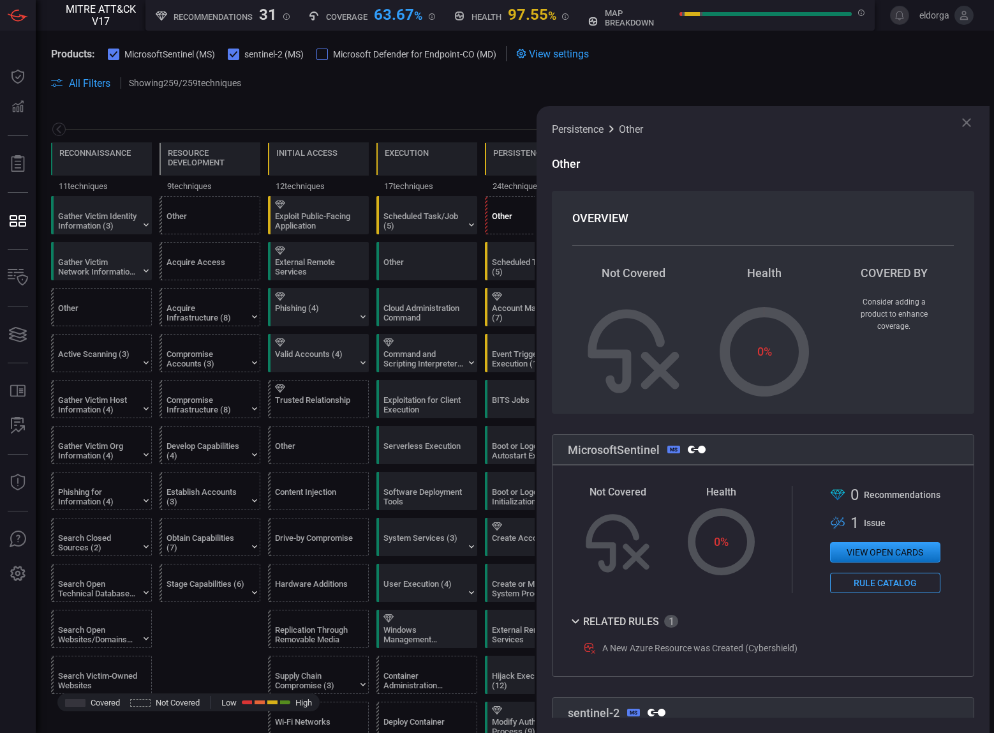
click at [518, 218] on div "Other" at bounding box center [532, 220] width 80 height 19
